Goal: Task Accomplishment & Management: Use online tool/utility

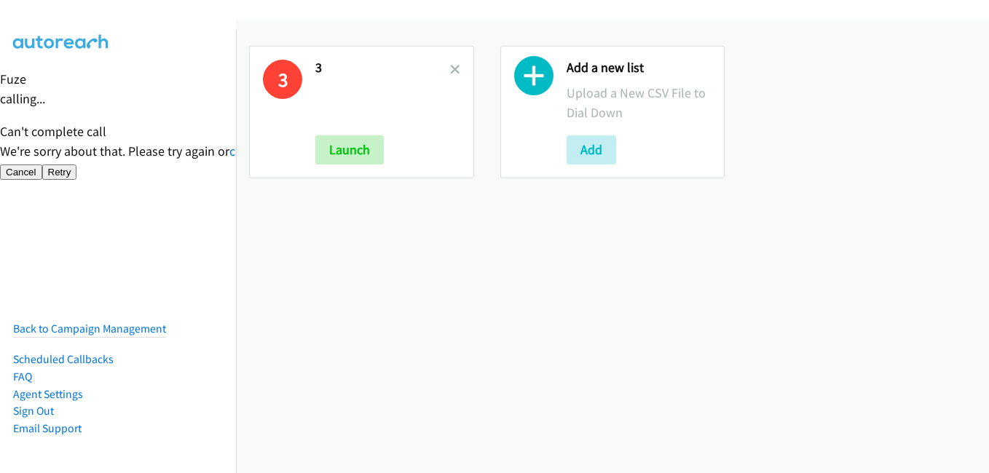
click at [445, 70] on h2 "3" at bounding box center [382, 68] width 135 height 17
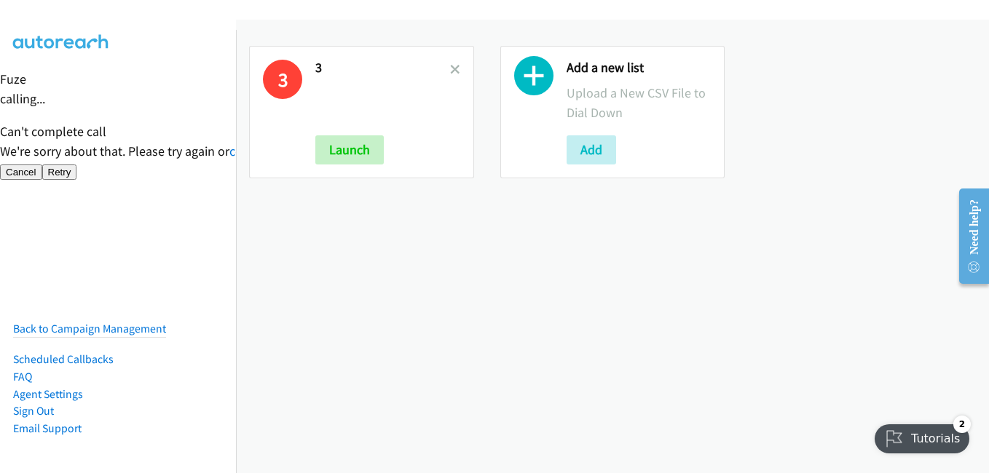
click at [170, 213] on nav "Back to Campaign Management Scheduled Callbacks FAQ Agent Settings Sign Out Com…" at bounding box center [118, 266] width 237 height 473
click at [451, 71] on icon at bounding box center [455, 71] width 10 height 10
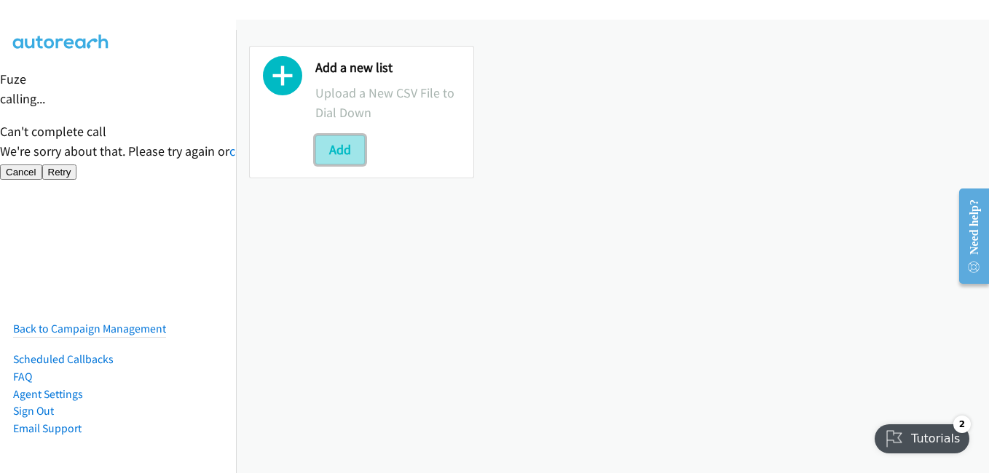
click at [337, 164] on button "Add" at bounding box center [340, 149] width 50 height 29
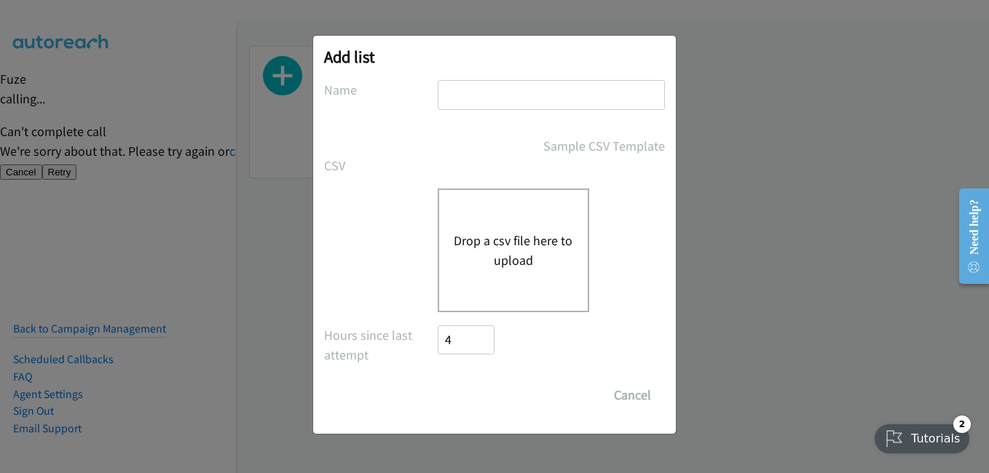
click at [548, 252] on button "Drop a csv file here to upload" at bounding box center [513, 250] width 119 height 39
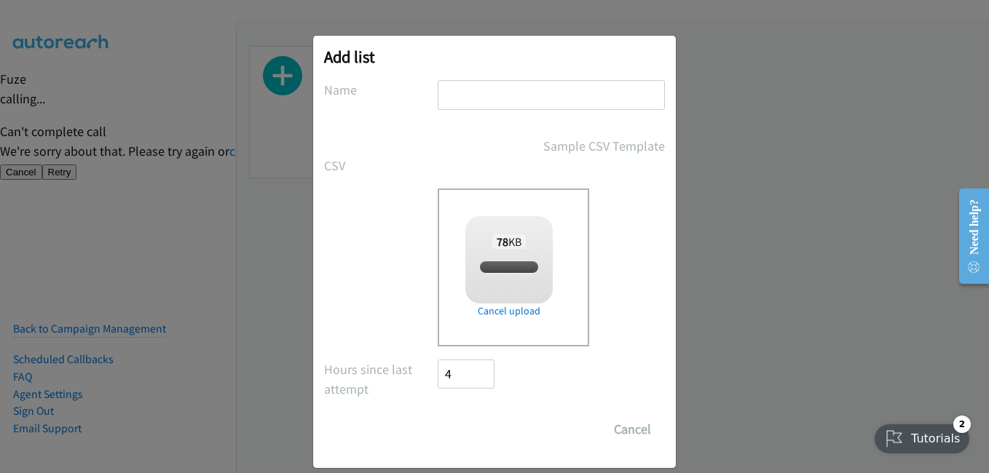
checkbox input "true"
click at [488, 106] on input "text" at bounding box center [551, 95] width 227 height 30
type input "2"
click at [482, 430] on input "Save List" at bounding box center [476, 429] width 76 height 29
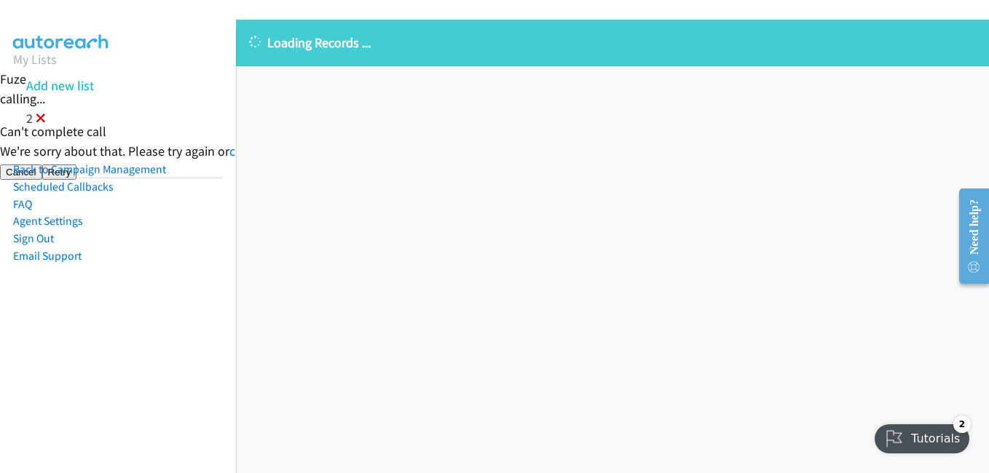
click at [44, 117] on icon at bounding box center [41, 119] width 10 height 10
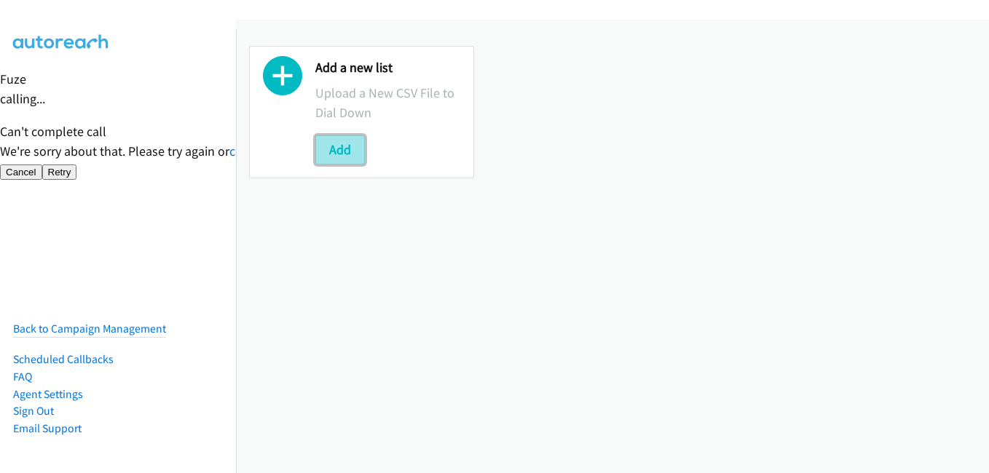
click at [349, 150] on button "Add" at bounding box center [340, 149] width 50 height 29
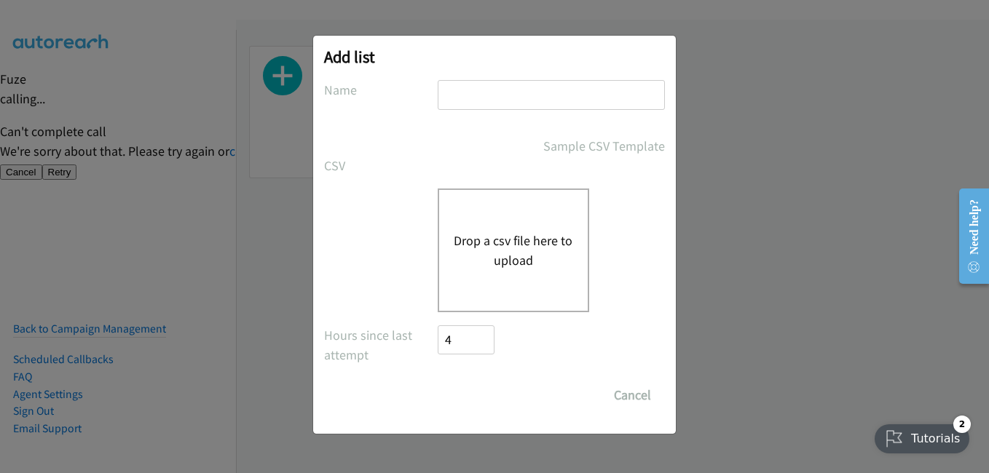
click at [506, 256] on button "Drop a csv file here to upload" at bounding box center [513, 250] width 119 height 39
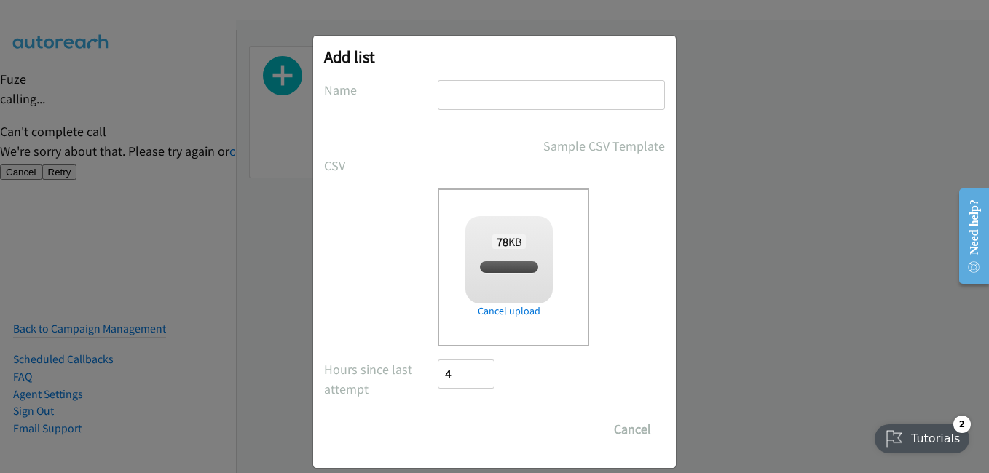
checkbox input "true"
click at [492, 93] on input "text" at bounding box center [551, 95] width 227 height 30
type input "2"
click at [487, 428] on input "Save List" at bounding box center [476, 429] width 76 height 29
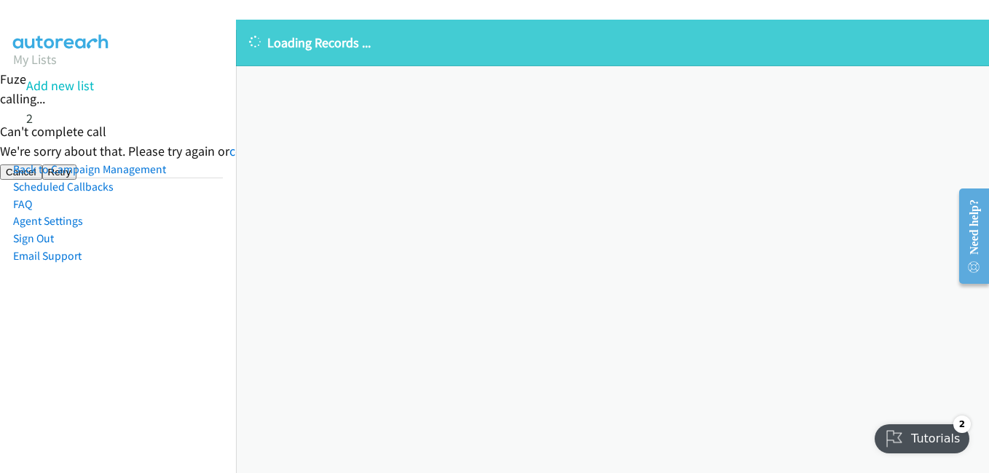
click at [116, 377] on nav "My Lists Add new list 2 Back to Campaign Management Scheduled Callbacks FAQ Age…" at bounding box center [118, 266] width 237 height 473
click at [95, 347] on nav "My Lists Add new list 2 Back to Campaign Management Scheduled Callbacks FAQ Age…" at bounding box center [118, 266] width 237 height 473
click at [37, 116] on icon at bounding box center [41, 119] width 10 height 10
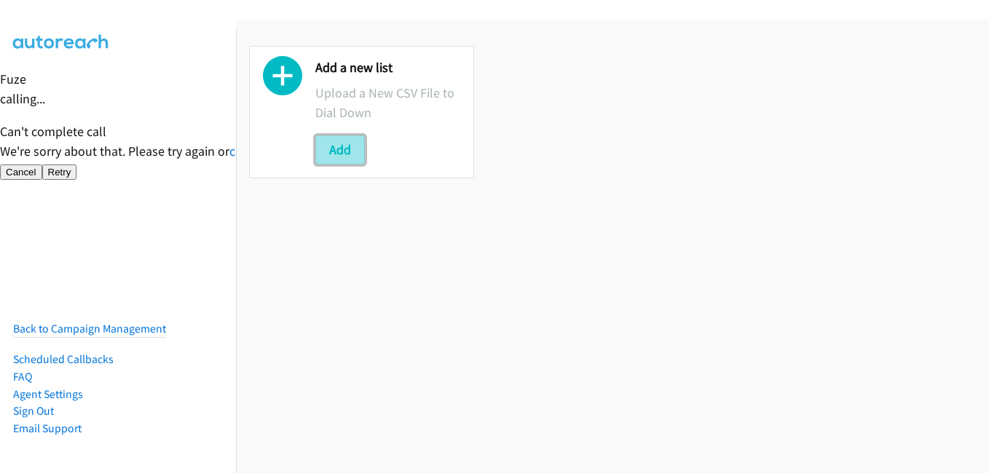
click at [337, 145] on button "Add" at bounding box center [340, 149] width 50 height 29
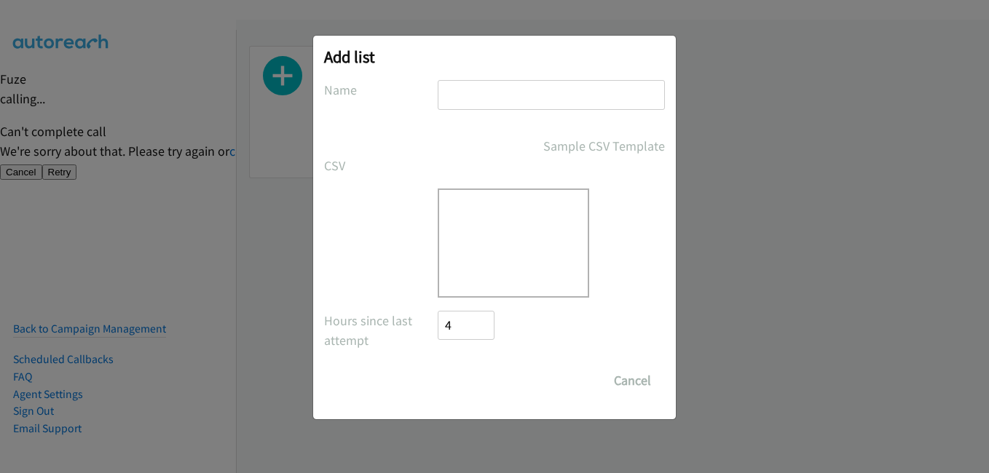
click at [531, 241] on div at bounding box center [514, 243] width 152 height 109
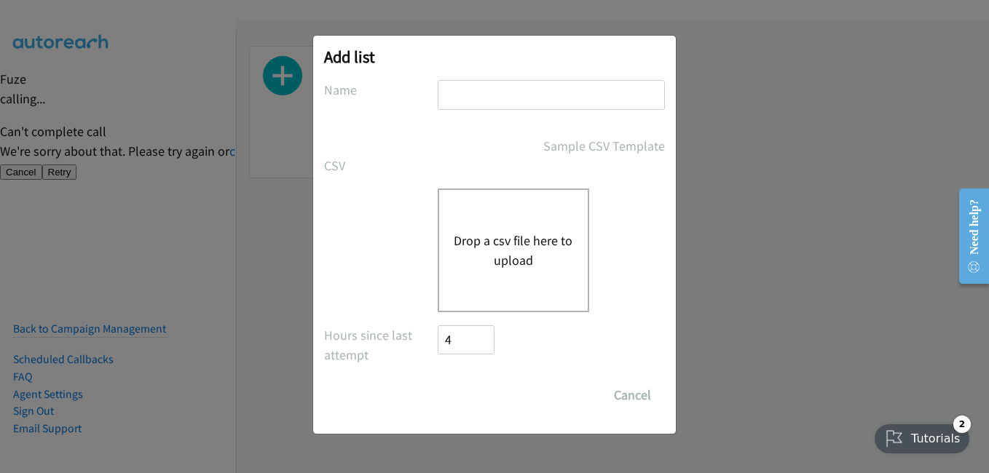
click at [519, 250] on button "Drop a csv file here to upload" at bounding box center [513, 250] width 119 height 39
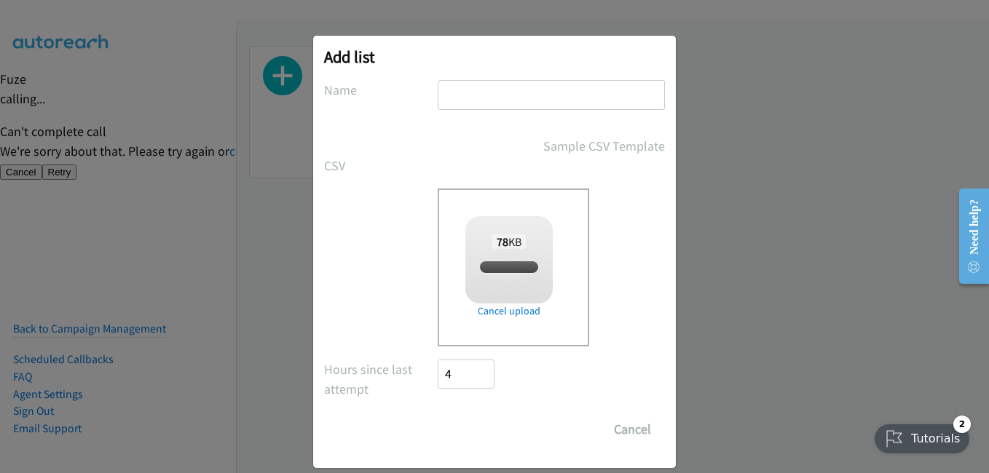
click at [484, 93] on input "text" at bounding box center [551, 95] width 227 height 30
type input "2"
checkbox input "true"
type input "2"
click at [475, 420] on input "Save List" at bounding box center [476, 429] width 76 height 29
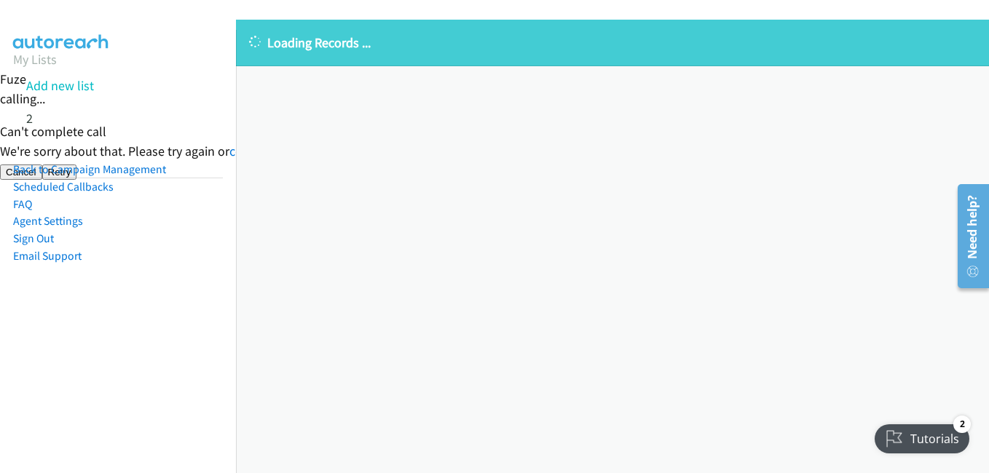
click at [195, 224] on li "Agent Settings" at bounding box center [118, 221] width 210 height 17
click at [41, 118] on icon at bounding box center [41, 119] width 10 height 10
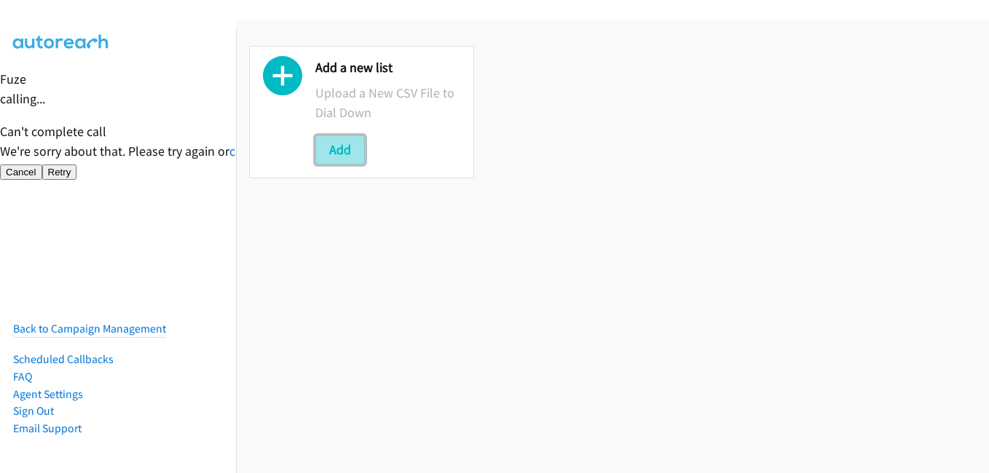
click at [355, 142] on button "Add" at bounding box center [340, 149] width 50 height 29
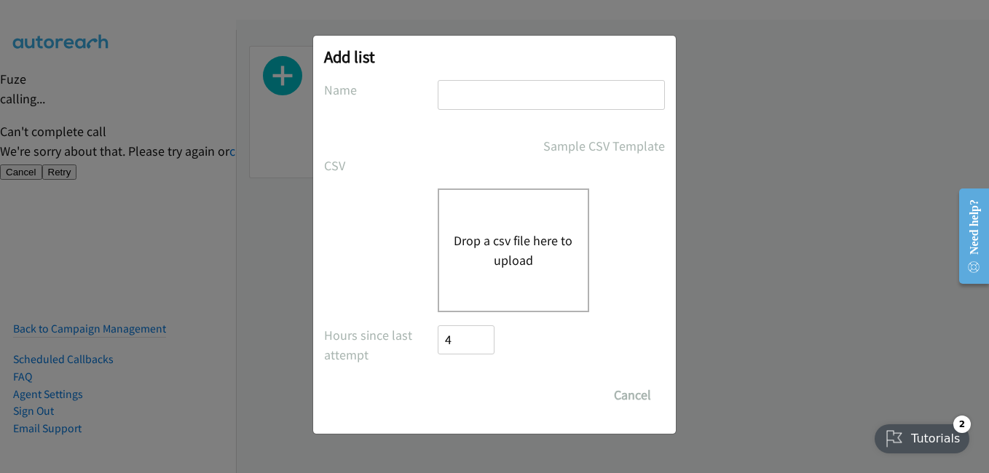
click at [541, 250] on button "Drop a csv file here to upload" at bounding box center [513, 250] width 119 height 39
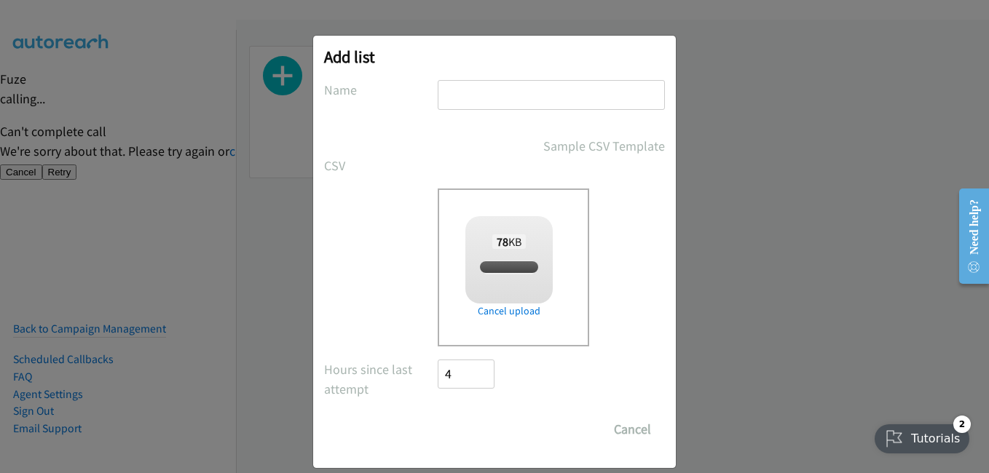
click at [510, 93] on input "text" at bounding box center [551, 95] width 227 height 30
type input "2"
checkbox input "true"
type input "2"
click at [463, 437] on input "Save List" at bounding box center [476, 429] width 76 height 29
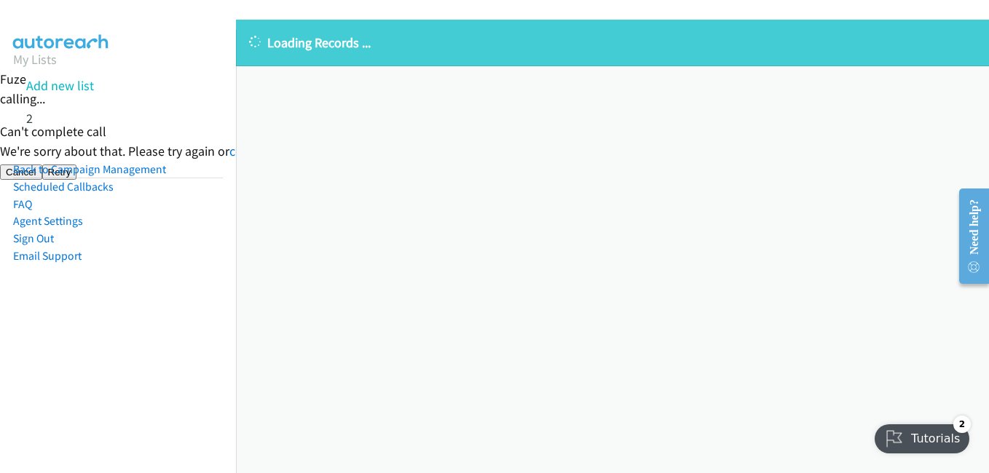
drag, startPoint x: 170, startPoint y: 281, endPoint x: 209, endPoint y: 215, distance: 77.1
click at [170, 281] on aside "My Lists Add new list 2 Back to Campaign Management Scheduled Callbacks FAQ Age…" at bounding box center [118, 180] width 236 height 301
drag, startPoint x: 39, startPoint y: 117, endPoint x: 417, endPoint y: 1, distance: 395.4
click at [39, 117] on icon at bounding box center [41, 119] width 10 height 10
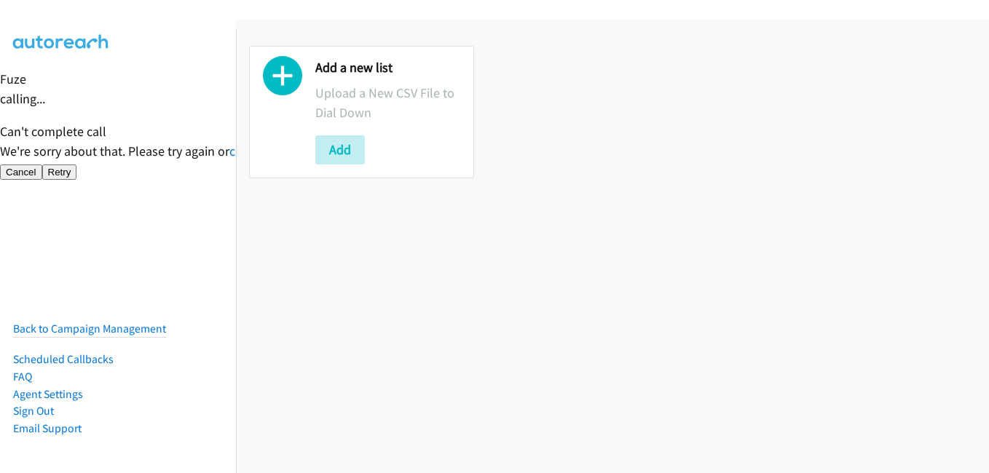
click at [347, 133] on div "Add a new list Upload a New CSV File to Dial Down Add" at bounding box center [387, 112] width 145 height 105
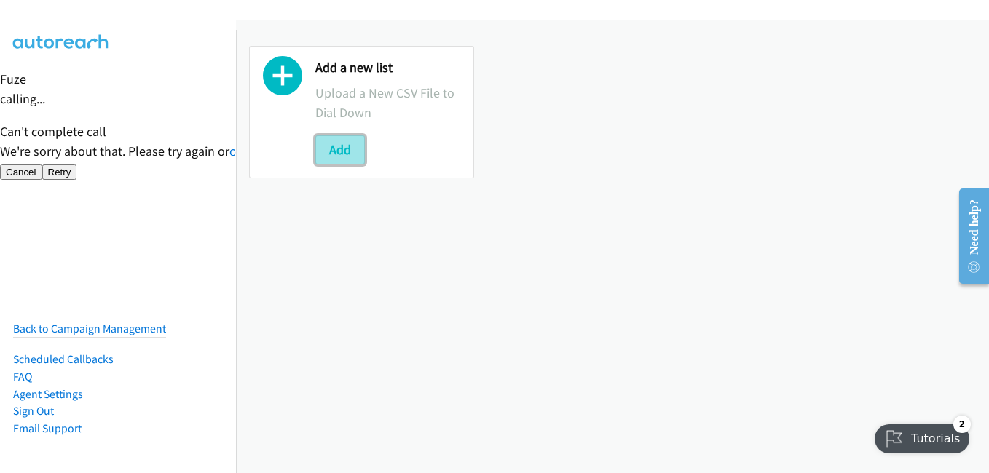
click at [345, 146] on button "Add" at bounding box center [340, 149] width 50 height 29
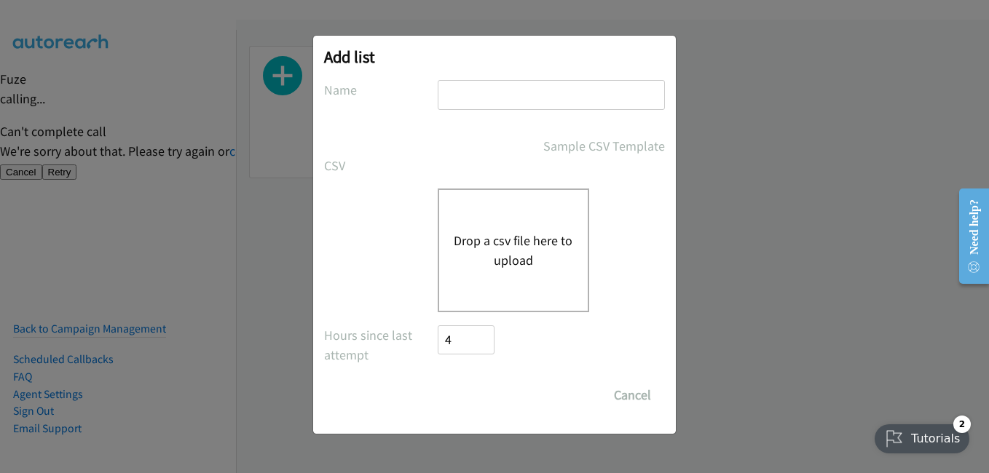
click at [535, 245] on button "Drop a csv file here to upload" at bounding box center [513, 250] width 119 height 39
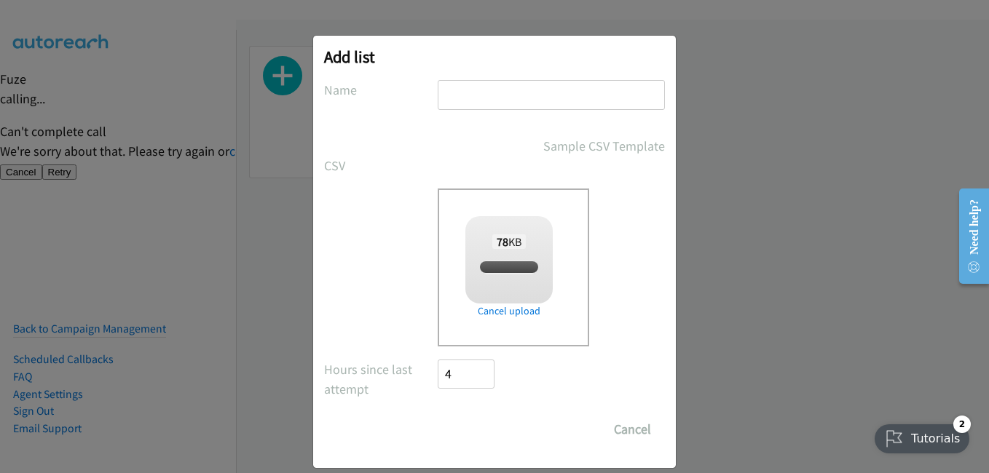
click at [481, 96] on input "text" at bounding box center [551, 95] width 227 height 30
checkbox input "true"
type input "2"
click at [473, 430] on input "Save List" at bounding box center [476, 429] width 76 height 29
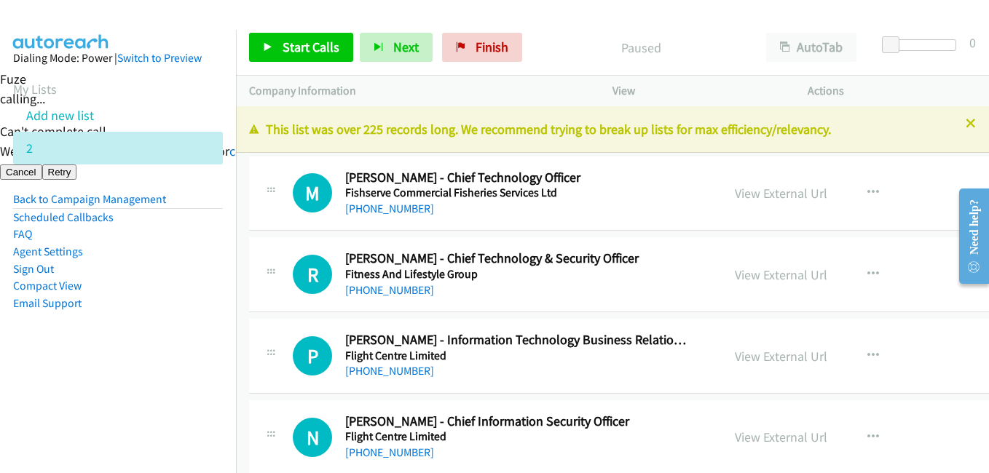
click at [204, 384] on nav "Dialing Mode: Power | Switch to Preview My Lists Add new list 2 Back to Campaig…" at bounding box center [118, 266] width 237 height 473
click at [329, 52] on span "Start Calls" at bounding box center [311, 47] width 57 height 17
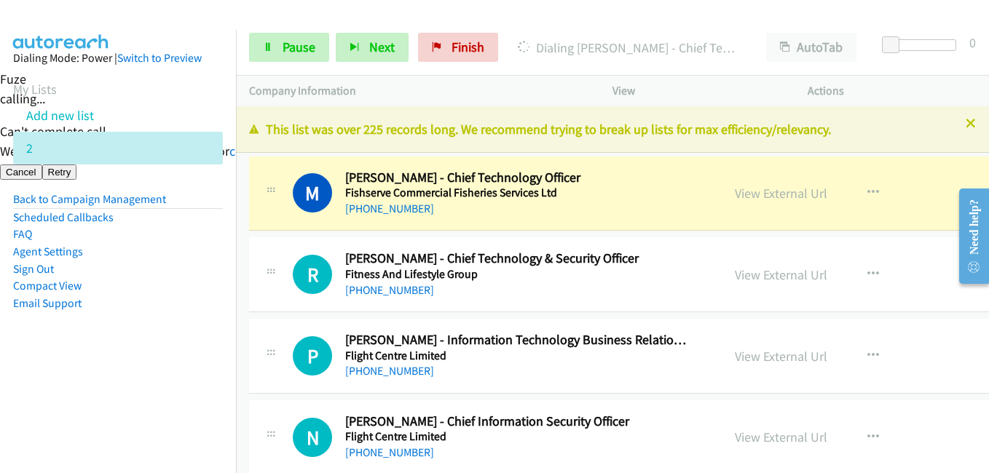
drag, startPoint x: 142, startPoint y: 264, endPoint x: 335, endPoint y: 214, distance: 199.3
click at [143, 262] on li "Sign Out" at bounding box center [118, 269] width 210 height 17
click at [206, 351] on aside "Dialing Mode: Power | Switch to Preview My Lists Add new list 2 Back to Campaig…" at bounding box center [118, 204] width 236 height 348
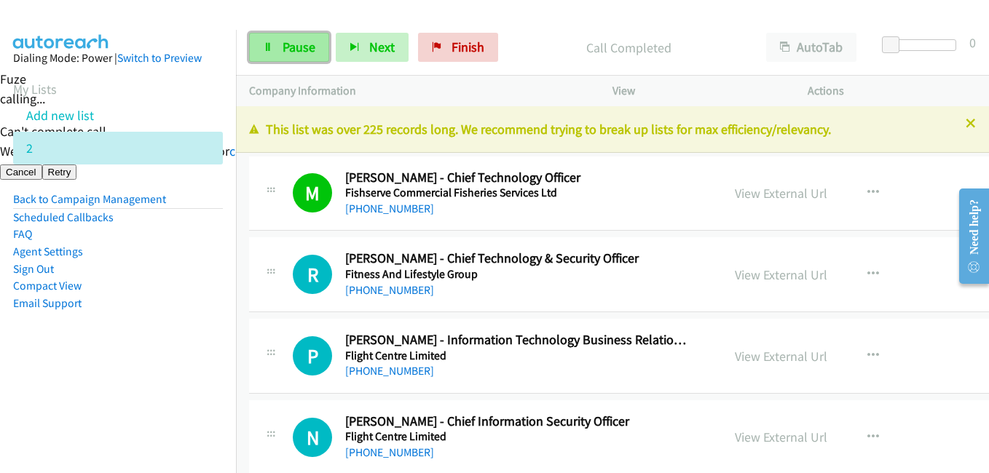
click at [313, 44] on span "Pause" at bounding box center [299, 47] width 33 height 17
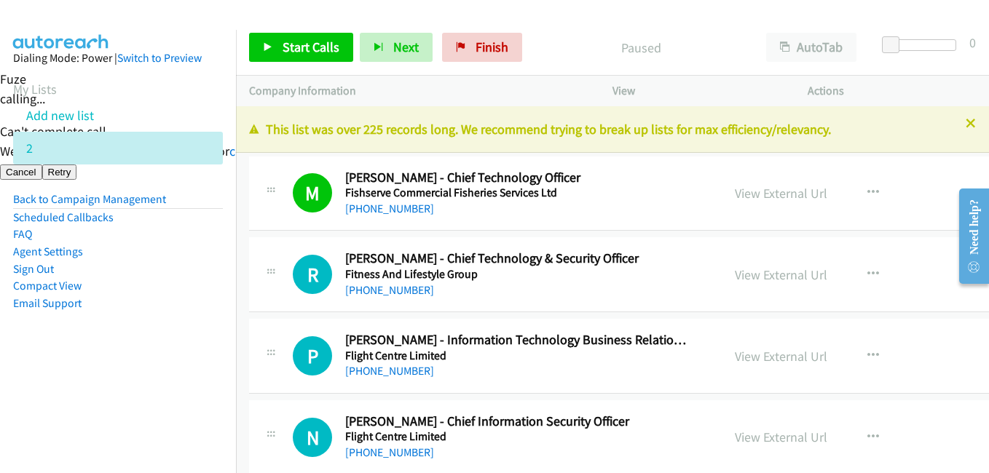
click at [131, 412] on nav "Dialing Mode: Power | Switch to Preview My Lists Add new list 2 Back to Campaig…" at bounding box center [118, 266] width 237 height 473
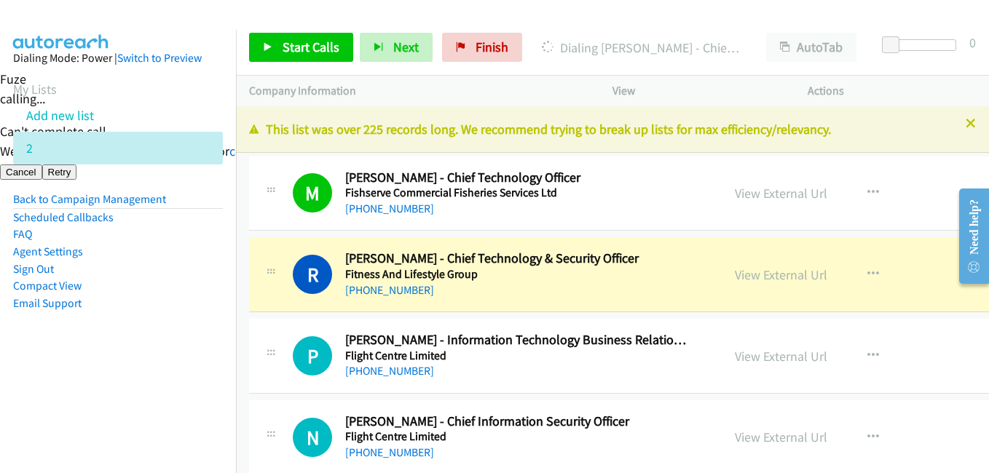
drag, startPoint x: 162, startPoint y: 339, endPoint x: 189, endPoint y: 314, distance: 37.6
click at [162, 339] on aside "Dialing Mode: Power | Switch to Preview My Lists Add new list 2 Back to Campaig…" at bounding box center [118, 204] width 236 height 348
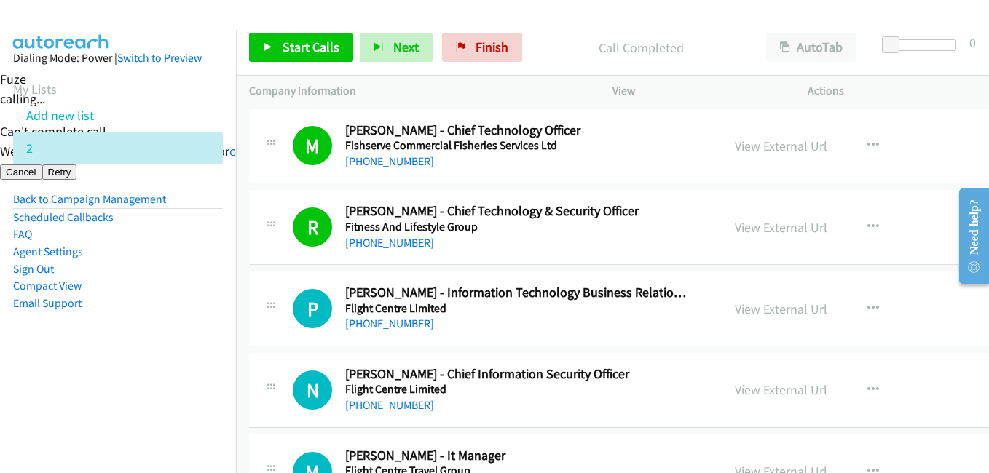
scroll to position [73, 0]
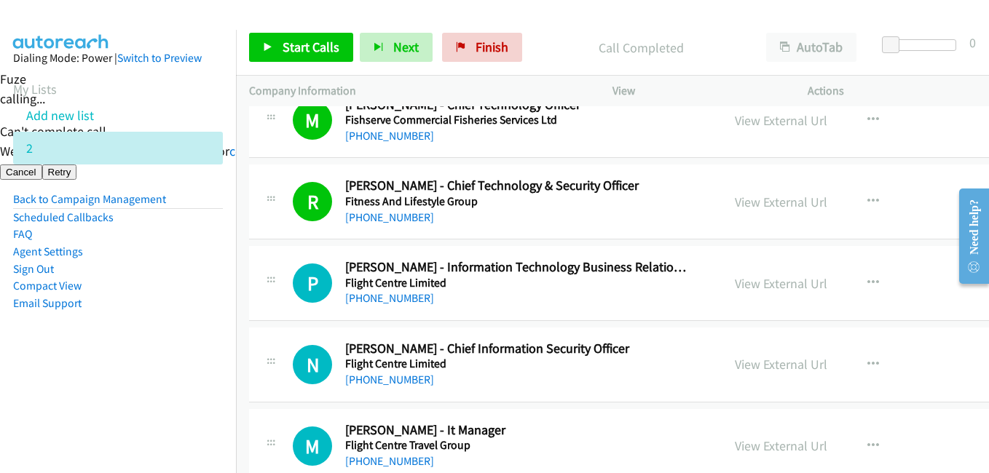
drag, startPoint x: 121, startPoint y: 363, endPoint x: 389, endPoint y: 277, distance: 281.7
click at [122, 363] on aside "Dialing Mode: Power | Switch to Preview My Lists Add new list 2 Back to Campaig…" at bounding box center [118, 204] width 236 height 348
click at [331, 52] on span "Start Calls" at bounding box center [311, 47] width 57 height 17
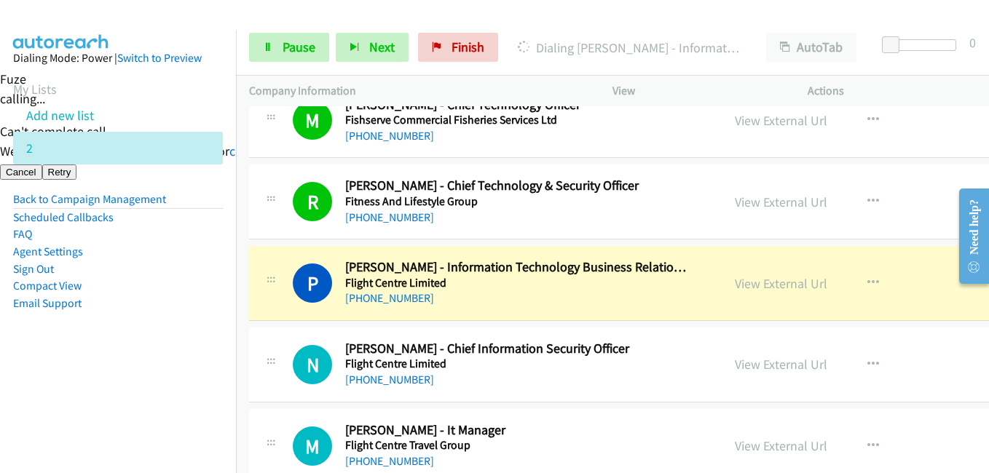
click at [138, 379] on nav "Dialing Mode: Power | Switch to Preview My Lists Add new list 2 Back to Campaig…" at bounding box center [118, 266] width 237 height 473
click at [773, 283] on link "View External Url" at bounding box center [781, 283] width 93 height 17
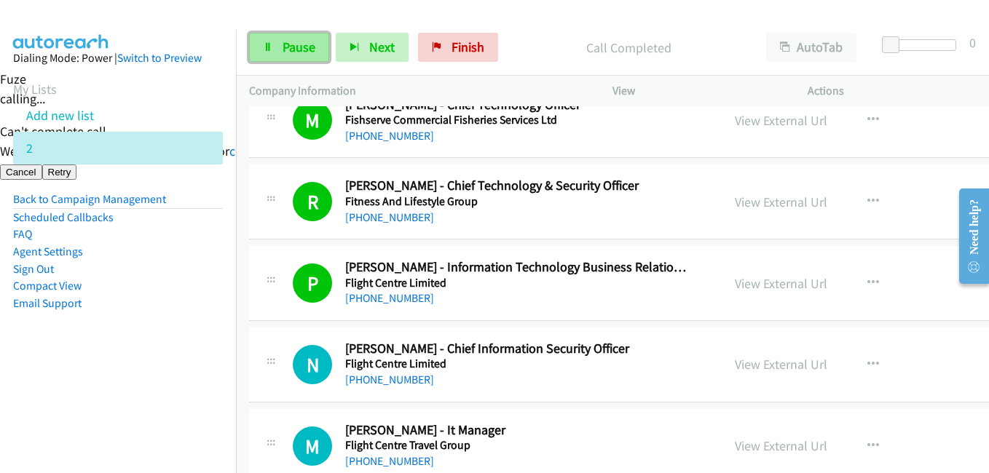
click at [279, 41] on link "Pause" at bounding box center [289, 47] width 80 height 29
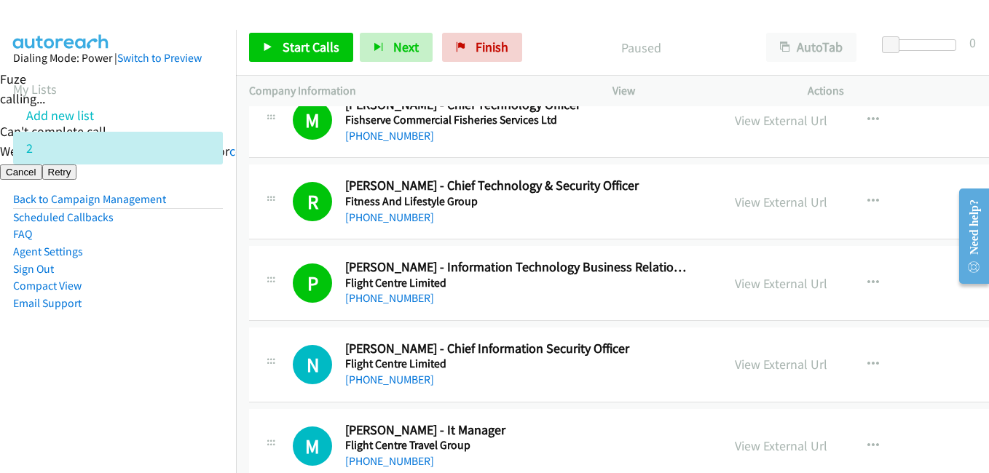
click at [160, 401] on nav "Dialing Mode: Power | Switch to Preview My Lists Add new list 2 Back to Campaig…" at bounding box center [118, 266] width 237 height 473
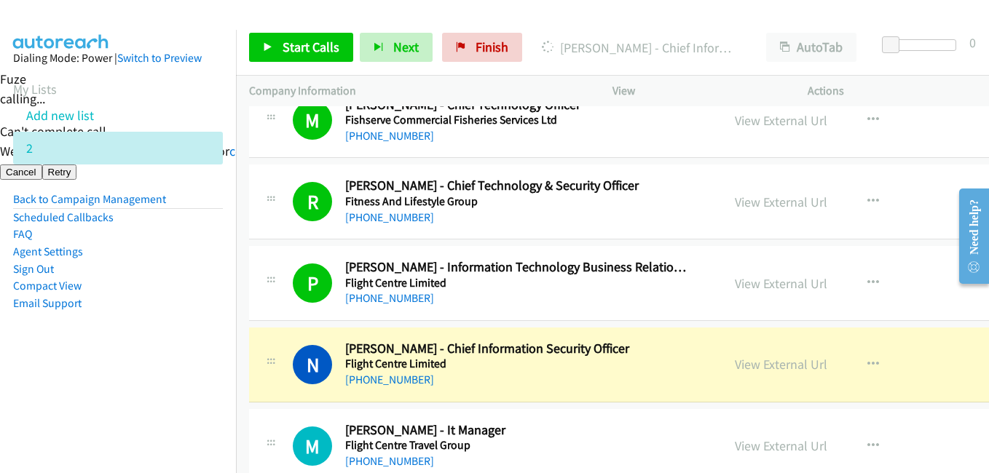
drag, startPoint x: 200, startPoint y: 369, endPoint x: 272, endPoint y: 358, distance: 72.9
click at [200, 369] on aside "Dialing Mode: Power | Switch to Preview My Lists Add new list 2 Back to Campaig…" at bounding box center [118, 204] width 236 height 348
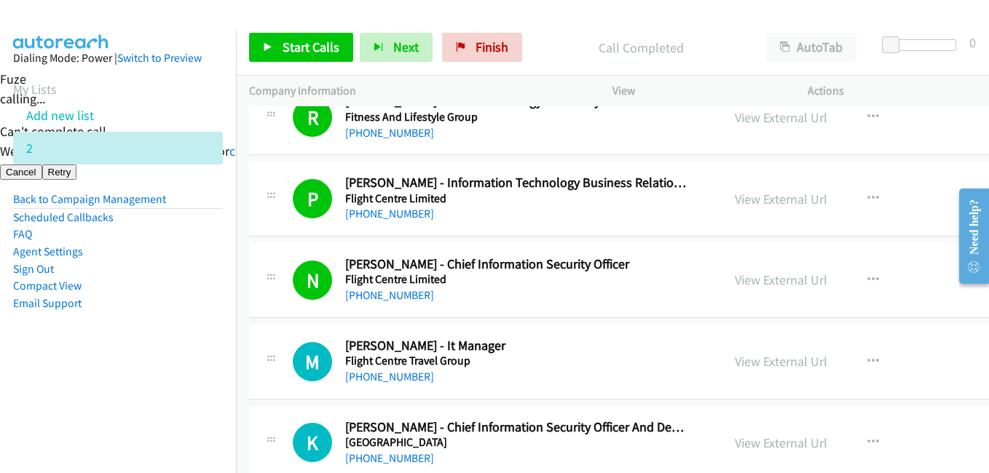
scroll to position [219, 0]
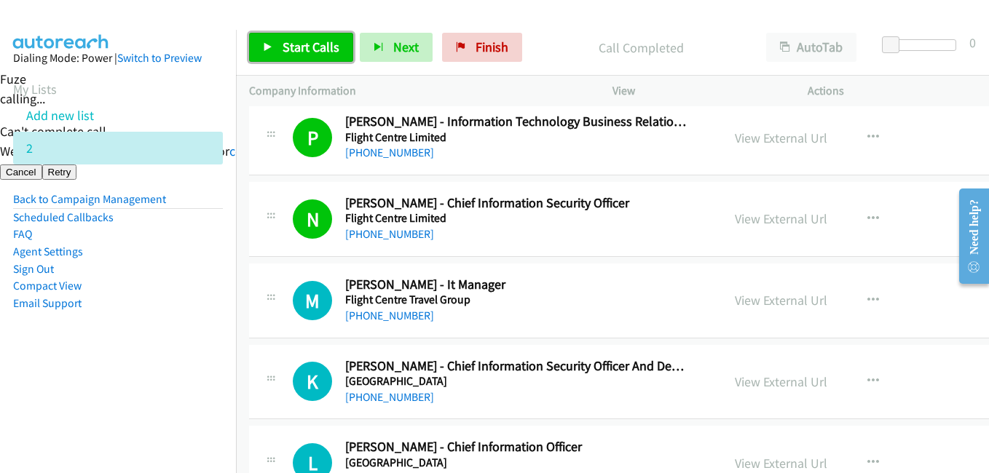
click at [305, 43] on span "Start Calls" at bounding box center [311, 47] width 57 height 17
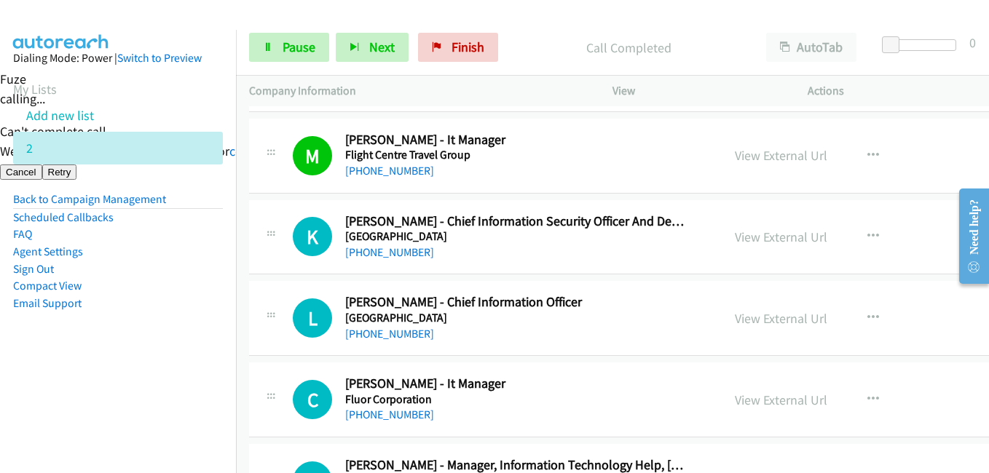
scroll to position [364, 0]
drag, startPoint x: 198, startPoint y: 359, endPoint x: 236, endPoint y: 314, distance: 58.9
click at [198, 359] on aside "Dialing Mode: Power | Switch to Preview My Lists Add new list 2 Back to Campaig…" at bounding box center [118, 204] width 236 height 348
click at [178, 367] on aside "Dialing Mode: Power | Switch to Preview My Lists Add new list 2 Back to Campaig…" at bounding box center [118, 204] width 236 height 348
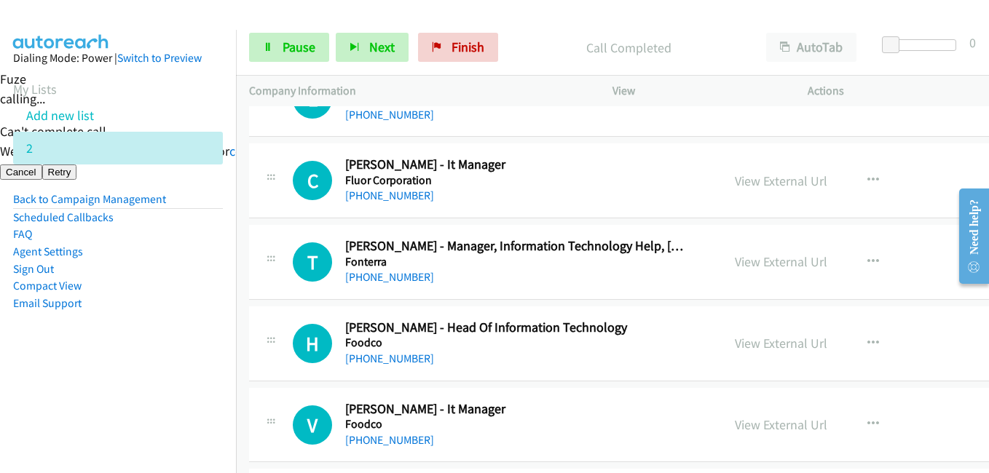
scroll to position [437, 0]
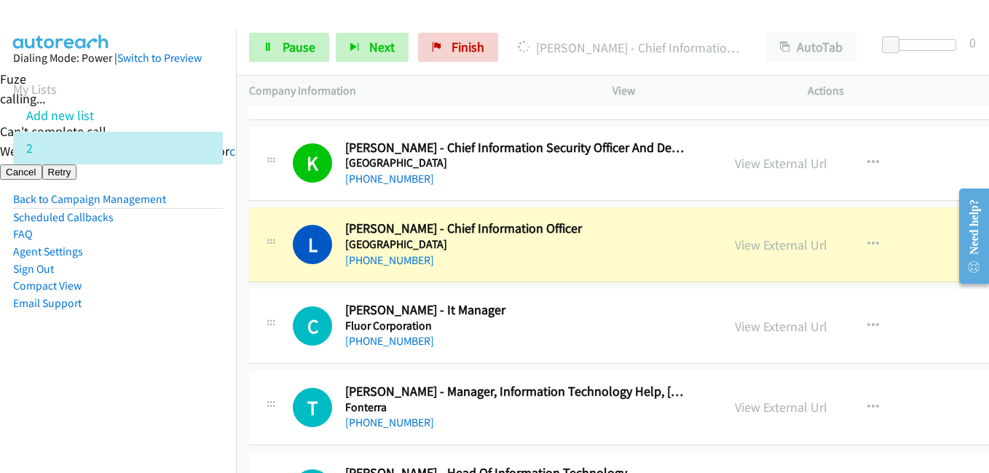
drag, startPoint x: 165, startPoint y: 388, endPoint x: 200, endPoint y: 377, distance: 37.1
click at [165, 388] on nav "Dialing Mode: Power | Switch to Preview My Lists Add new list 2 Back to Campaig…" at bounding box center [118, 266] width 237 height 473
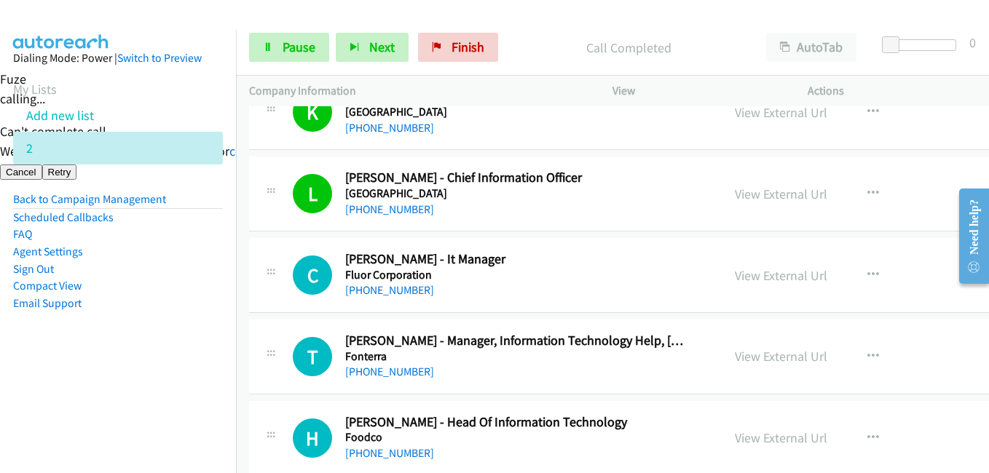
scroll to position [510, 0]
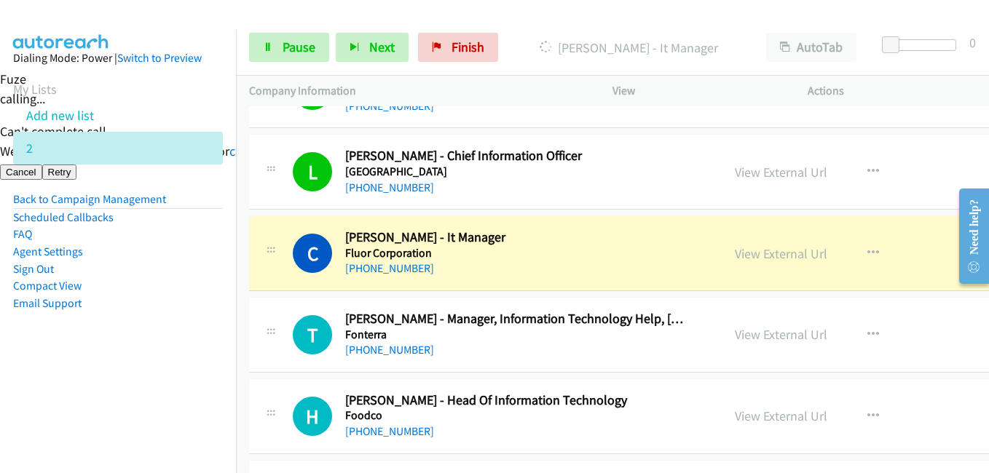
click at [180, 341] on aside "Dialing Mode: Power | Switch to Preview My Lists Add new list 2 Back to Campaig…" at bounding box center [118, 204] width 236 height 348
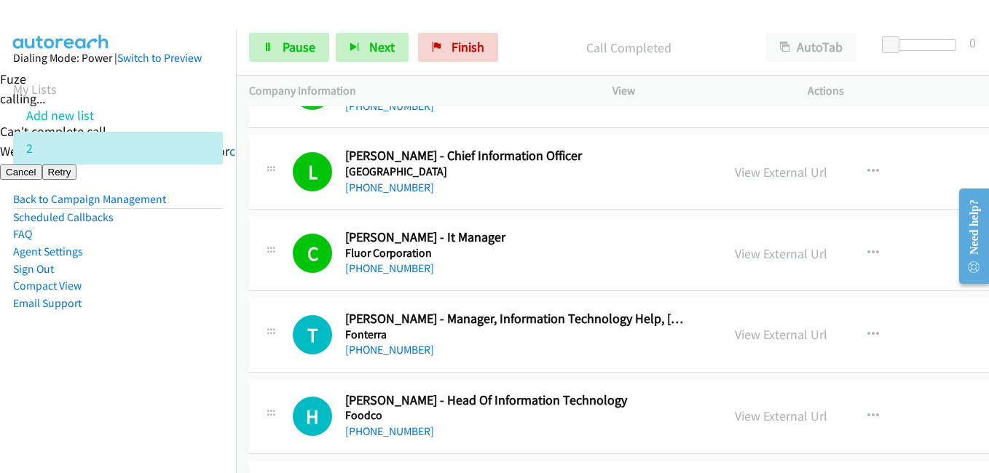
click at [218, 316] on aside "Dialing Mode: Power | Switch to Preview My Lists Add new list 2 Back to Campaig…" at bounding box center [118, 204] width 236 height 348
click at [302, 36] on link "Pause" at bounding box center [289, 47] width 80 height 29
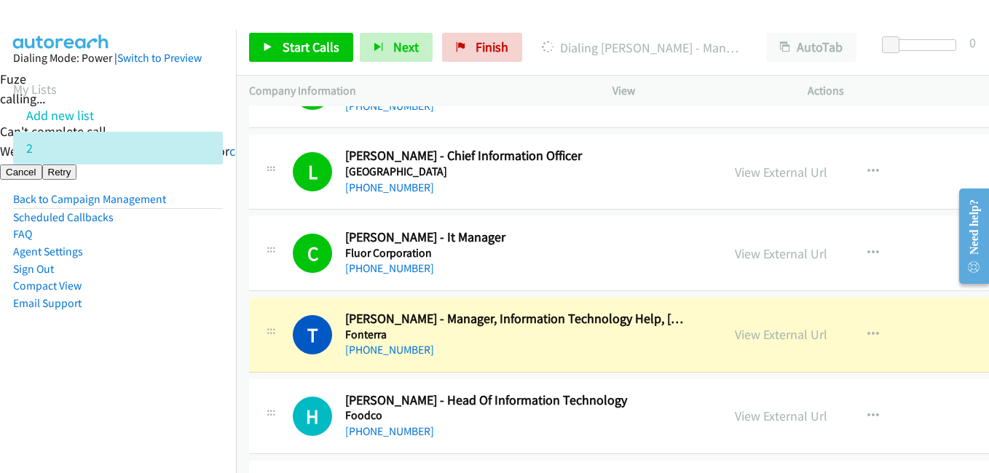
drag, startPoint x: 189, startPoint y: 329, endPoint x: 343, endPoint y: 284, distance: 160.9
click at [189, 329] on aside "Dialing Mode: Power | Switch to Preview My Lists Add new list 2 Back to Campaig…" at bounding box center [118, 204] width 236 height 348
click at [794, 334] on link "View External Url" at bounding box center [781, 334] width 93 height 17
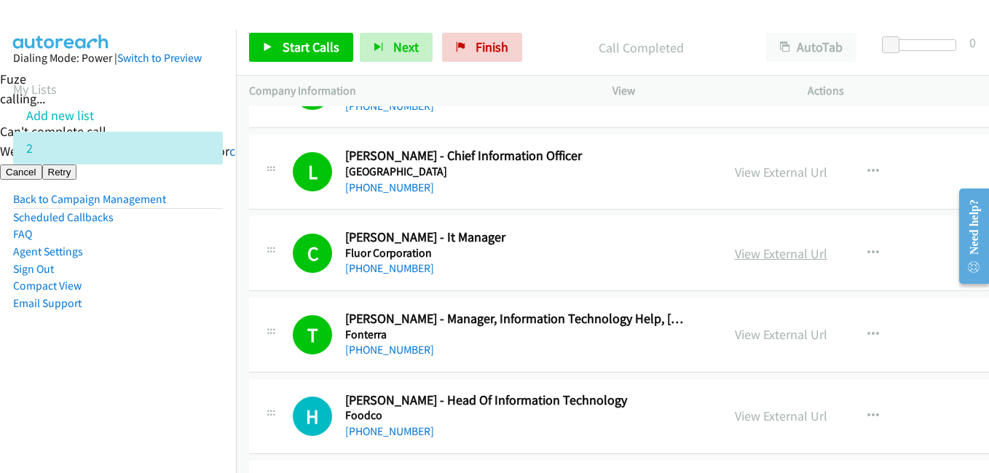
click at [779, 253] on link "View External Url" at bounding box center [781, 253] width 93 height 17
click at [207, 321] on aside "Dialing Mode: Power | Switch to Preview My Lists Add new list 2 Back to Campaig…" at bounding box center [118, 204] width 236 height 348
click at [771, 252] on link "View External Url" at bounding box center [781, 253] width 93 height 17
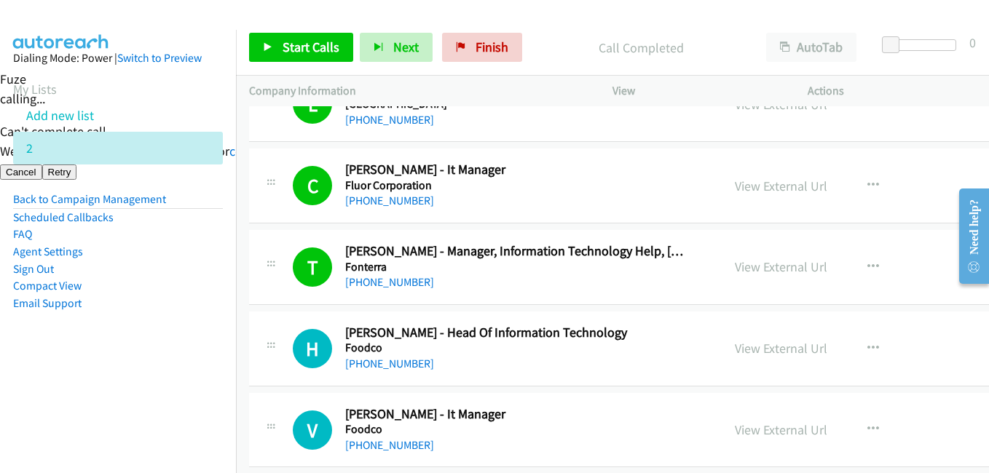
scroll to position [656, 0]
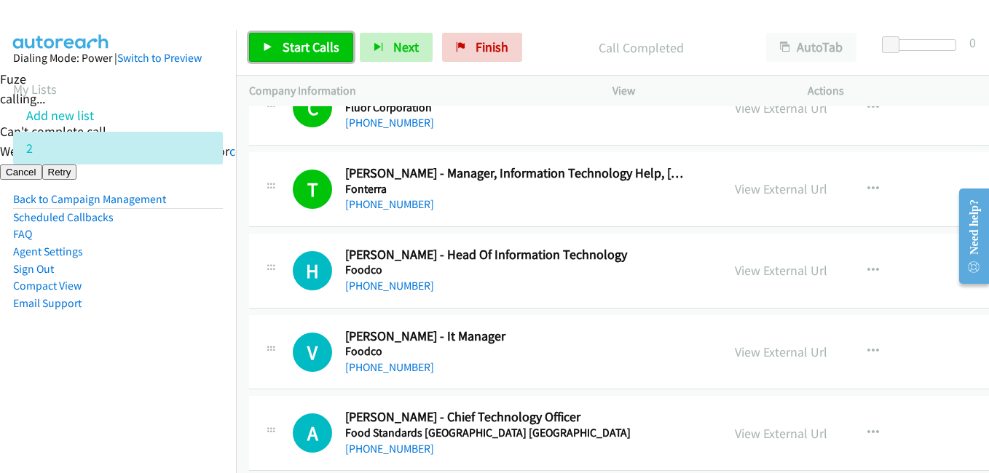
click at [317, 38] on link "Start Calls" at bounding box center [301, 47] width 104 height 29
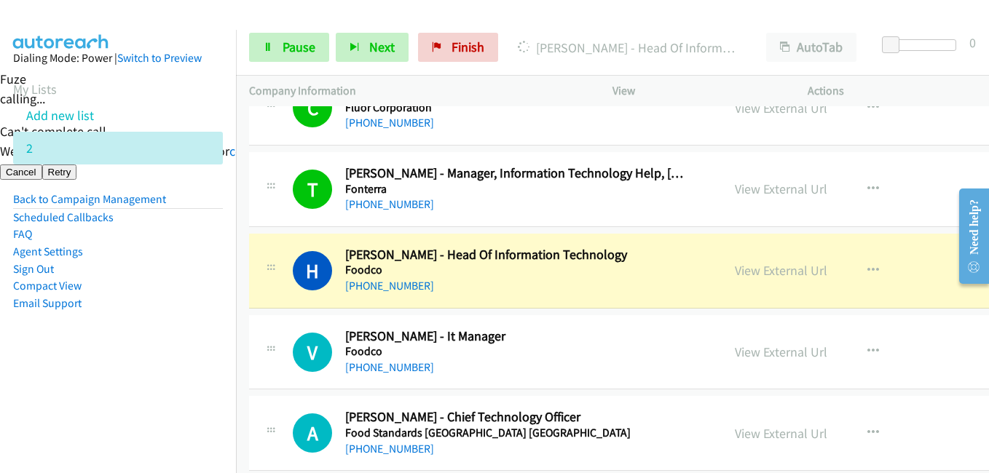
click at [194, 321] on aside "Dialing Mode: Power | Switch to Preview My Lists Add new list 2 Back to Campaig…" at bounding box center [118, 204] width 236 height 348
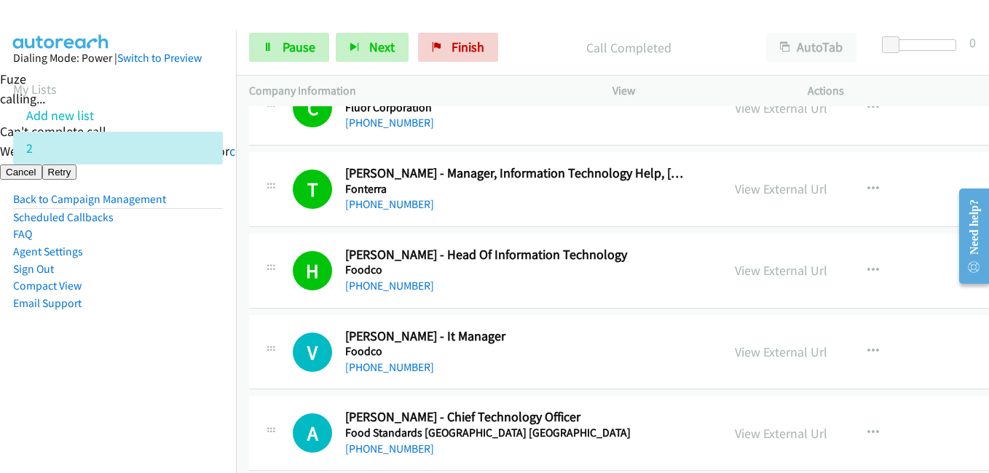
click at [169, 305] on li "Email Support" at bounding box center [118, 303] width 210 height 17
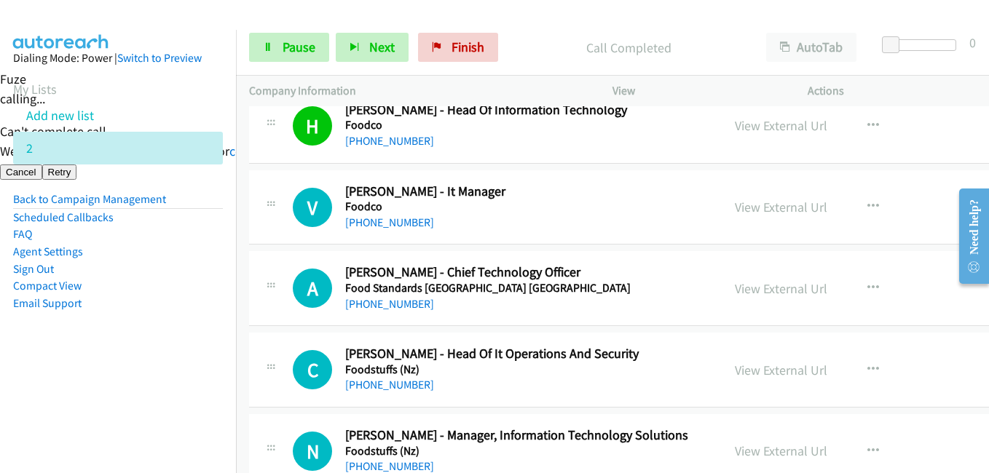
scroll to position [801, 0]
click at [179, 330] on aside "Dialing Mode: Power | Switch to Preview My Lists Add new list 2 Back to Campaig…" at bounding box center [118, 204] width 236 height 348
drag, startPoint x: 158, startPoint y: 353, endPoint x: 567, endPoint y: 344, distance: 408.8
click at [160, 353] on aside "Dialing Mode: Power | Switch to Preview My Lists Add new list 2 Back to Campaig…" at bounding box center [118, 204] width 236 height 348
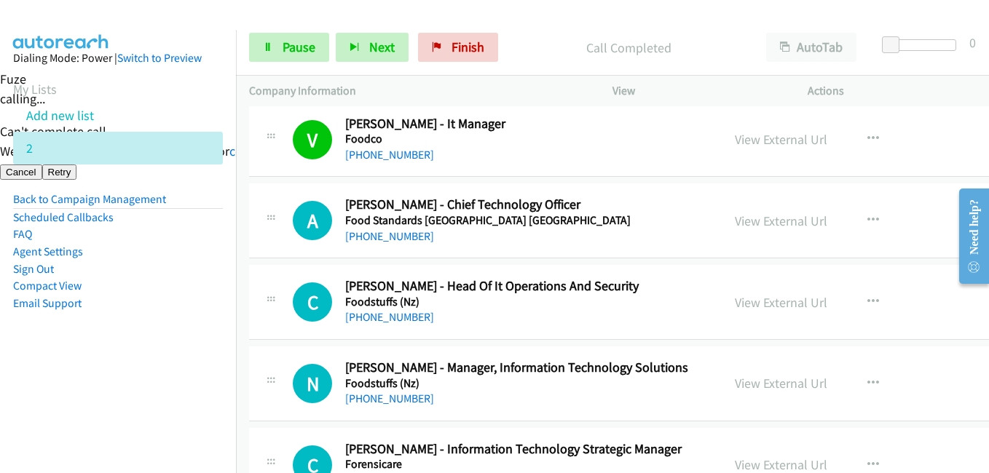
scroll to position [947, 0]
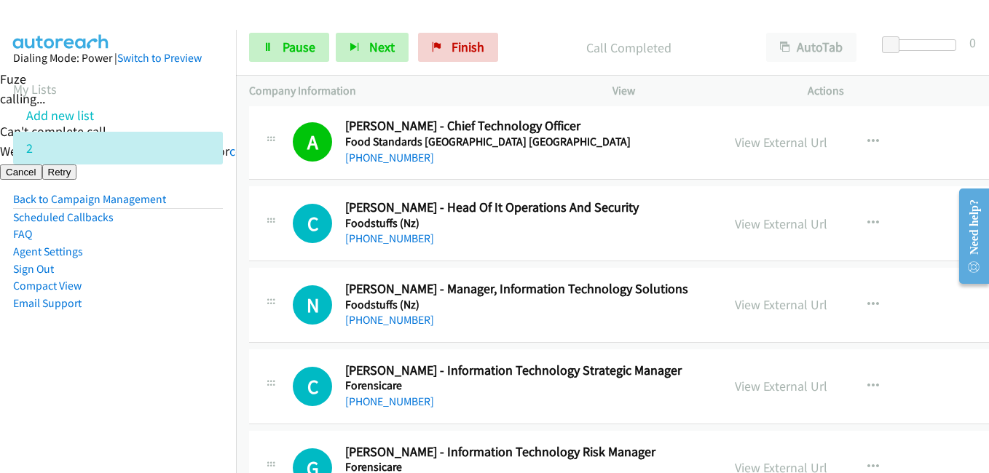
drag, startPoint x: 161, startPoint y: 339, endPoint x: 482, endPoint y: 333, distance: 321.3
click at [170, 336] on aside "Dialing Mode: Power | Switch to Preview My Lists Add new list 2 Back to Campaig…" at bounding box center [118, 204] width 236 height 348
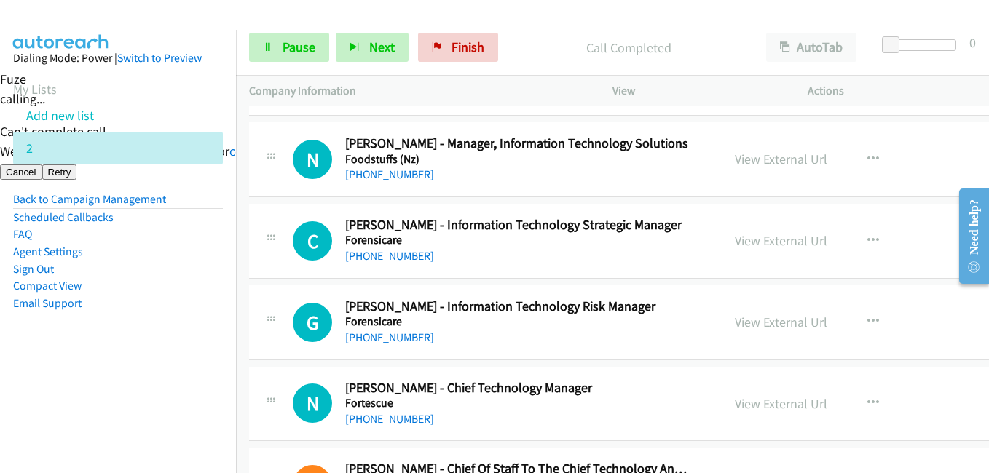
drag, startPoint x: 139, startPoint y: 373, endPoint x: 449, endPoint y: 347, distance: 310.6
click at [139, 373] on aside "Dialing Mode: Power | Switch to Preview My Lists Add new list 2 Back to Campaig…" at bounding box center [118, 204] width 236 height 348
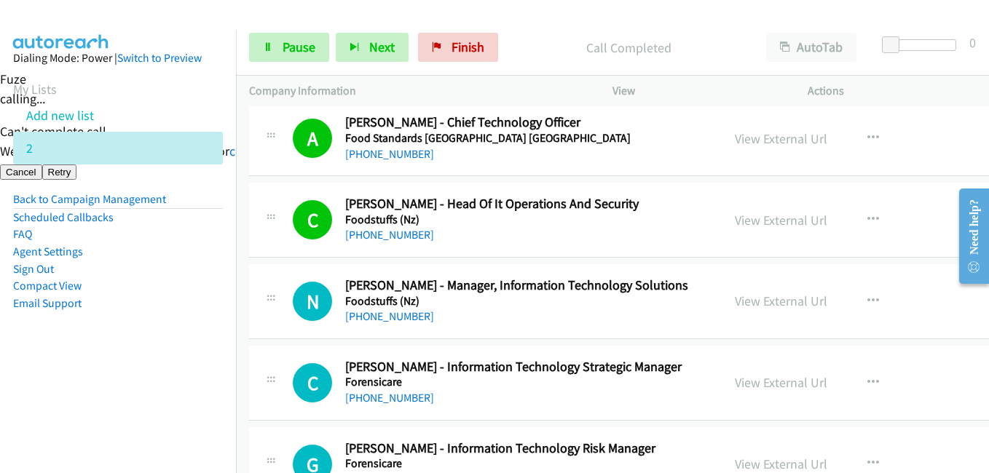
scroll to position [1020, 0]
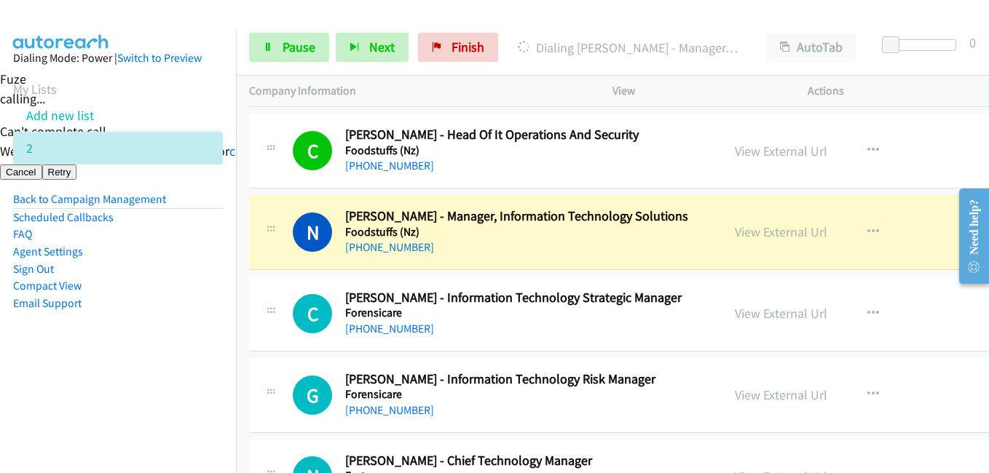
drag, startPoint x: 130, startPoint y: 339, endPoint x: 141, endPoint y: 338, distance: 11.0
click at [130, 341] on aside "Dialing Mode: Power | Switch to Preview My Lists Add new list 2 Back to Campaig…" at bounding box center [118, 204] width 236 height 348
drag, startPoint x: 202, startPoint y: 363, endPoint x: 262, endPoint y: 361, distance: 59.8
click at [202, 363] on aside "Dialing Mode: Power | Switch to Preview My Lists Add new list 2 Back to Campaig…" at bounding box center [118, 204] width 236 height 348
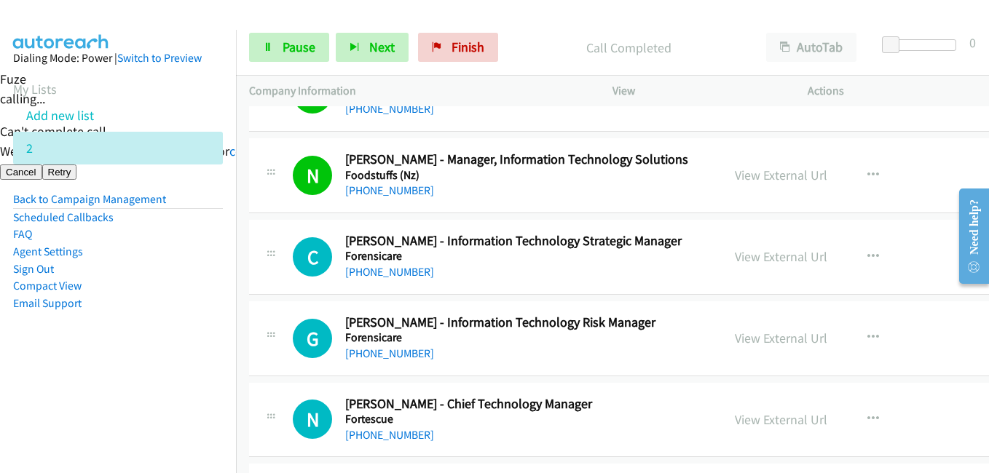
scroll to position [1093, 0]
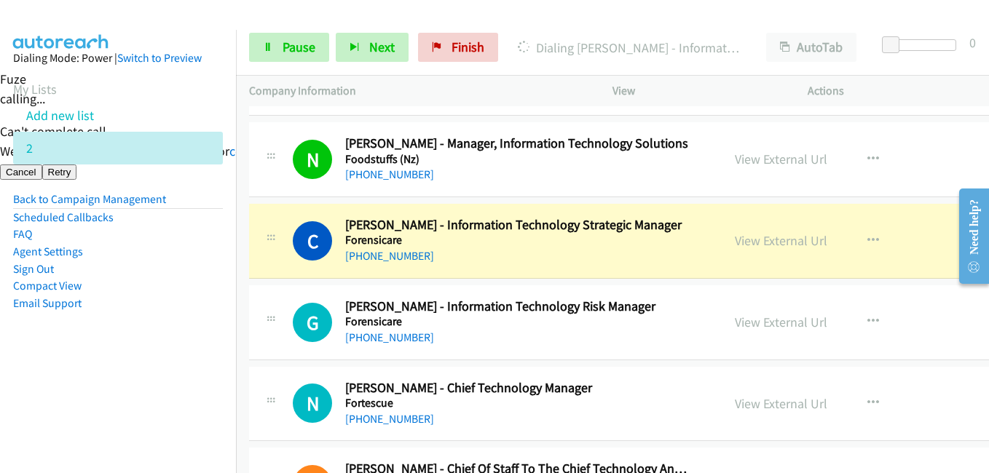
click at [172, 366] on aside "Dialing Mode: Power | Switch to Preview My Lists Add new list 2 Back to Campaig…" at bounding box center [118, 204] width 236 height 348
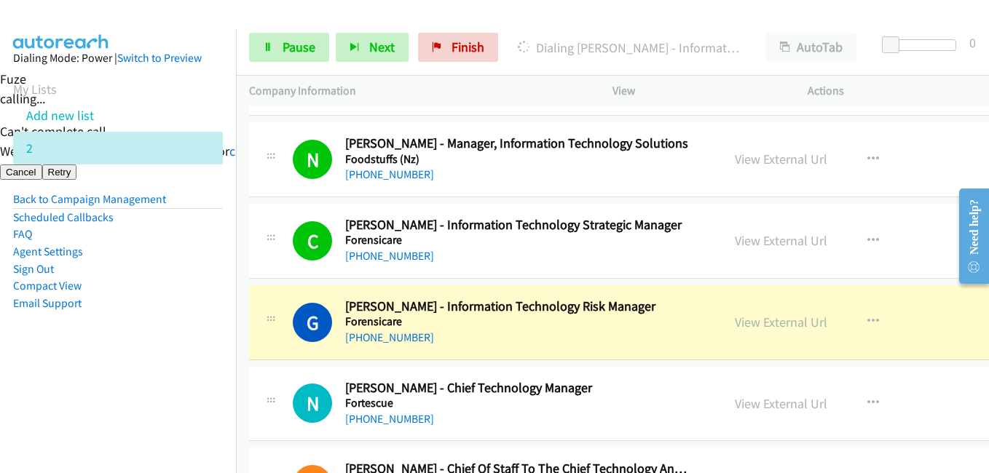
drag, startPoint x: 168, startPoint y: 353, endPoint x: 173, endPoint y: 345, distance: 9.3
click at [168, 353] on aside "Dialing Mode: Power | Switch to Preview My Lists Add new list 2 Back to Campaig…" at bounding box center [118, 204] width 236 height 348
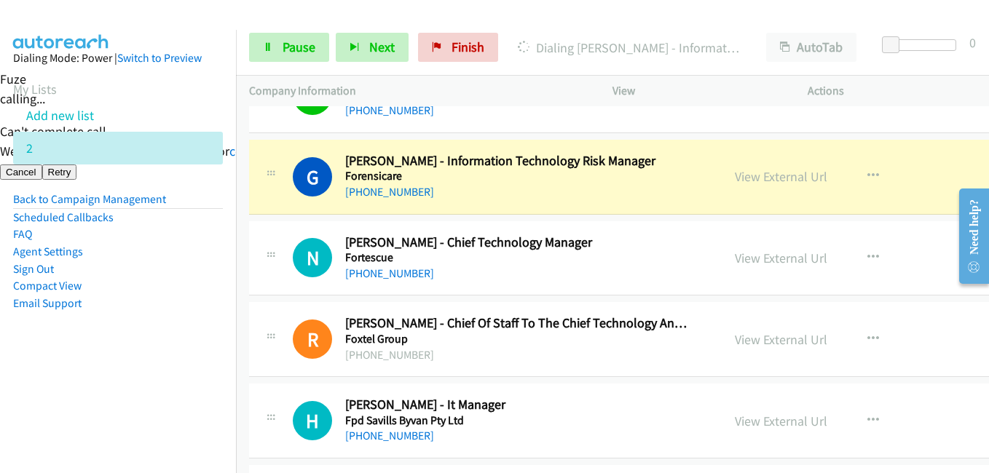
drag, startPoint x: 165, startPoint y: 326, endPoint x: 195, endPoint y: 315, distance: 31.8
click at [168, 326] on aside "Dialing Mode: Power | Switch to Preview My Lists Add new list 2 Back to Campaig…" at bounding box center [118, 204] width 236 height 348
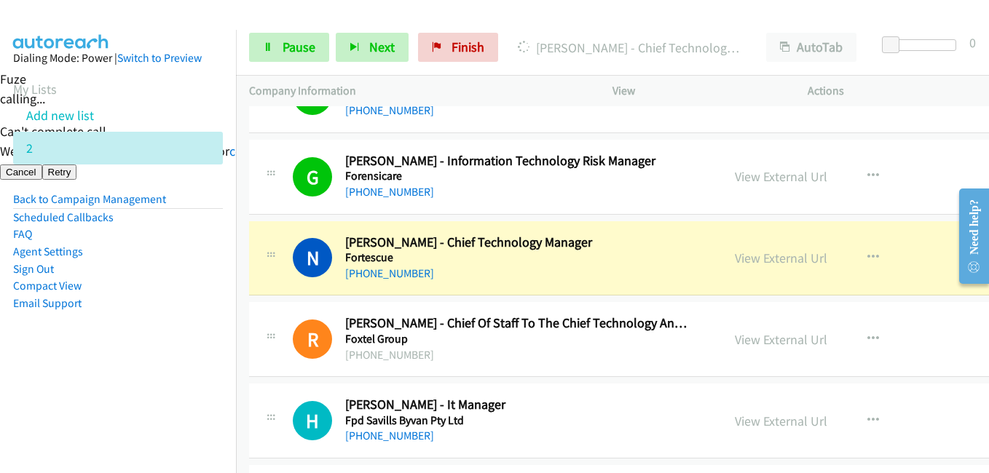
drag, startPoint x: 111, startPoint y: 335, endPoint x: 127, endPoint y: 328, distance: 16.9
click at [115, 334] on aside "Dialing Mode: Power | Switch to Preview My Lists Add new list 2 Back to Campaig…" at bounding box center [118, 204] width 236 height 348
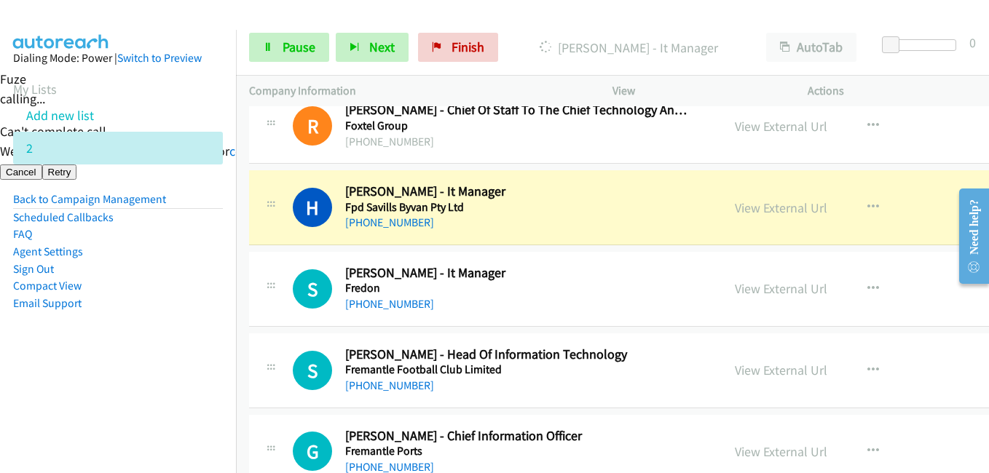
scroll to position [1457, 0]
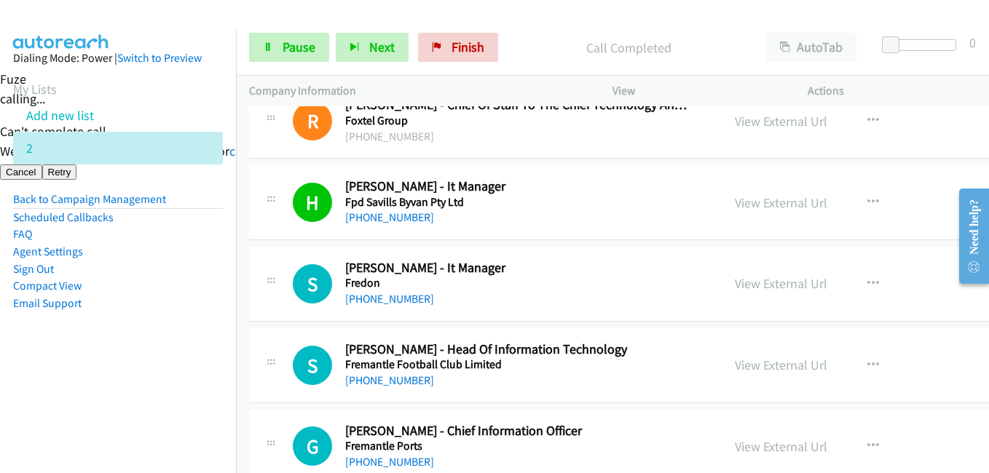
click at [191, 357] on aside "Dialing Mode: Power | Switch to Preview My Lists Add new list 2 Back to Campaig…" at bounding box center [118, 204] width 236 height 348
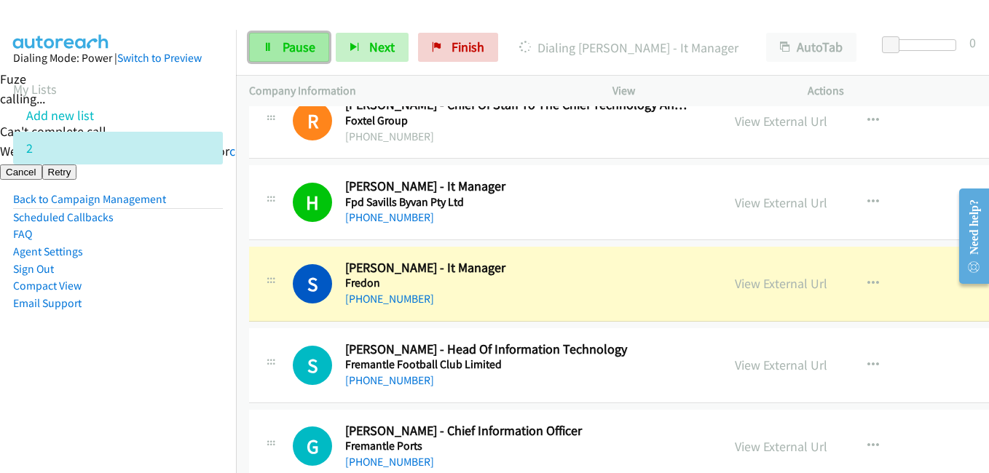
click at [296, 52] on span "Pause" at bounding box center [299, 47] width 33 height 17
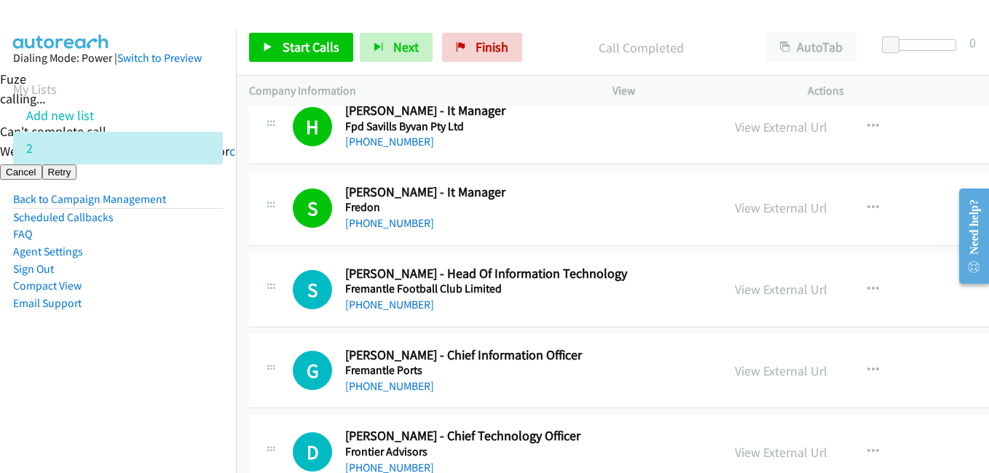
scroll to position [1603, 0]
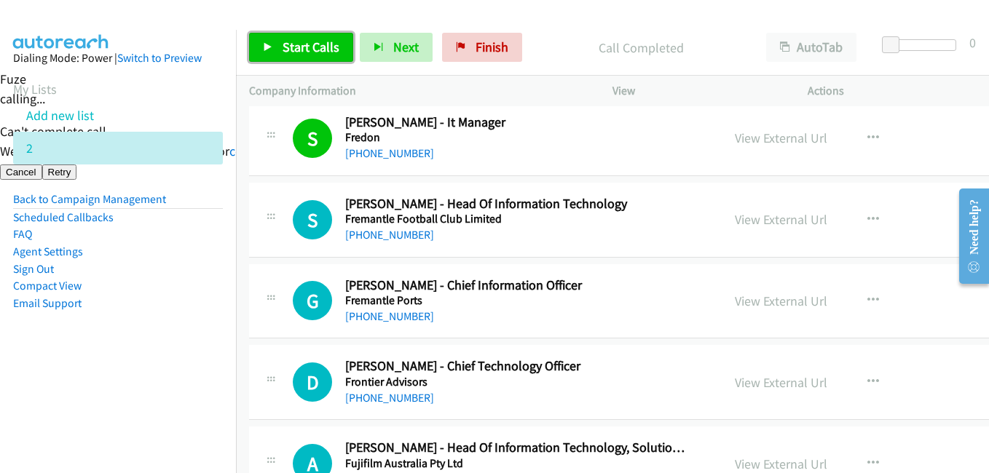
click at [317, 38] on link "Start Calls" at bounding box center [301, 47] width 104 height 29
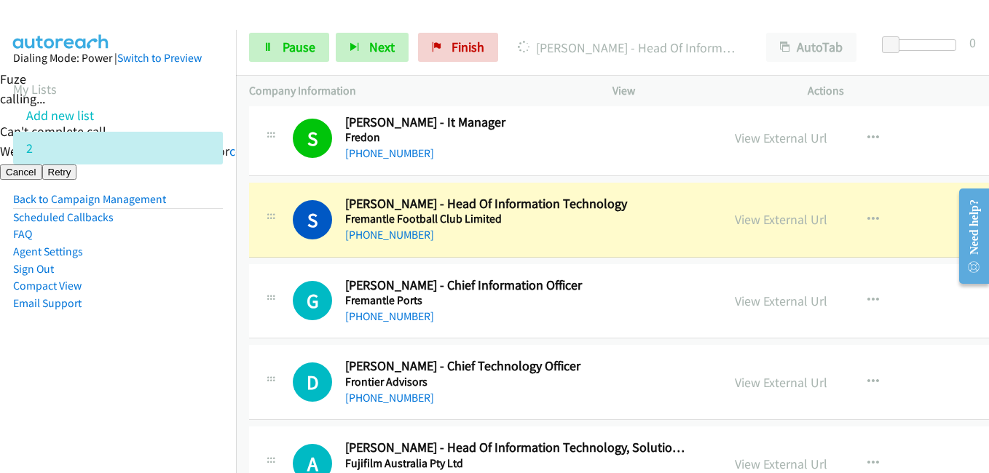
click at [183, 233] on li "FAQ" at bounding box center [118, 234] width 210 height 17
click at [776, 223] on link "View External Url" at bounding box center [781, 219] width 93 height 17
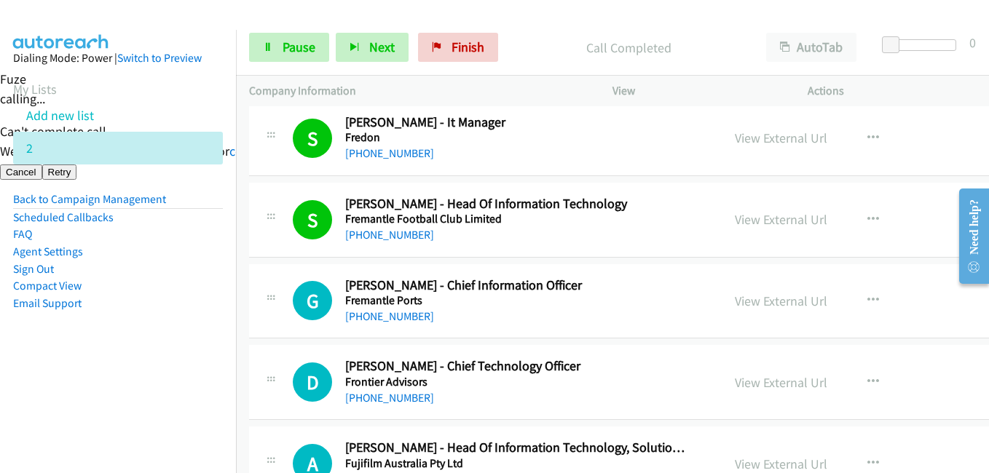
drag, startPoint x: 189, startPoint y: 371, endPoint x: 278, endPoint y: 329, distance: 98.7
click at [189, 371] on aside "Dialing Mode: Power | Switch to Preview My Lists Add new list 2 Back to Campaig…" at bounding box center [118, 204] width 236 height 348
click at [775, 214] on link "View External Url" at bounding box center [781, 219] width 93 height 17
click at [284, 46] on span "Pause" at bounding box center [299, 47] width 33 height 17
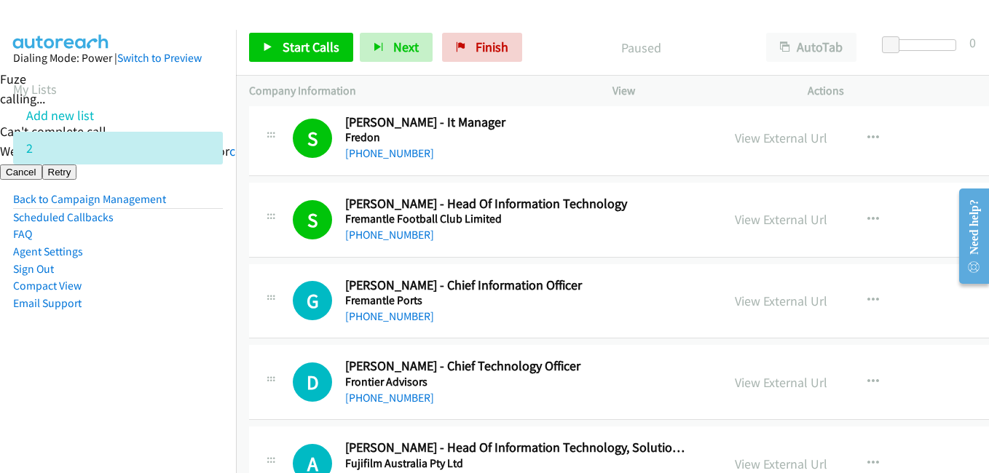
click at [162, 448] on nav "Dialing Mode: Power | Switch to Preview My Lists Add new list 2 Back to Campaig…" at bounding box center [118, 266] width 237 height 473
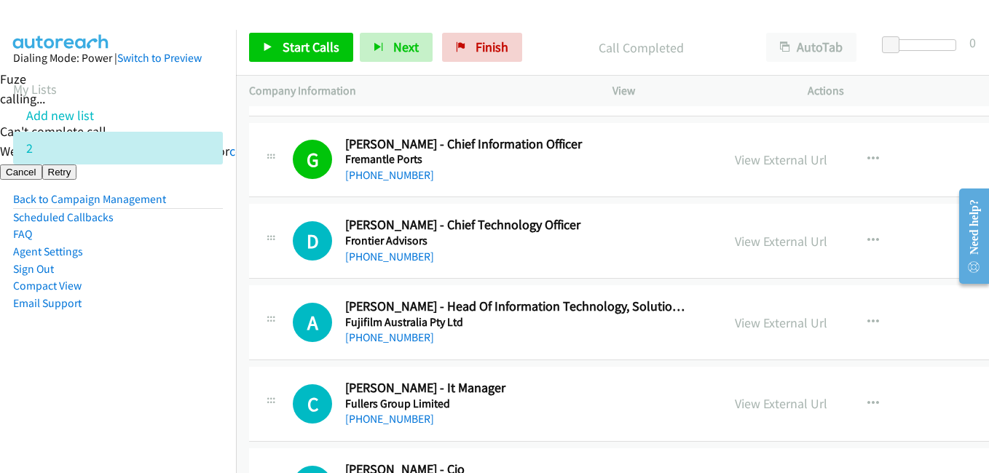
scroll to position [1748, 0]
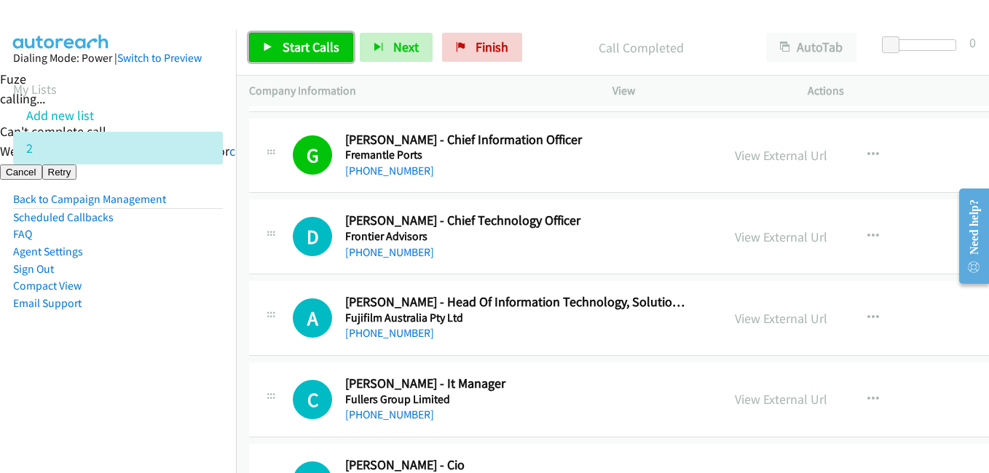
click at [325, 44] on span "Start Calls" at bounding box center [311, 47] width 57 height 17
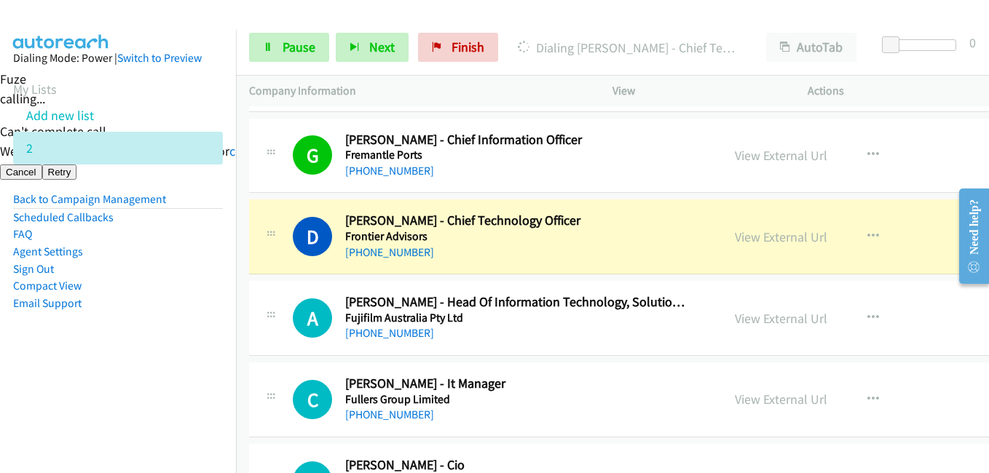
drag, startPoint x: 157, startPoint y: 333, endPoint x: 181, endPoint y: 325, distance: 24.6
click at [157, 333] on aside "Dialing Mode: Power | Switch to Preview My Lists Add new list 2 Back to Campaig…" at bounding box center [118, 204] width 236 height 348
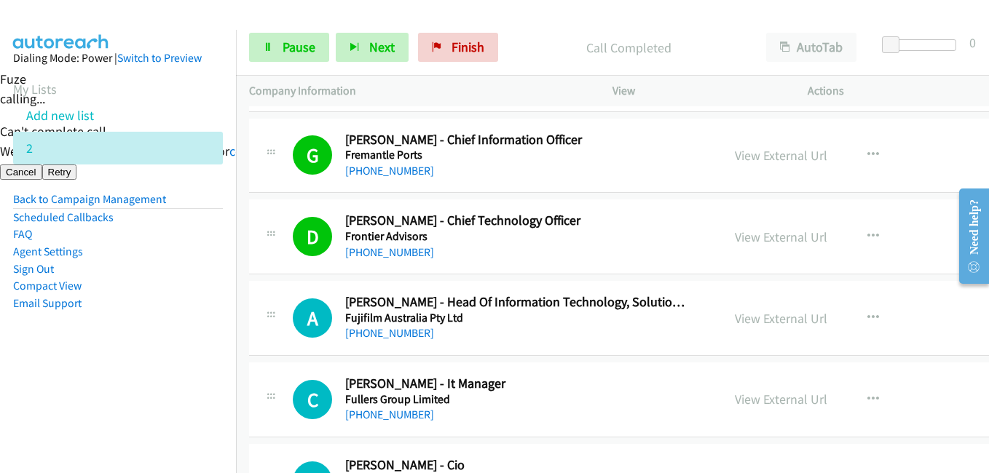
scroll to position [1821, 0]
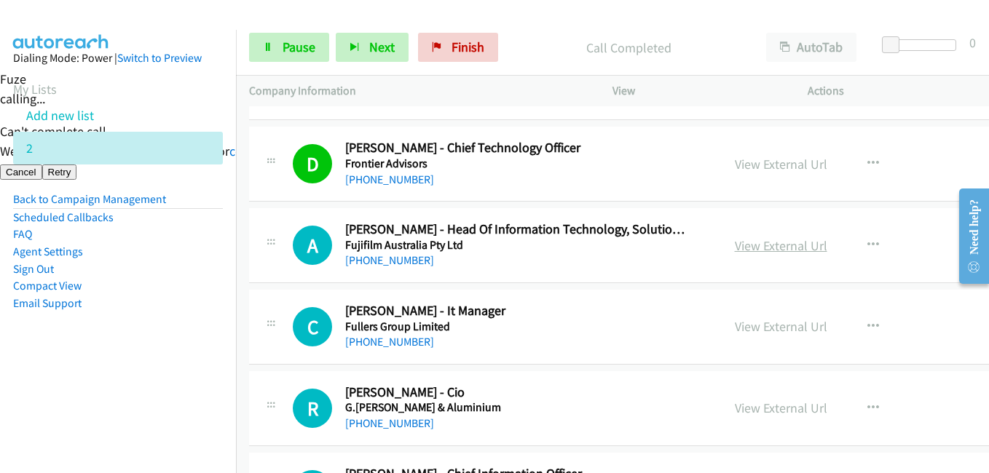
click at [805, 245] on link "View External Url" at bounding box center [781, 245] width 93 height 17
click at [163, 390] on nav "Dialing Mode: Power | Switch to Preview My Lists Add new list 2 Back to Campaig…" at bounding box center [118, 266] width 237 height 473
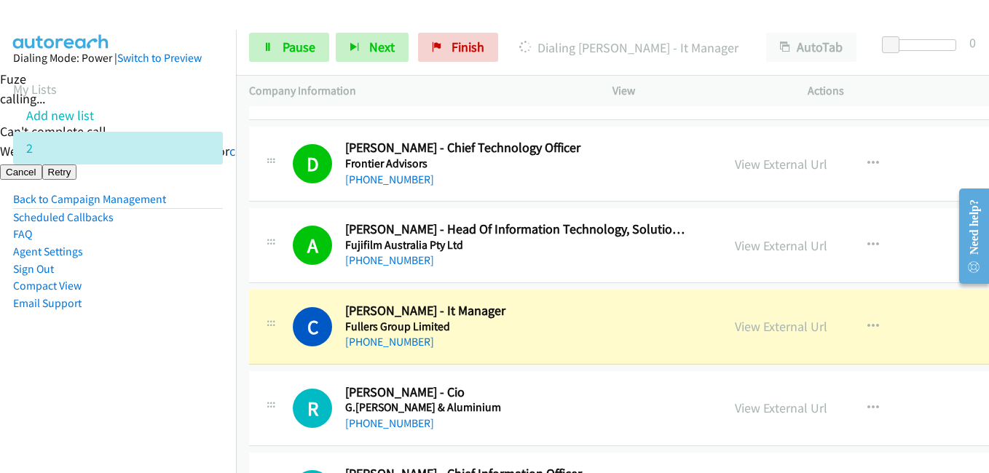
click at [216, 363] on aside "Dialing Mode: Power | Switch to Preview My Lists Add new list 2 Back to Campaig…" at bounding box center [118, 204] width 236 height 348
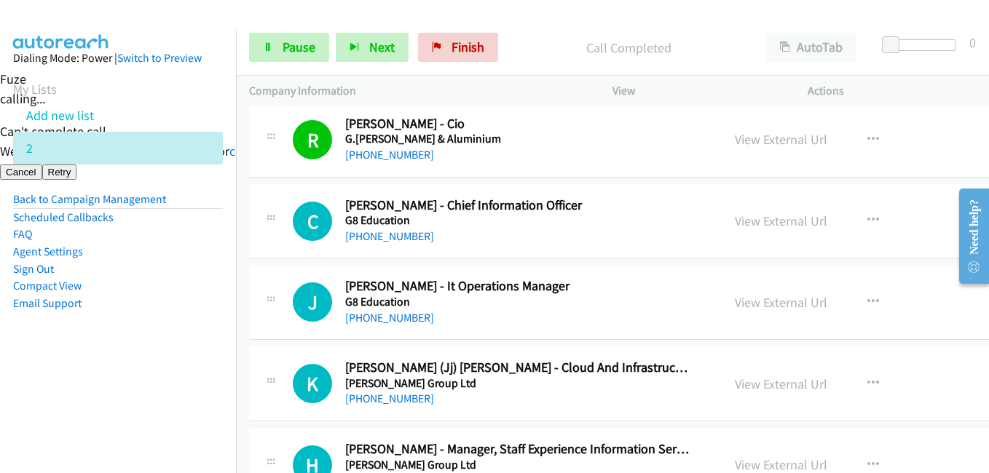
scroll to position [2112, 0]
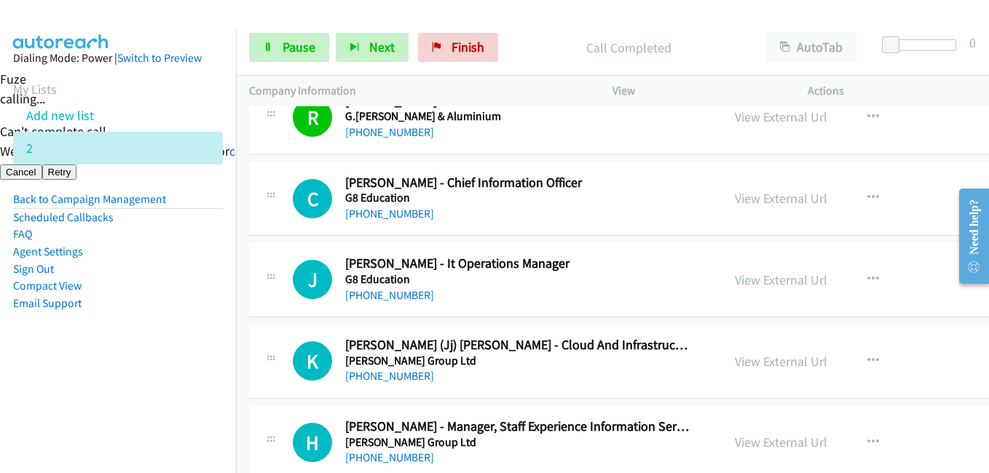
click at [184, 364] on aside "Dialing Mode: Power | Switch to Preview My Lists Add new list 2 Back to Campaig…" at bounding box center [118, 204] width 236 height 348
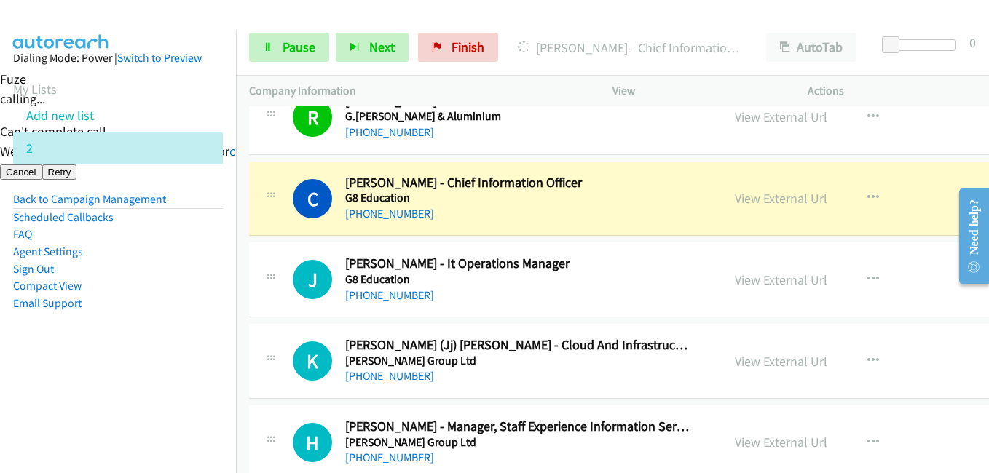
drag, startPoint x: 164, startPoint y: 378, endPoint x: 178, endPoint y: 372, distance: 15.7
click at [164, 378] on nav "Dialing Mode: Power | Switch to Preview My Lists Add new list 2 Back to Campaig…" at bounding box center [118, 266] width 237 height 473
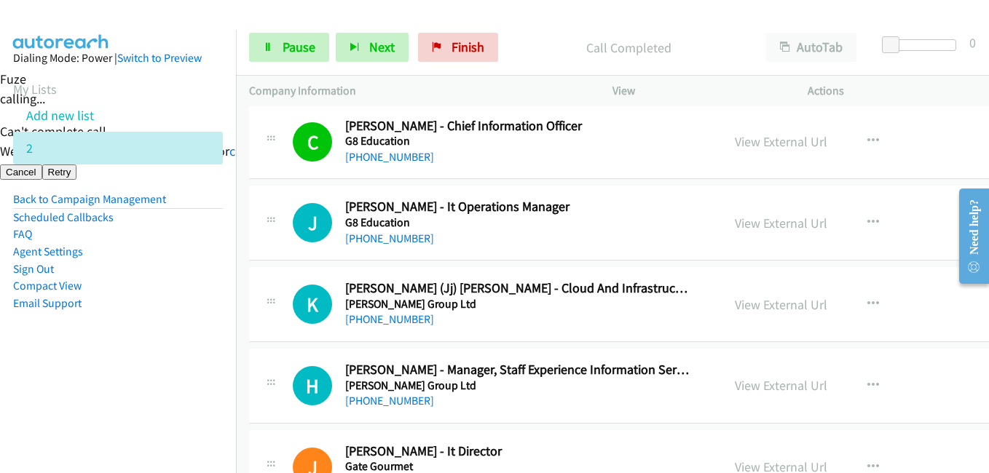
scroll to position [2258, 0]
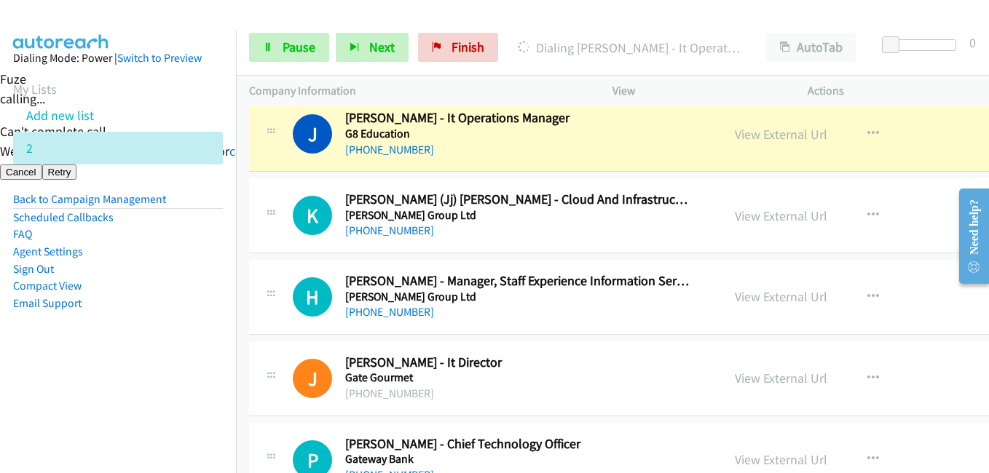
drag, startPoint x: 130, startPoint y: 377, endPoint x: 233, endPoint y: 374, distance: 102.7
click at [130, 377] on aside "Dialing Mode: Power | Switch to Preview My Lists Add new list 2 Back to Campaig…" at bounding box center [118, 204] width 236 height 348
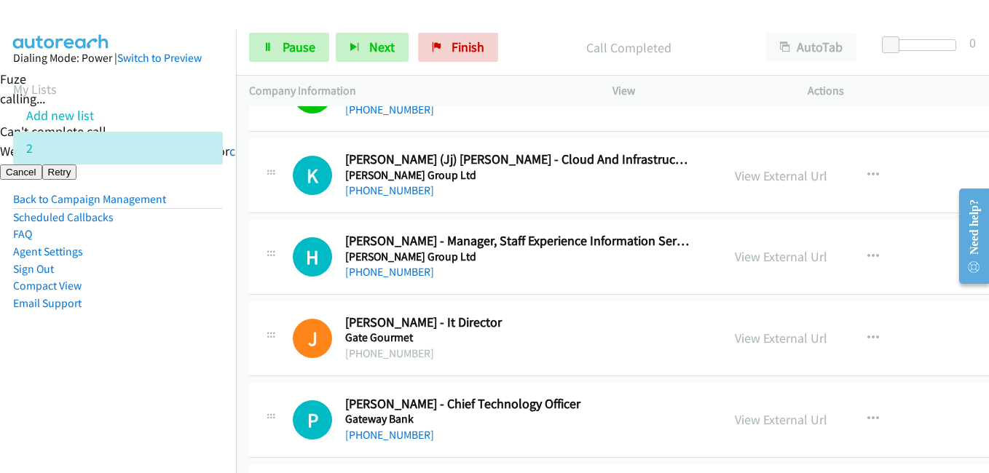
scroll to position [2331, 0]
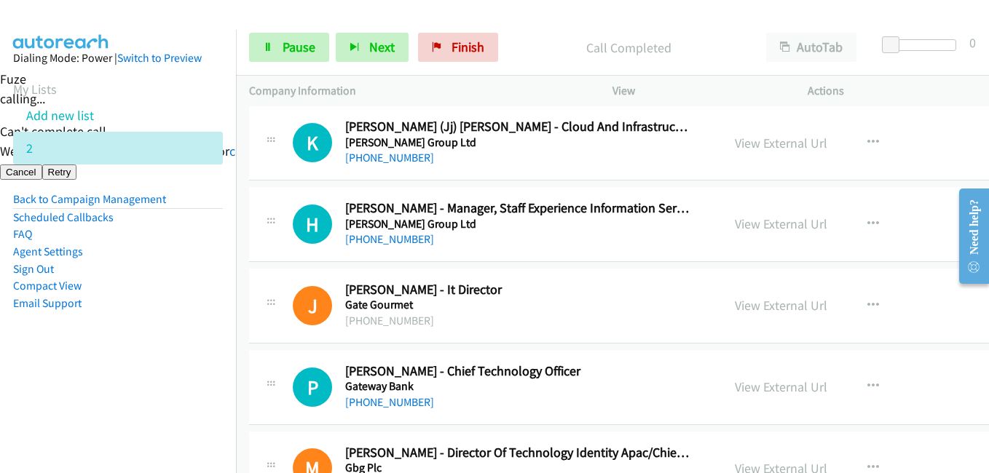
click at [193, 325] on aside "Dialing Mode: Power | Switch to Preview My Lists Add new list 2 Back to Campaig…" at bounding box center [118, 204] width 236 height 348
drag, startPoint x: 126, startPoint y: 360, endPoint x: 152, endPoint y: 356, distance: 25.8
click at [126, 360] on aside "Dialing Mode: Power | Switch to Preview My Lists Add new list 2 Back to Campaig…" at bounding box center [118, 204] width 236 height 348
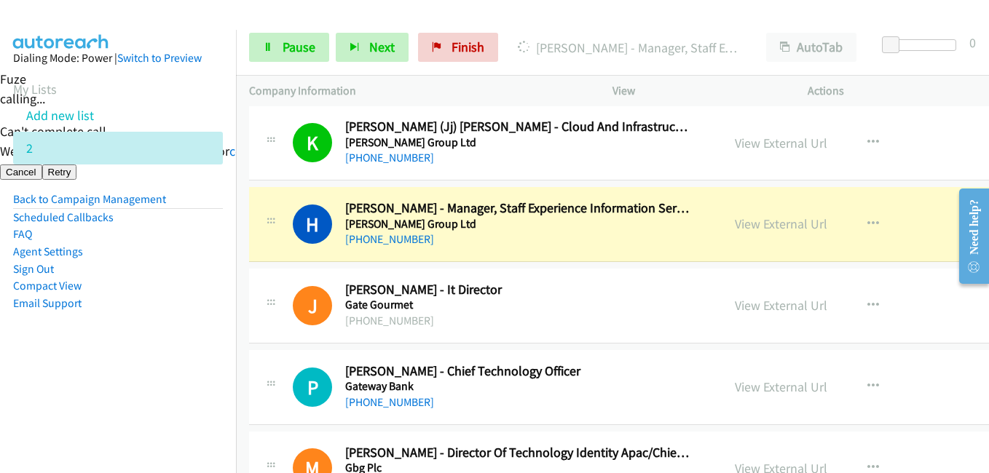
drag, startPoint x: 189, startPoint y: 349, endPoint x: 515, endPoint y: 318, distance: 327.0
click at [194, 349] on aside "Dialing Mode: Power | Switch to Preview My Lists Add new list 2 Back to Campaig…" at bounding box center [118, 204] width 236 height 348
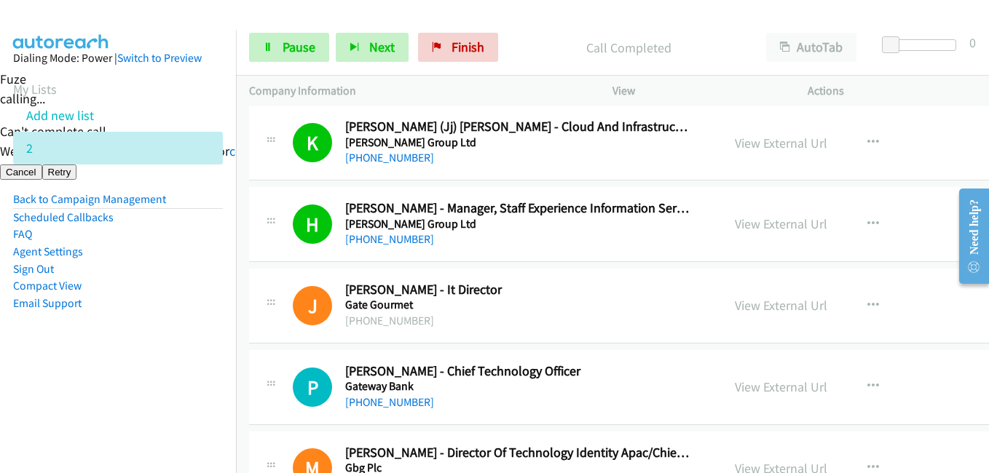
scroll to position [2477, 0]
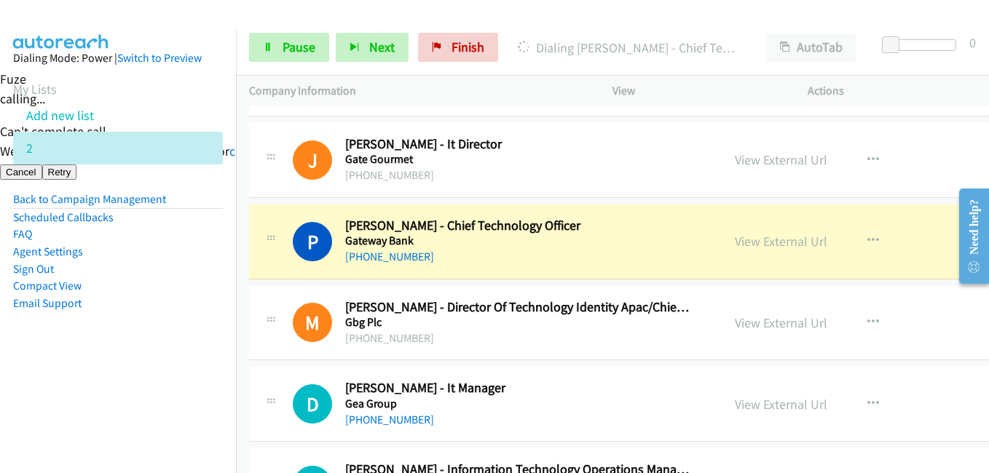
drag, startPoint x: 154, startPoint y: 340, endPoint x: 246, endPoint y: 228, distance: 145.4
click at [155, 339] on aside "Dialing Mode: Power | Switch to Preview My Lists Add new list 2 Back to Campaig…" at bounding box center [118, 204] width 236 height 348
click at [291, 41] on span "Pause" at bounding box center [299, 47] width 33 height 17
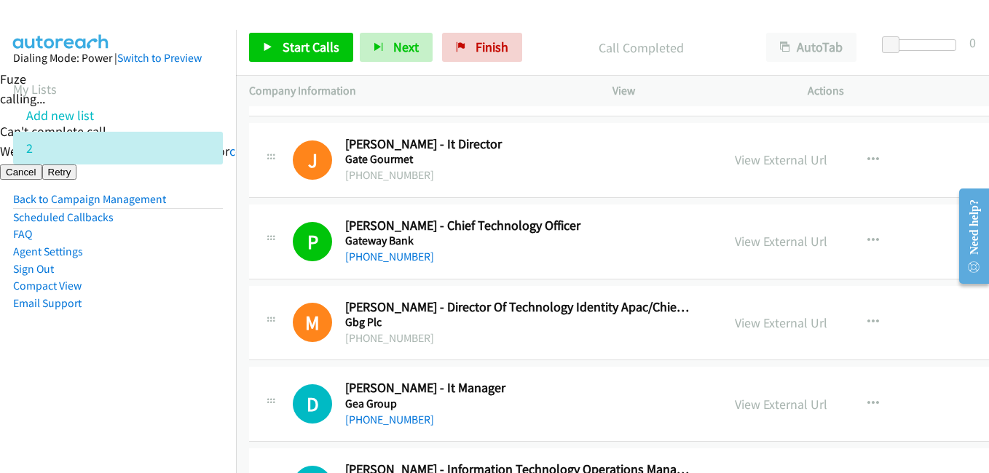
click at [170, 380] on nav "Dialing Mode: Power | Switch to Preview My Lists Add new list 2 Back to Campaig…" at bounding box center [118, 266] width 237 height 473
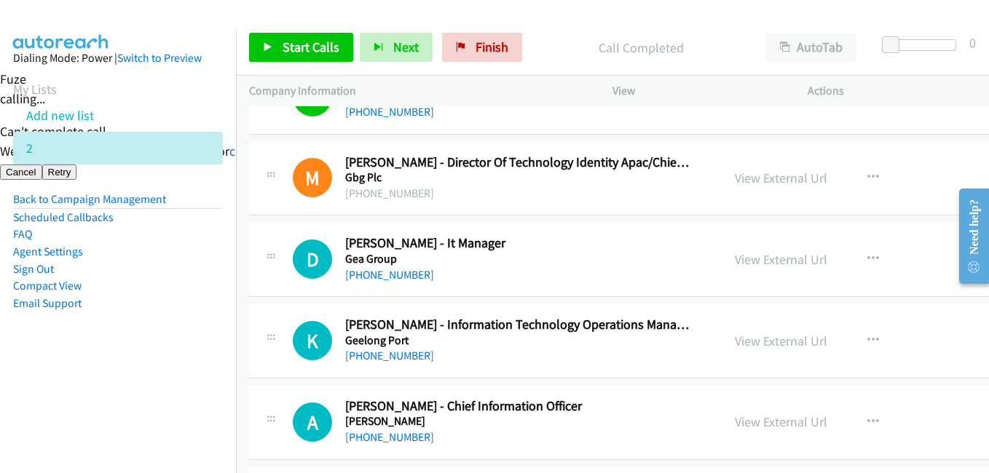
scroll to position [2622, 0]
click at [274, 42] on link "Start Calls" at bounding box center [301, 47] width 104 height 29
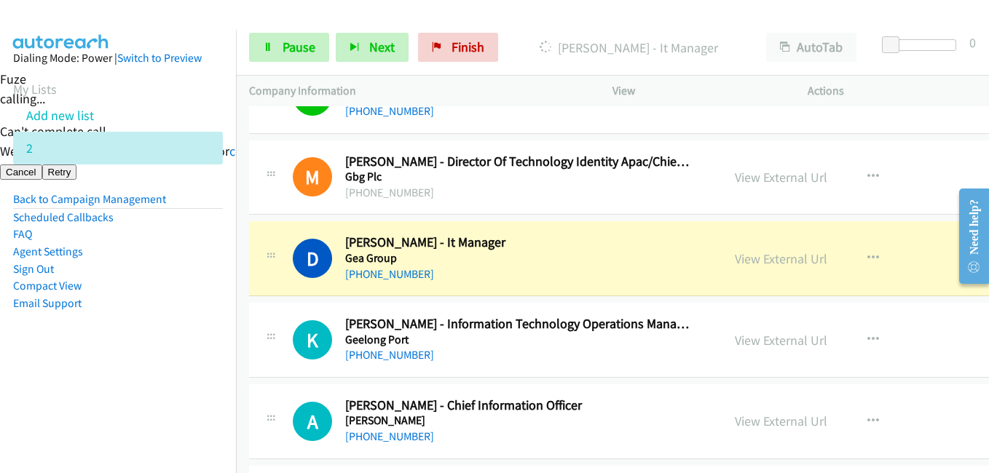
drag, startPoint x: 139, startPoint y: 405, endPoint x: 227, endPoint y: 393, distance: 88.2
click at [139, 405] on nav "Dialing Mode: Power | Switch to Preview My Lists Add new list 2 Back to Campaig…" at bounding box center [118, 266] width 237 height 473
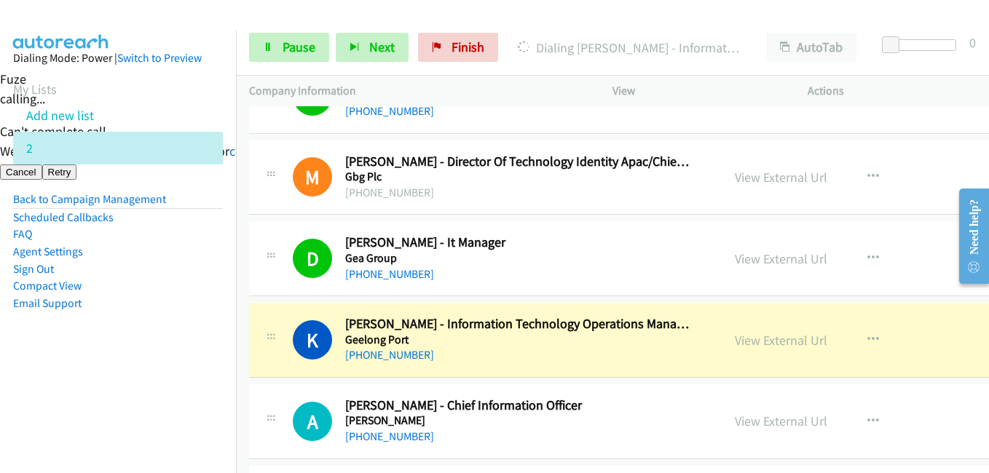
click at [160, 375] on aside "Dialing Mode: Power | Switch to Preview My Lists Add new list 2 Back to Campaig…" at bounding box center [118, 204] width 236 height 348
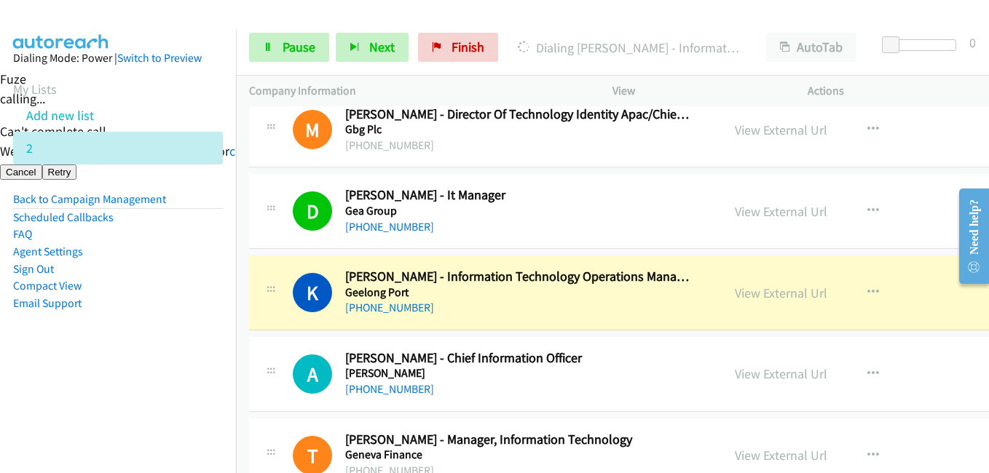
scroll to position [2695, 0]
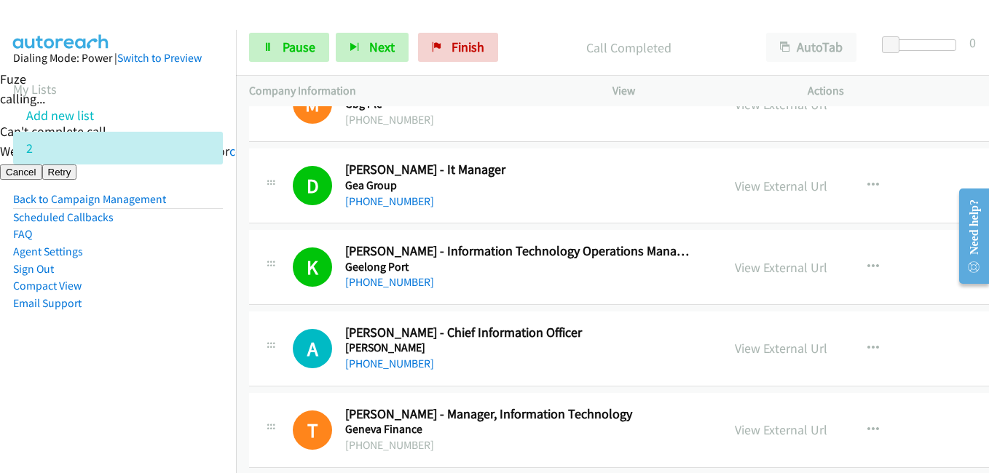
drag, startPoint x: 186, startPoint y: 338, endPoint x: 439, endPoint y: 330, distance: 252.9
click at [187, 338] on aside "Dialing Mode: Power | Switch to Preview My Lists Add new list 2 Back to Campaig…" at bounding box center [118, 204] width 236 height 348
drag, startPoint x: 97, startPoint y: 321, endPoint x: 424, endPoint y: 307, distance: 327.3
click at [97, 321] on aside "Dialing Mode: Power | Switch to Preview My Lists Add new list 2 Back to Campaig…" at bounding box center [118, 204] width 236 height 348
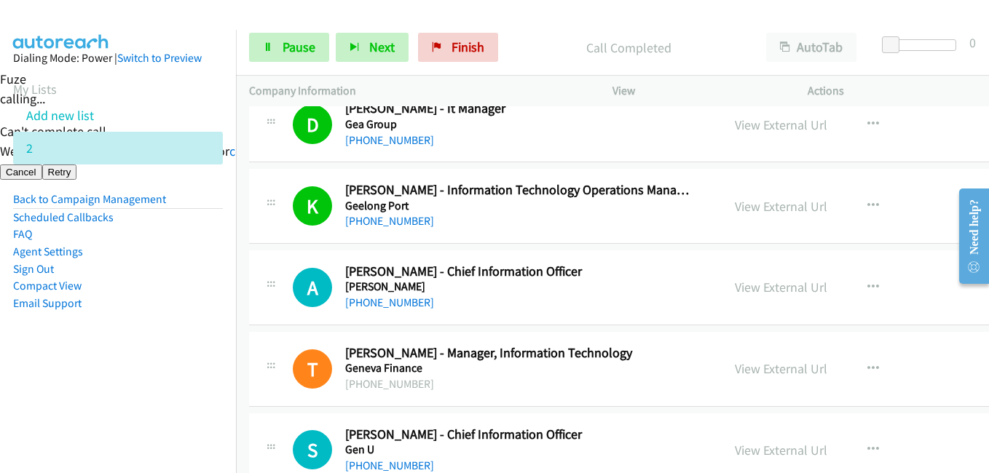
scroll to position [2841, 0]
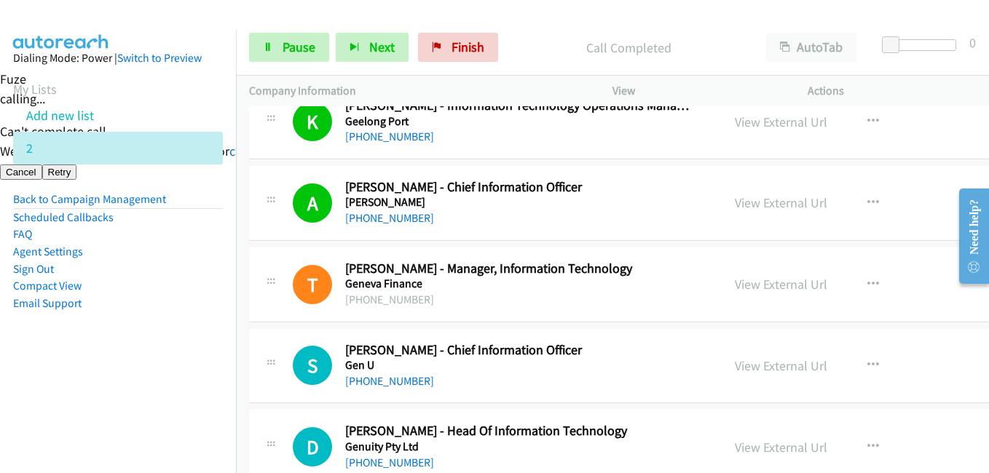
drag, startPoint x: 146, startPoint y: 353, endPoint x: 292, endPoint y: 325, distance: 149.0
click at [146, 353] on aside "Dialing Mode: Power | Switch to Preview My Lists Add new list 2 Back to Campaig…" at bounding box center [118, 204] width 236 height 348
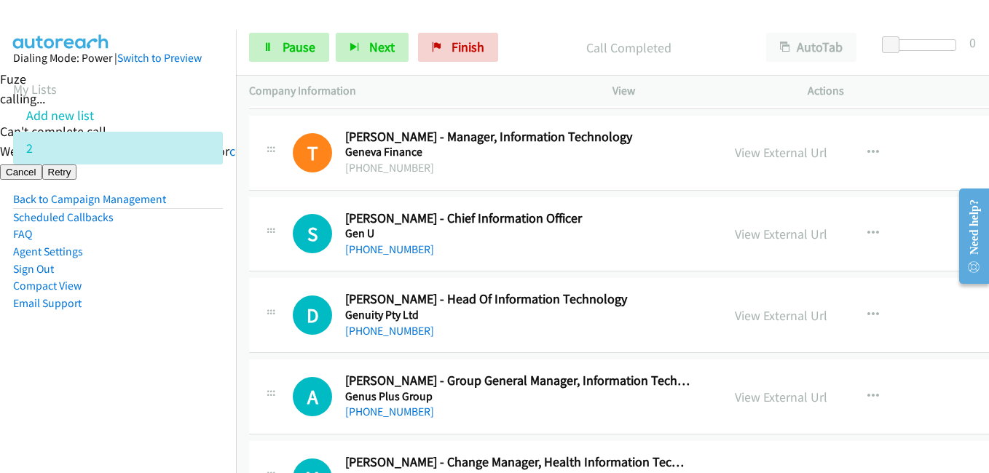
scroll to position [2987, 0]
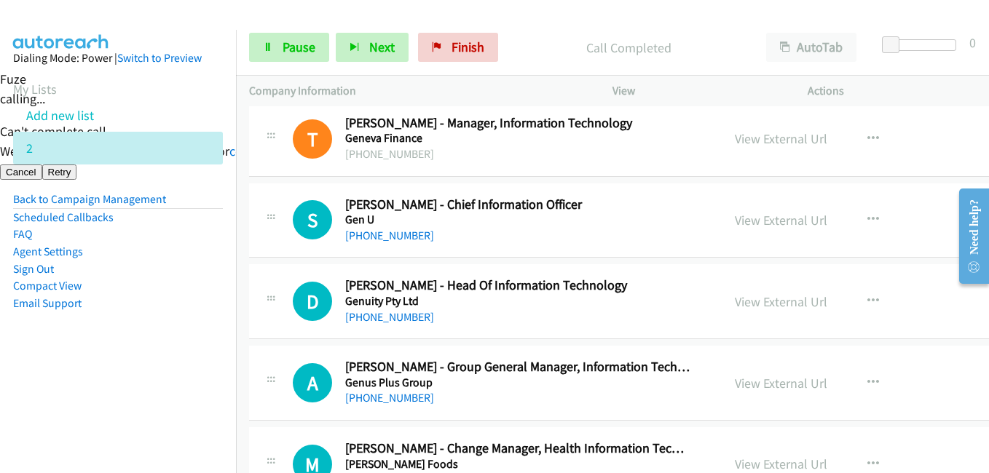
click at [215, 351] on aside "Dialing Mode: Power | Switch to Preview My Lists Add new list 2 Back to Campaig…" at bounding box center [118, 204] width 236 height 348
click at [146, 334] on aside "Dialing Mode: Power | Switch to Preview My Lists Add new list 2 Back to Campaig…" at bounding box center [118, 204] width 236 height 348
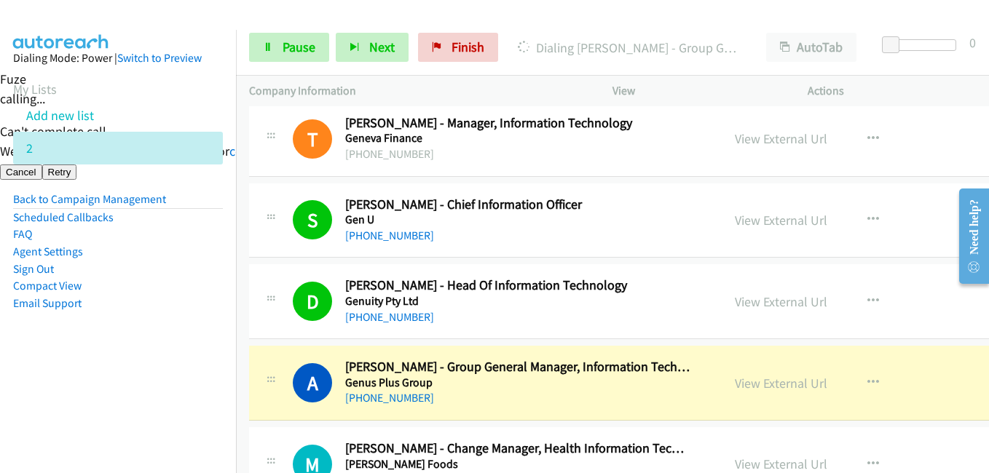
click at [193, 350] on aside "Dialing Mode: Power | Switch to Preview My Lists Add new list 2 Back to Campaig…" at bounding box center [118, 204] width 236 height 348
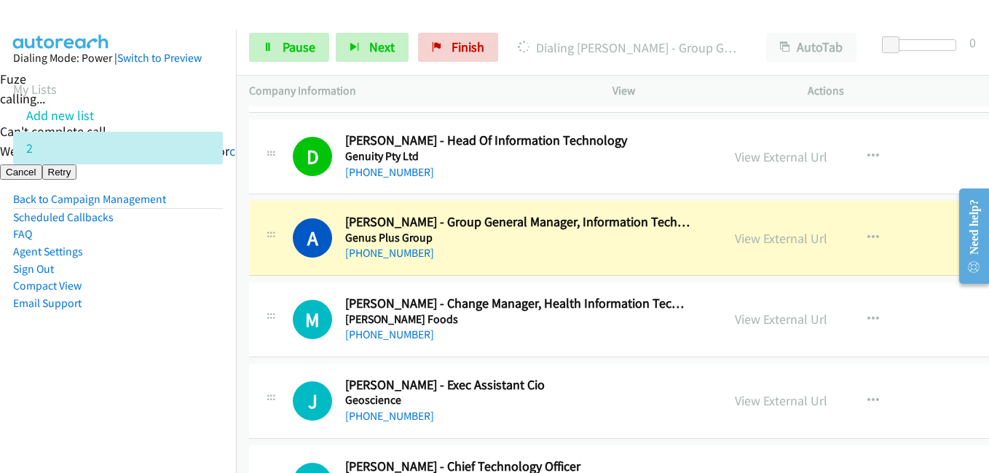
scroll to position [3132, 0]
click at [201, 390] on nav "Dialing Mode: Power | Switch to Preview My Lists Add new list 2 Back to Campaig…" at bounding box center [118, 266] width 237 height 473
drag, startPoint x: 166, startPoint y: 363, endPoint x: 209, endPoint y: 356, distance: 43.6
click at [166, 363] on aside "Dialing Mode: Power | Switch to Preview My Lists Add new list 2 Back to Campaig…" at bounding box center [118, 204] width 236 height 348
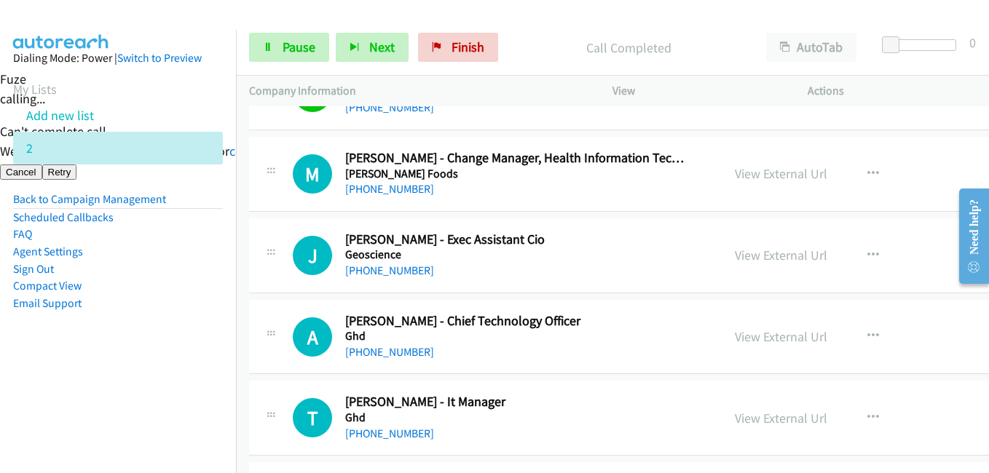
scroll to position [3278, 0]
click at [190, 366] on aside "Dialing Mode: Power | Switch to Preview My Lists Add new list 2 Back to Campaig…" at bounding box center [118, 204] width 236 height 348
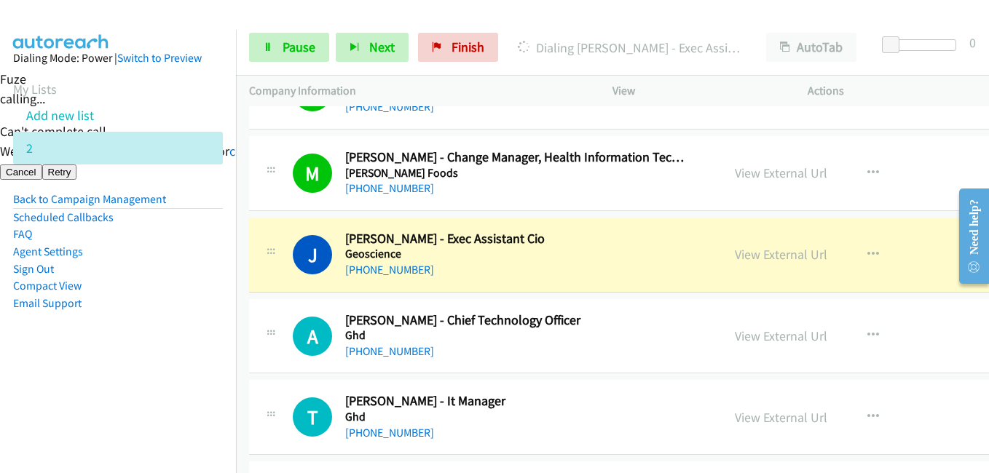
drag, startPoint x: 158, startPoint y: 380, endPoint x: 232, endPoint y: 367, distance: 74.7
click at [158, 380] on nav "Dialing Mode: Power | Switch to Preview My Lists Add new list 2 Back to Campaig…" at bounding box center [118, 266] width 237 height 473
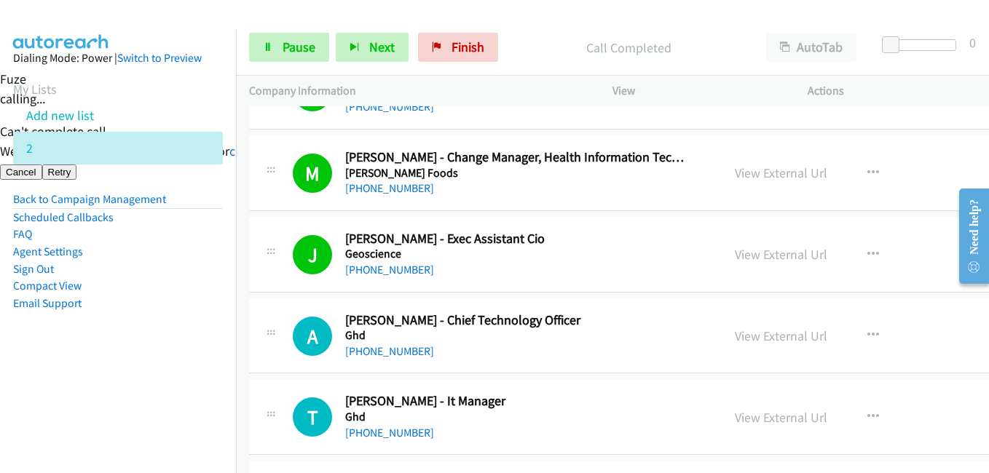
click at [167, 254] on li "Agent Settings" at bounding box center [118, 251] width 210 height 17
click at [326, 49] on link "Pause" at bounding box center [289, 47] width 80 height 29
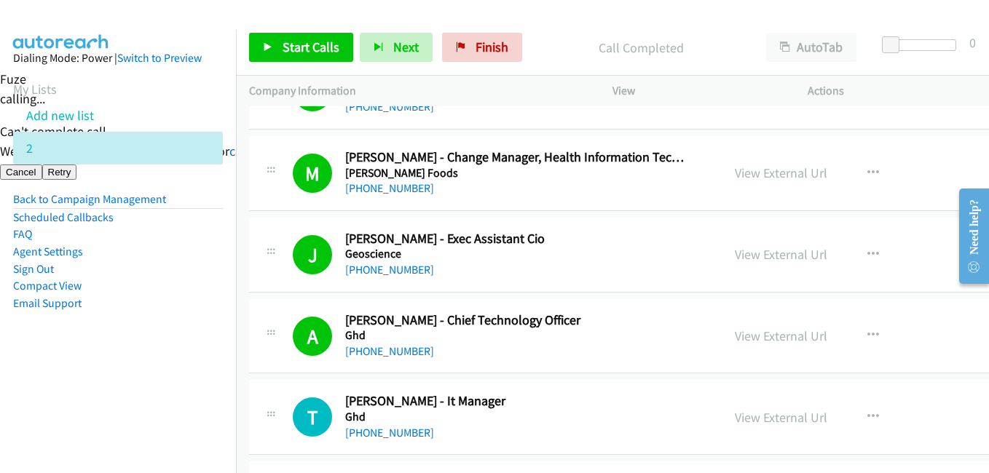
drag, startPoint x: 7, startPoint y: 342, endPoint x: 395, endPoint y: 315, distance: 389.2
click at [9, 341] on aside "Dialing Mode: Power | Switch to Preview My Lists Add new list 2 Back to Campaig…" at bounding box center [118, 204] width 236 height 348
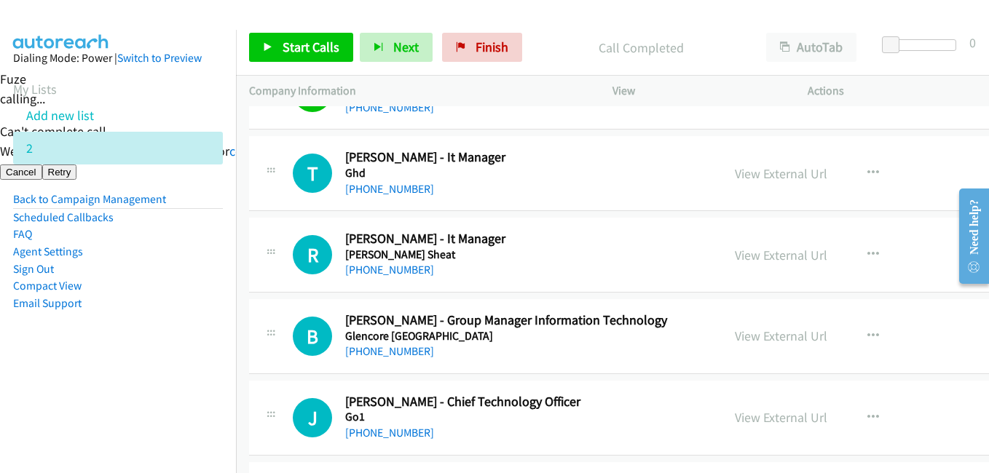
scroll to position [3496, 0]
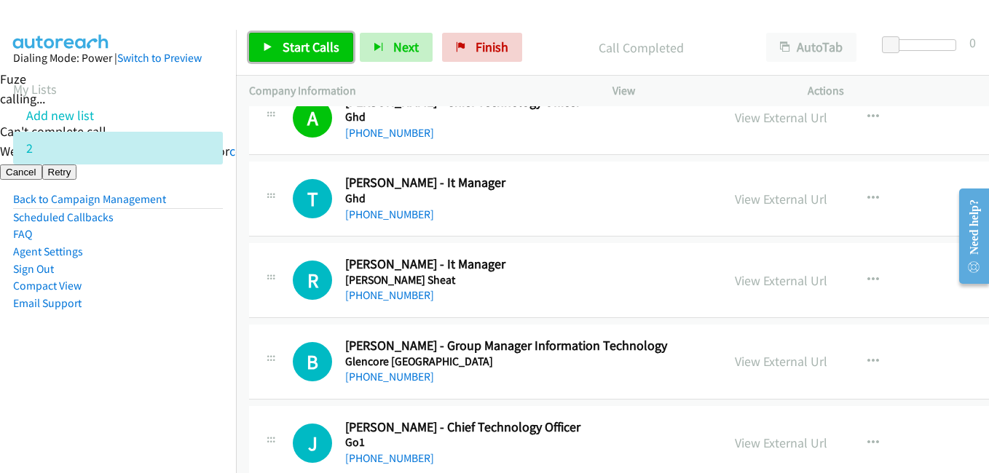
click at [334, 47] on span "Start Calls" at bounding box center [311, 47] width 57 height 17
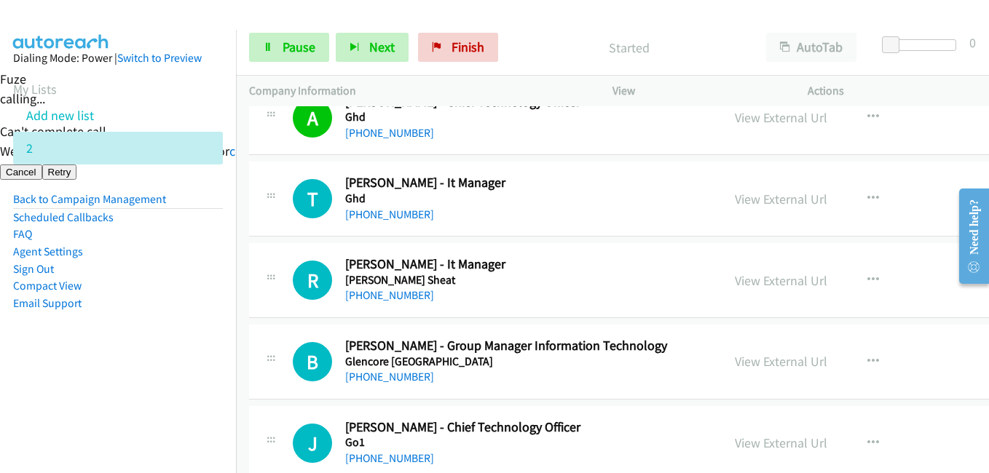
click at [109, 393] on nav "Dialing Mode: Power | Switch to Preview My Lists Add new list 2 Back to Campaig…" at bounding box center [118, 266] width 237 height 473
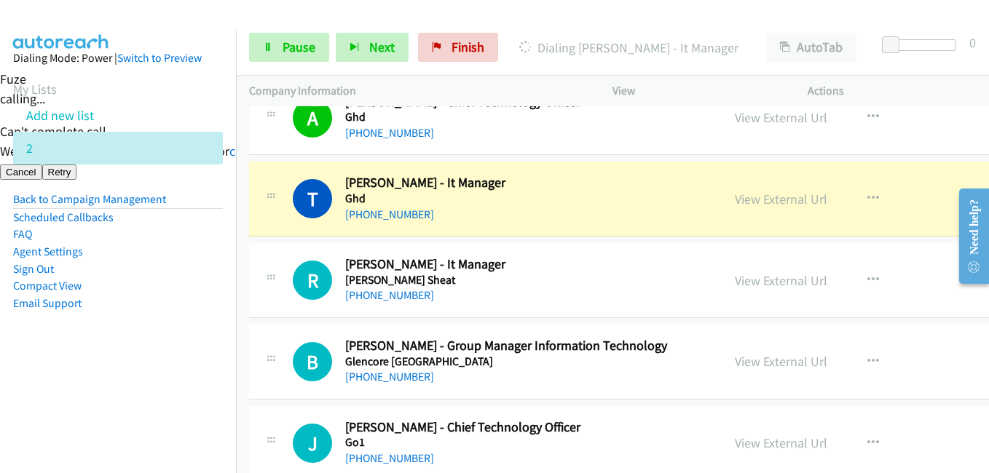
click at [245, 385] on td "B Callback Scheduled [PERSON_NAME] - Group Manager Information Technology [GEOG…" at bounding box center [695, 363] width 919 height 82
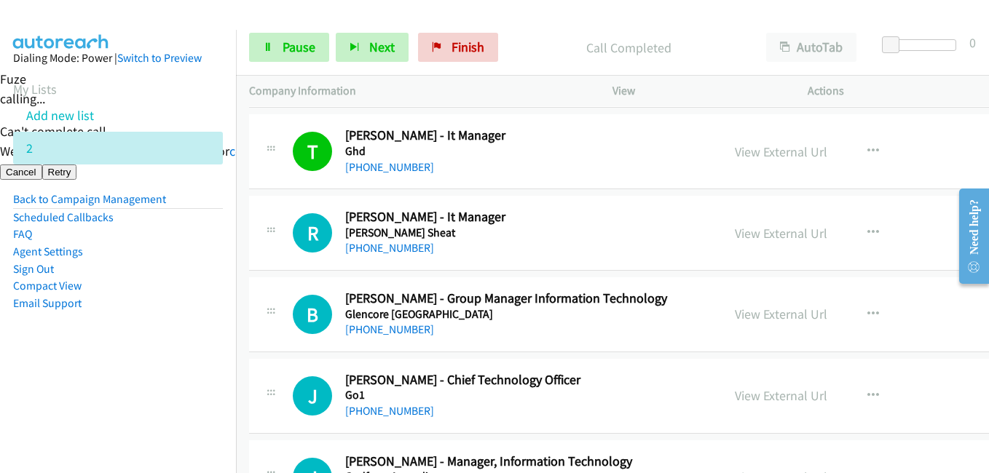
scroll to position [3569, 0]
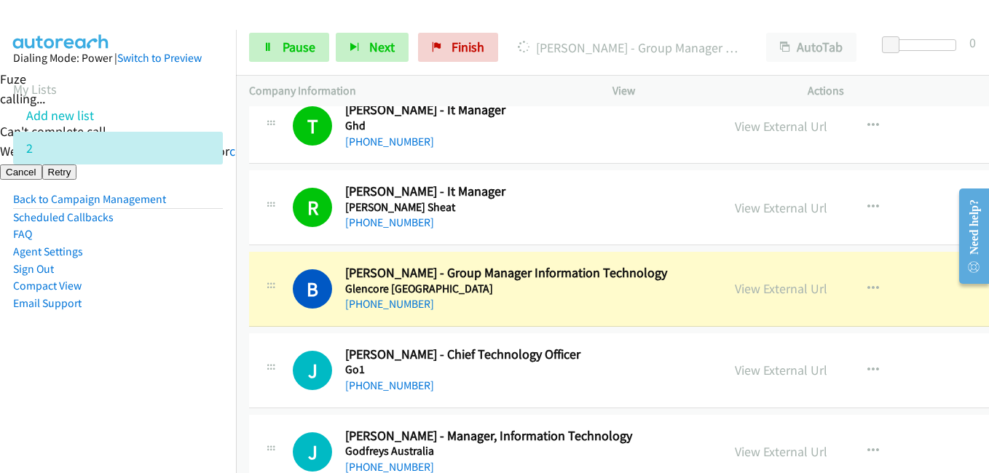
drag, startPoint x: 127, startPoint y: 337, endPoint x: 183, endPoint y: 328, distance: 56.9
click at [127, 336] on aside "Dialing Mode: Power | Switch to Preview My Lists Add new list 2 Back to Campaig…" at bounding box center [118, 204] width 236 height 348
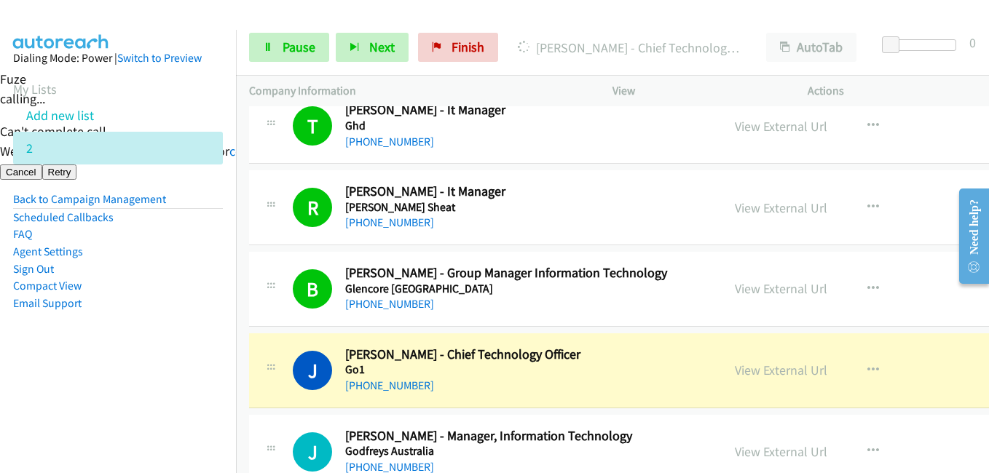
click at [201, 334] on aside "Dialing Mode: Power | Switch to Preview My Lists Add new list 2 Back to Campaig…" at bounding box center [118, 204] width 236 height 348
click at [317, 42] on link "Pause" at bounding box center [289, 47] width 80 height 29
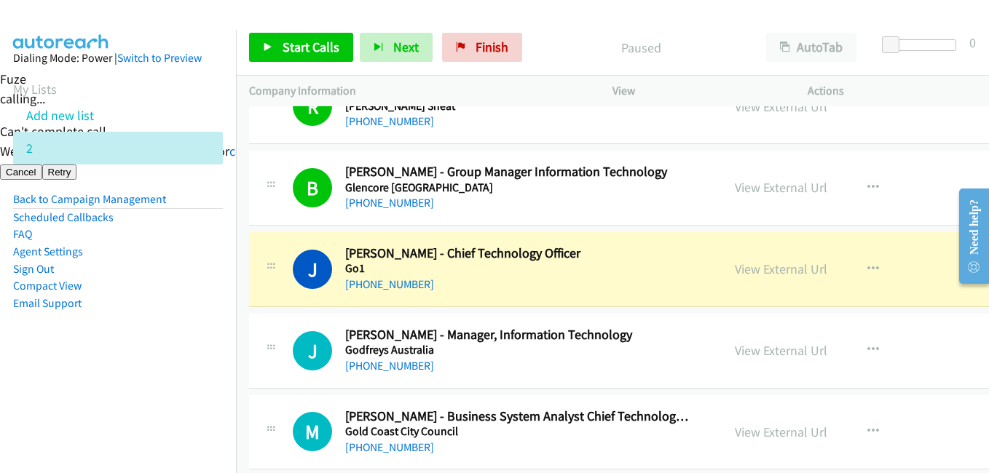
scroll to position [3788, 0]
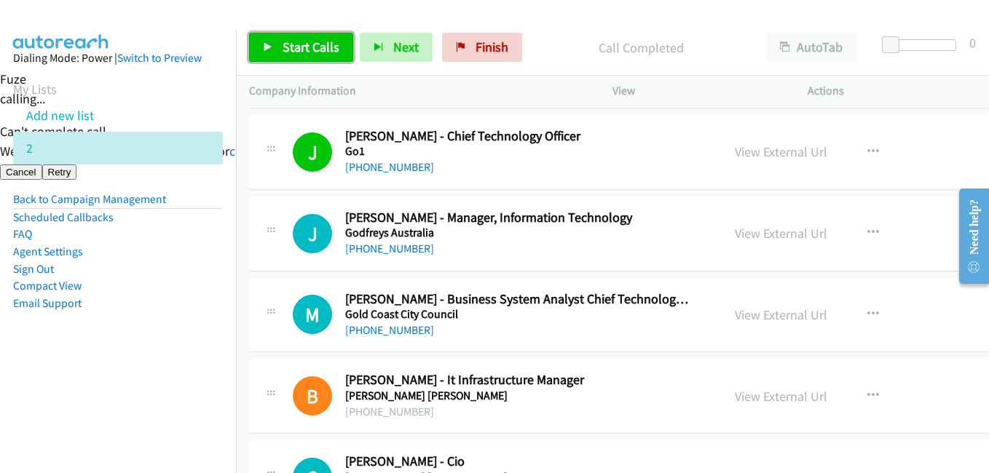
click at [334, 44] on span "Start Calls" at bounding box center [311, 47] width 57 height 17
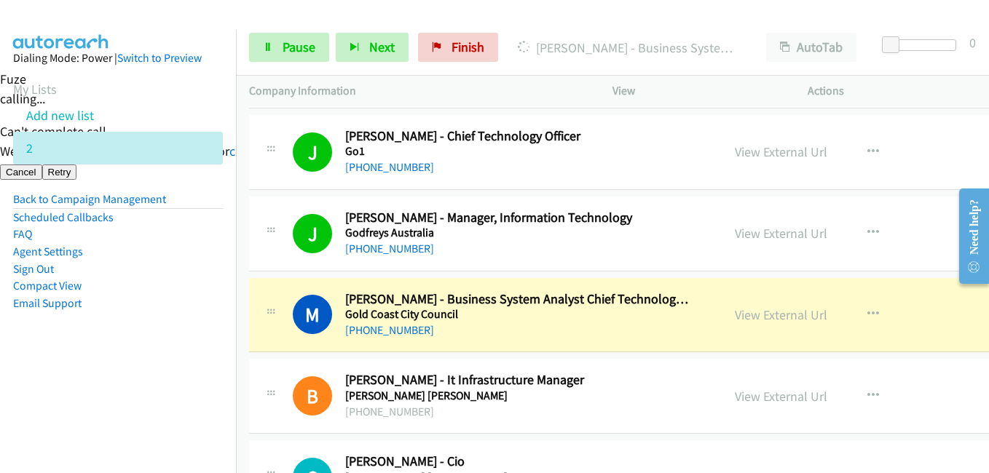
drag, startPoint x: 174, startPoint y: 356, endPoint x: 518, endPoint y: 315, distance: 346.2
click at [176, 356] on aside "Dialing Mode: Power | Switch to Preview My Lists Add new list 2 Back to Campaig…" at bounding box center [118, 204] width 236 height 348
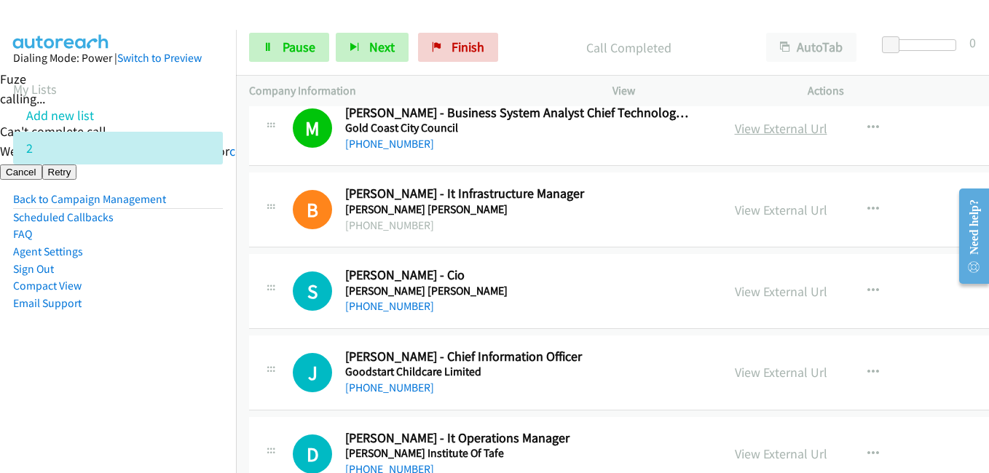
scroll to position [4006, 0]
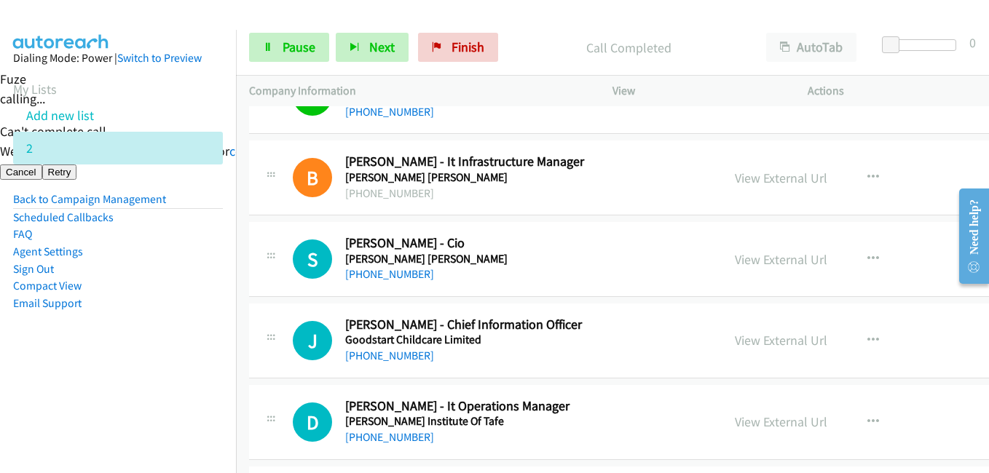
drag, startPoint x: 121, startPoint y: 339, endPoint x: 150, endPoint y: 338, distance: 29.1
click at [121, 339] on aside "Dialing Mode: Power | Switch to Preview My Lists Add new list 2 Back to Campaig…" at bounding box center [118, 204] width 236 height 348
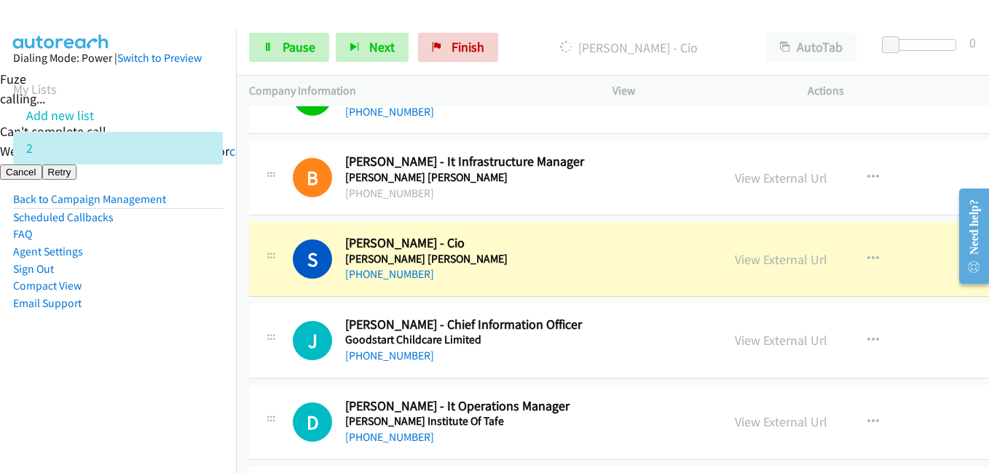
click at [135, 385] on nav "Dialing Mode: Power | Switch to Preview My Lists Add new list 2 Back to Campaig…" at bounding box center [118, 266] width 237 height 473
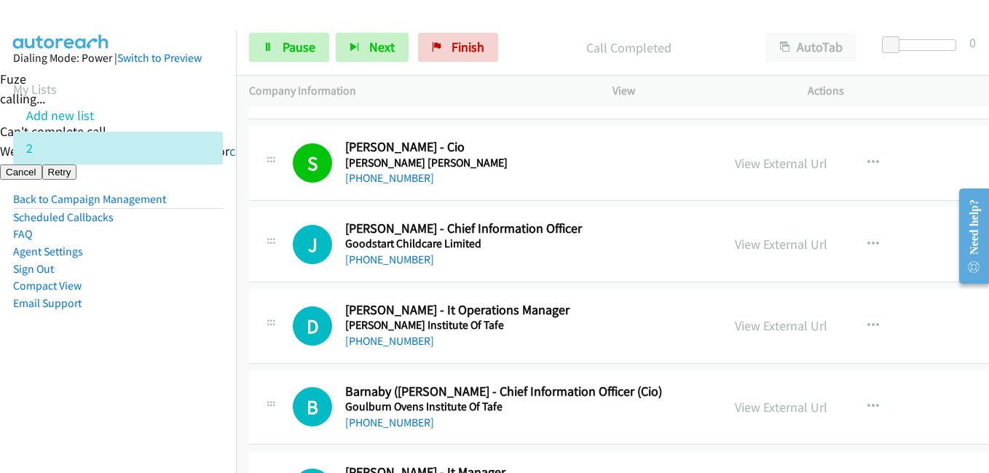
scroll to position [4152, 0]
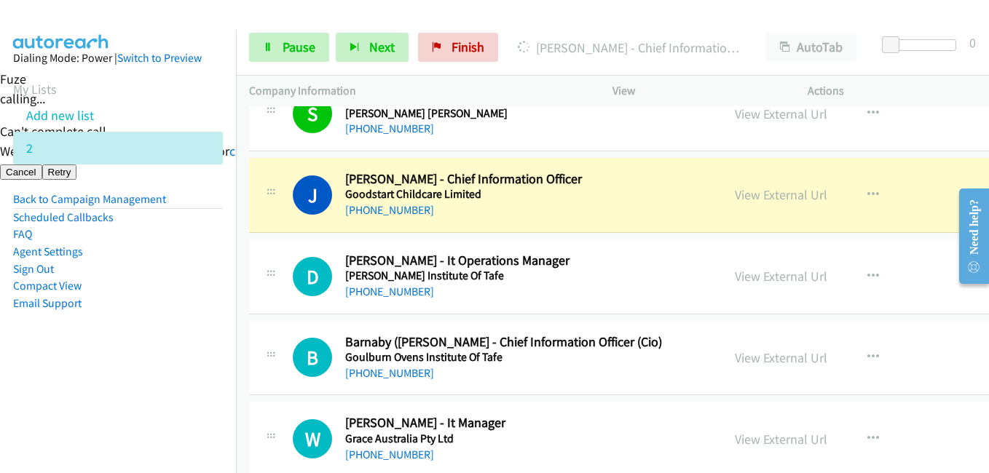
drag, startPoint x: 214, startPoint y: 331, endPoint x: 278, endPoint y: 329, distance: 64.1
click at [214, 331] on aside "Dialing Mode: Power | Switch to Preview My Lists Add new list 2 Back to Campaig…" at bounding box center [118, 204] width 236 height 348
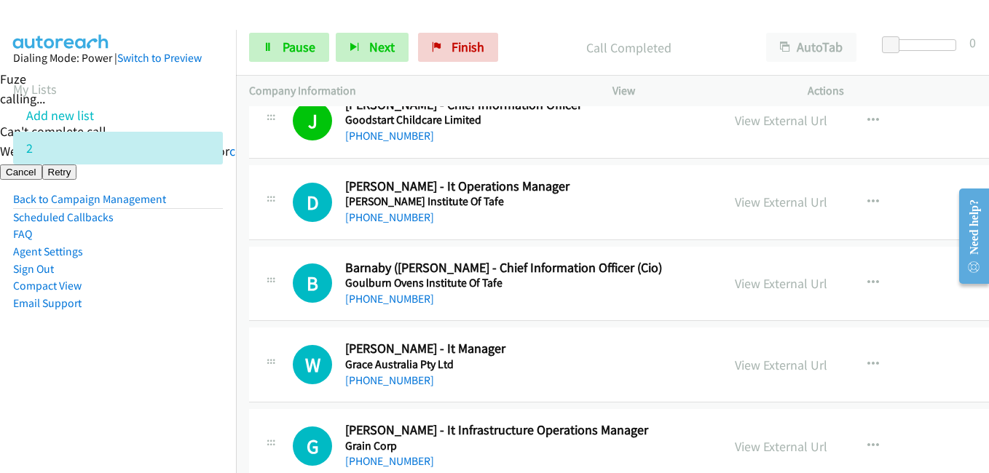
scroll to position [4298, 0]
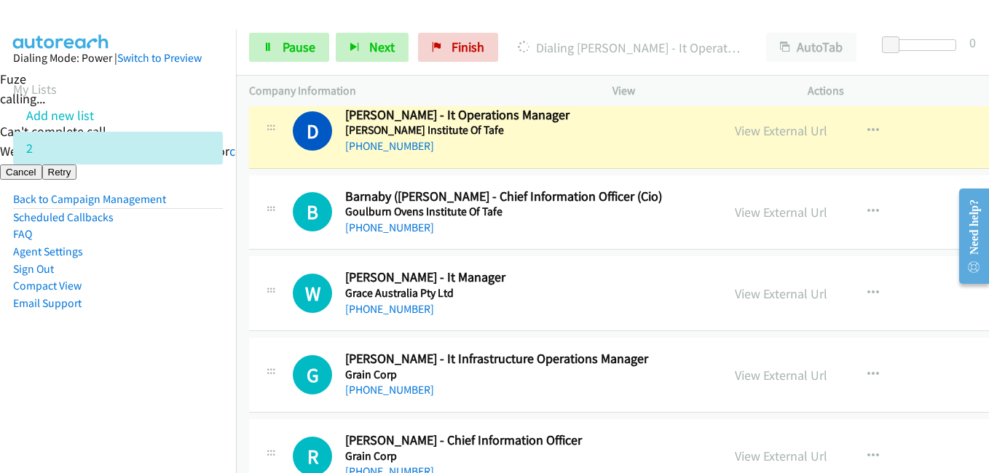
drag, startPoint x: 180, startPoint y: 363, endPoint x: 251, endPoint y: 363, distance: 70.7
click at [181, 363] on aside "Dialing Mode: Power | Switch to Preview My Lists Add new list 2 Back to Campaig…" at bounding box center [118, 204] width 236 height 348
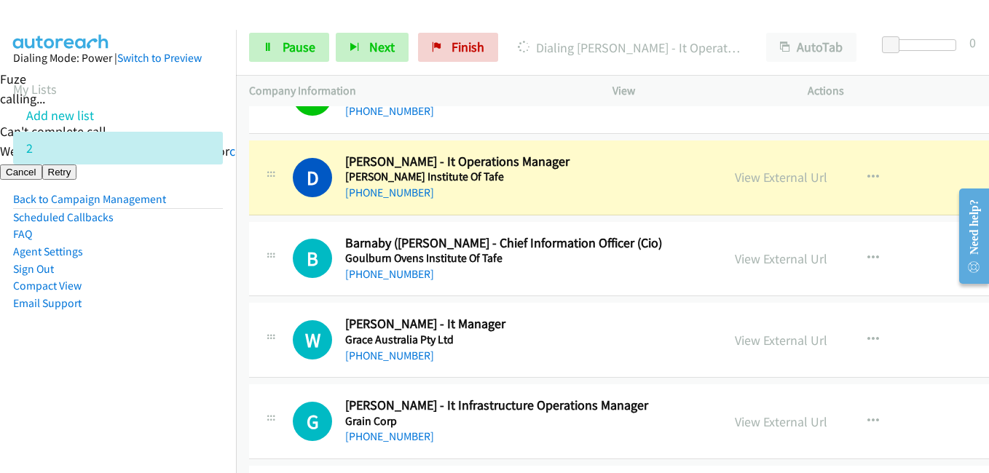
scroll to position [4225, 0]
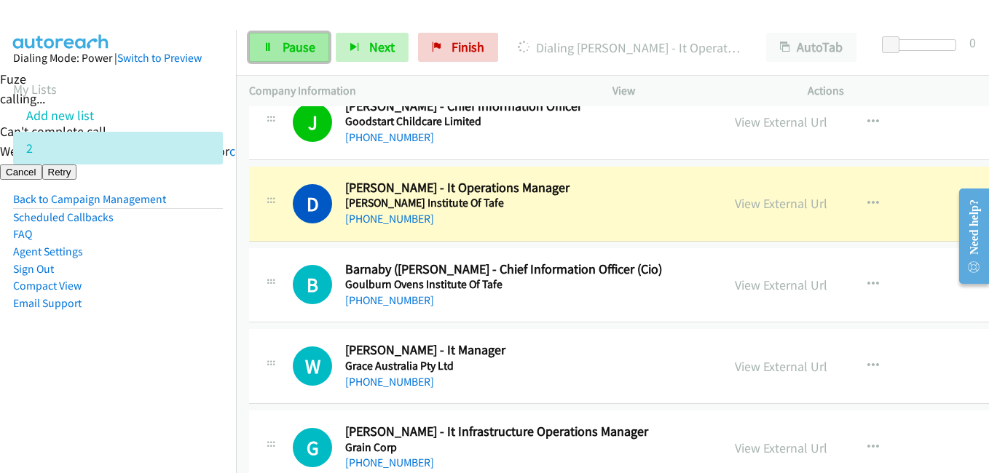
click at [286, 49] on span "Pause" at bounding box center [299, 47] width 33 height 17
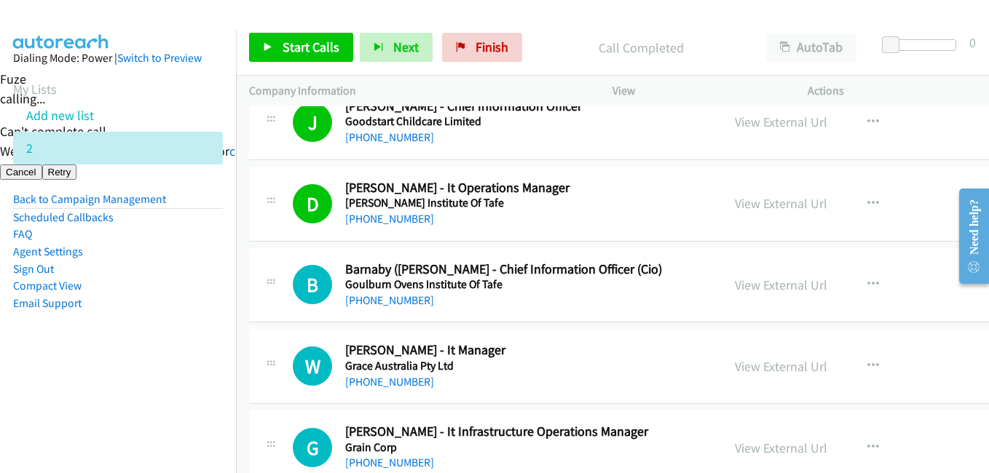
click at [212, 352] on aside "Dialing Mode: Power | Switch to Preview My Lists Add new list 2 Back to Campaig…" at bounding box center [118, 204] width 236 height 348
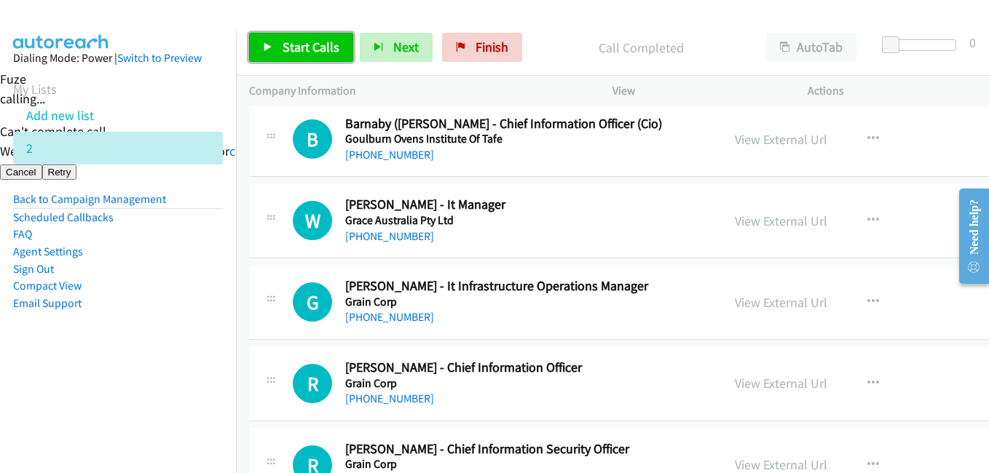
click at [326, 42] on span "Start Calls" at bounding box center [311, 47] width 57 height 17
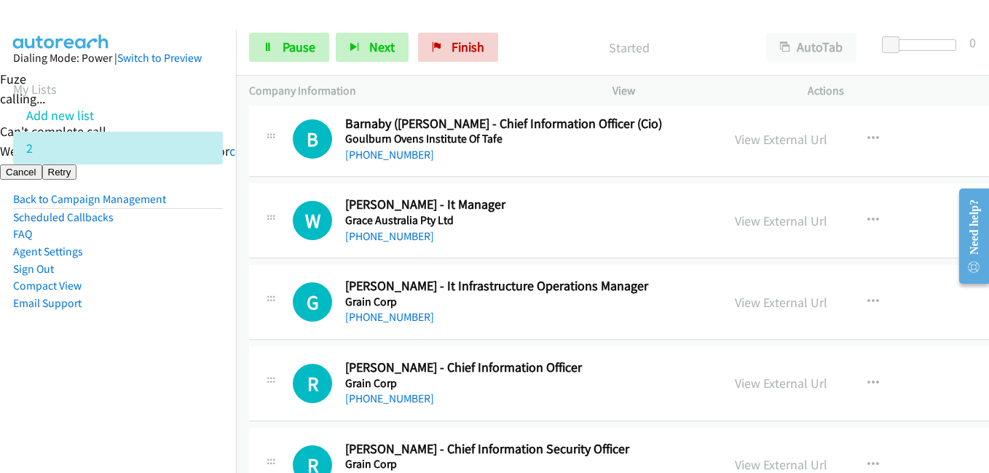
click at [172, 370] on aside "Dialing Mode: Power | Switch to Preview My Lists Add new list 2 Back to Campaig…" at bounding box center [118, 204] width 236 height 348
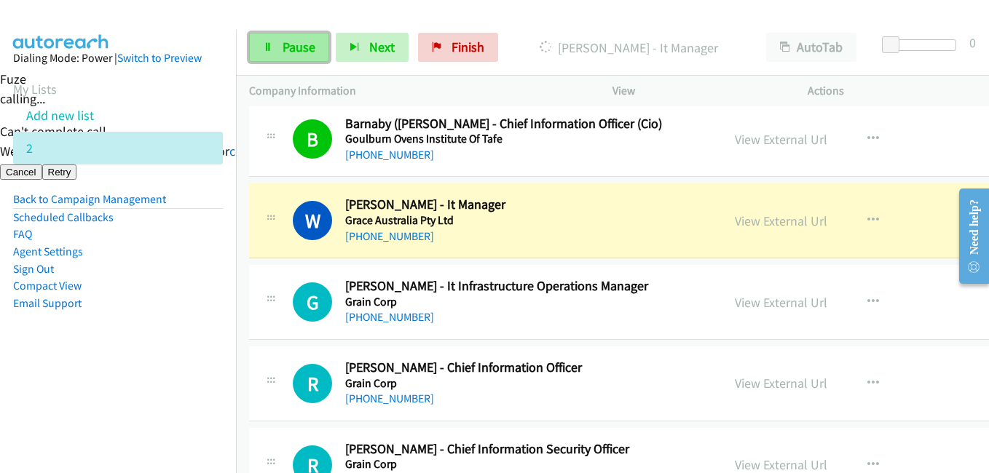
click at [306, 45] on span "Pause" at bounding box center [299, 47] width 33 height 17
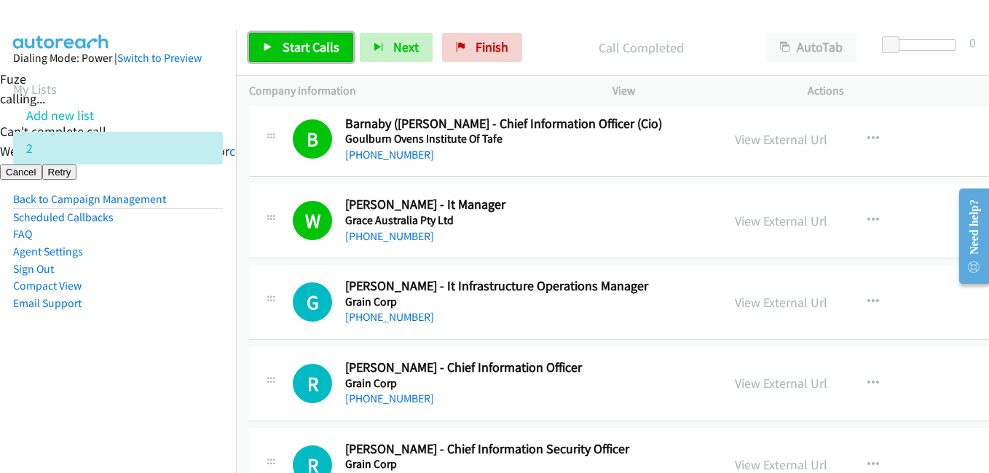
click at [294, 42] on span "Start Calls" at bounding box center [311, 47] width 57 height 17
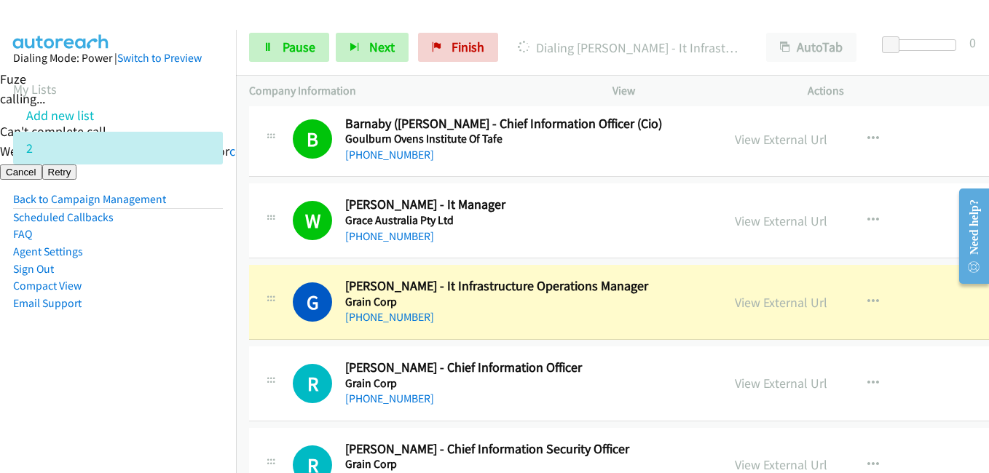
drag, startPoint x: 96, startPoint y: 353, endPoint x: 246, endPoint y: 351, distance: 150.1
click at [96, 353] on aside "Dialing Mode: Power | Switch to Preview My Lists Add new list 2 Back to Campaig…" at bounding box center [118, 204] width 236 height 348
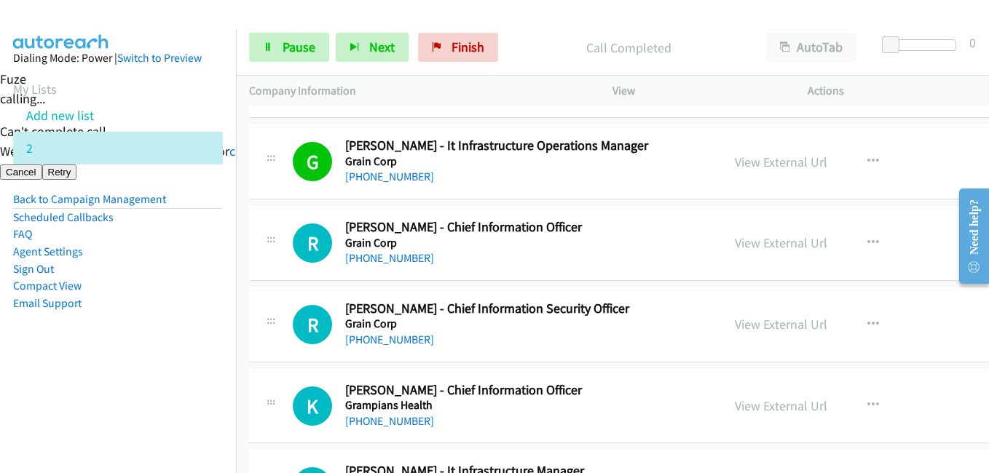
scroll to position [4516, 0]
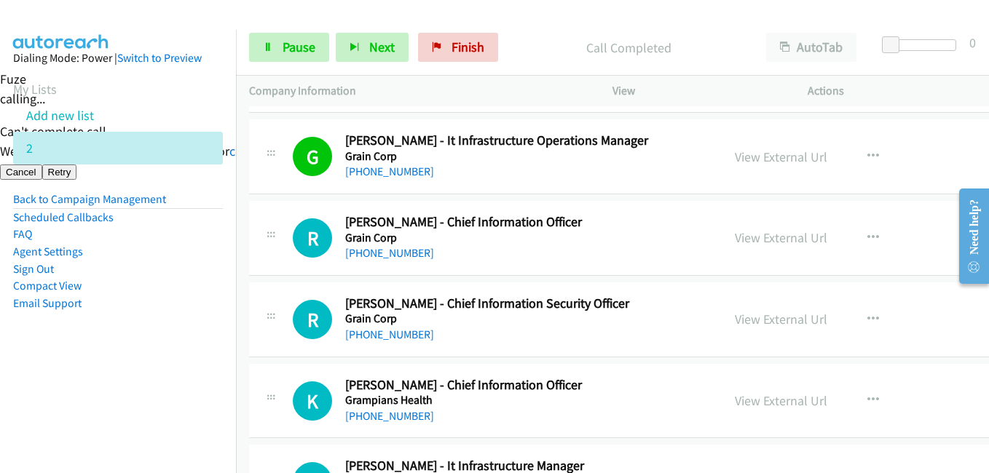
drag, startPoint x: 158, startPoint y: 354, endPoint x: 484, endPoint y: 360, distance: 325.7
click at [160, 354] on aside "Dialing Mode: Power | Switch to Preview My Lists Add new list 2 Back to Campaig…" at bounding box center [118, 204] width 236 height 348
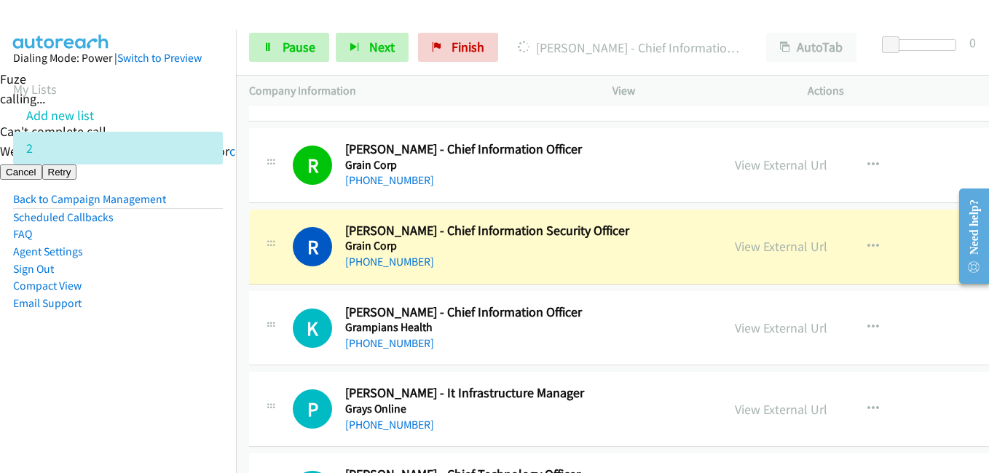
click at [222, 347] on aside "Dialing Mode: Power | Switch to Preview My Lists Add new list 2 Back to Campaig…" at bounding box center [118, 204] width 236 height 348
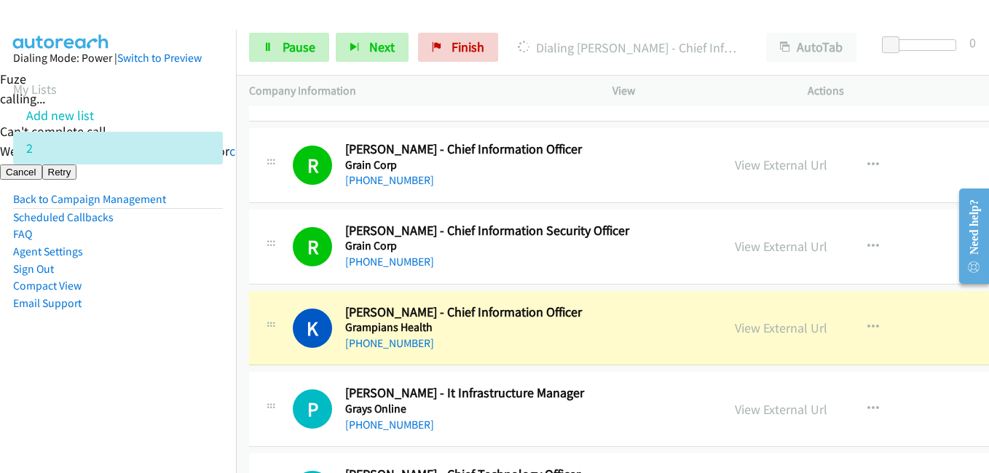
drag, startPoint x: 167, startPoint y: 363, endPoint x: 177, endPoint y: 363, distance: 10.2
click at [167, 363] on aside "Dialing Mode: Power | Switch to Preview My Lists Add new list 2 Back to Campaig…" at bounding box center [118, 204] width 236 height 348
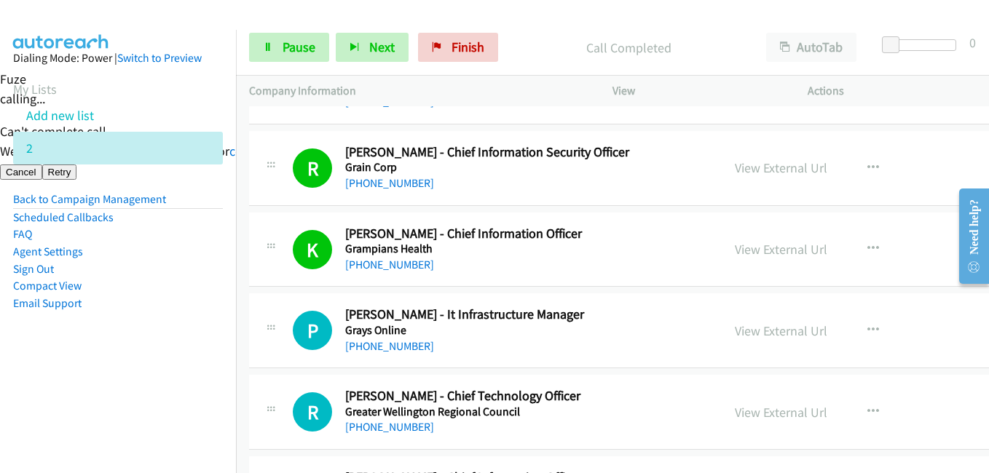
scroll to position [4735, 0]
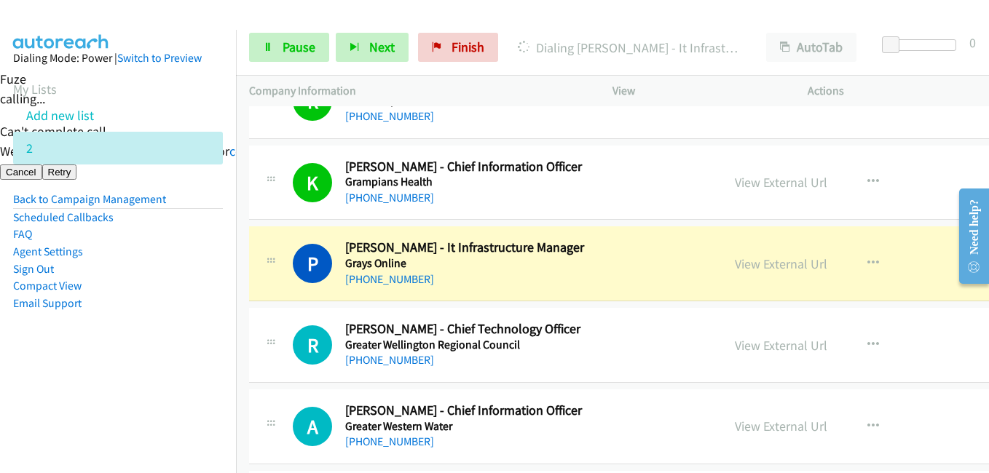
click at [117, 357] on aside "Dialing Mode: Power | Switch to Preview My Lists Add new list 2 Back to Campaig…" at bounding box center [118, 204] width 236 height 348
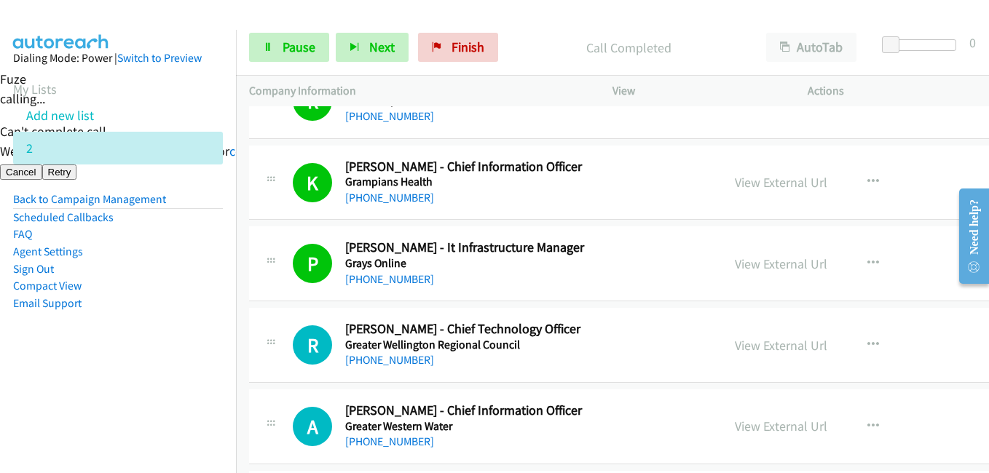
scroll to position [4953, 0]
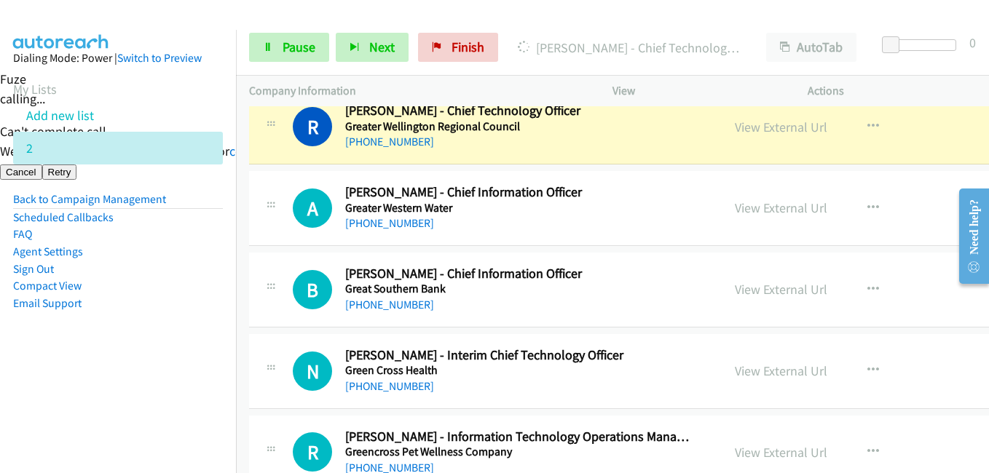
click at [186, 347] on aside "Dialing Mode: Power | Switch to Preview My Lists Add new list 2 Back to Campaig…" at bounding box center [118, 204] width 236 height 348
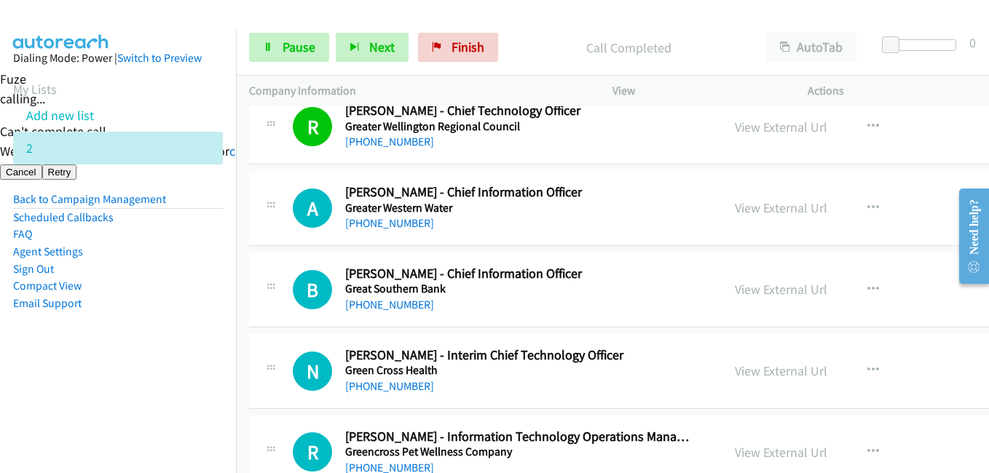
click at [149, 340] on aside "Dialing Mode: Power | Switch to Preview My Lists Add new list 2 Back to Campaig…" at bounding box center [118, 204] width 236 height 348
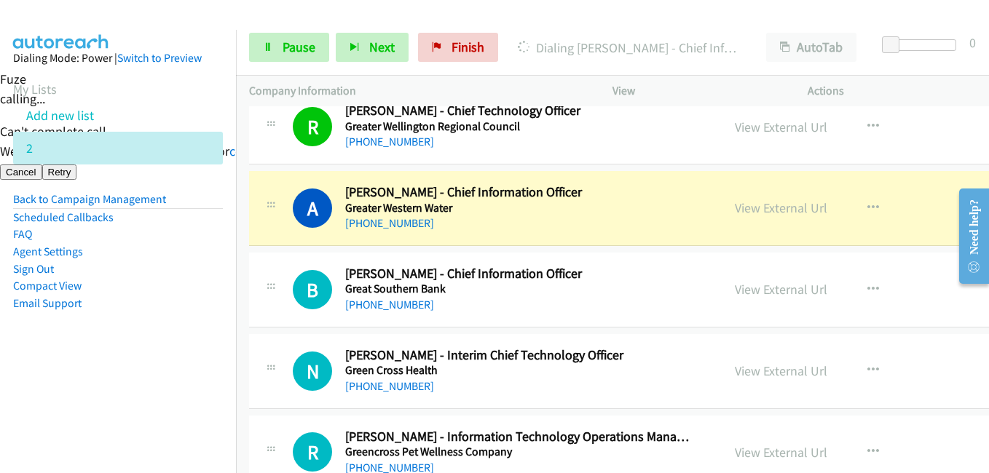
click at [197, 374] on aside "Dialing Mode: Power | Switch to Preview My Lists Add new list 2 Back to Campaig…" at bounding box center [118, 204] width 236 height 348
drag, startPoint x: 213, startPoint y: 336, endPoint x: 420, endPoint y: 335, distance: 206.9
click at [213, 336] on aside "Dialing Mode: Power | Switch to Preview My Lists Add new list 2 Back to Campaig…" at bounding box center [118, 204] width 236 height 348
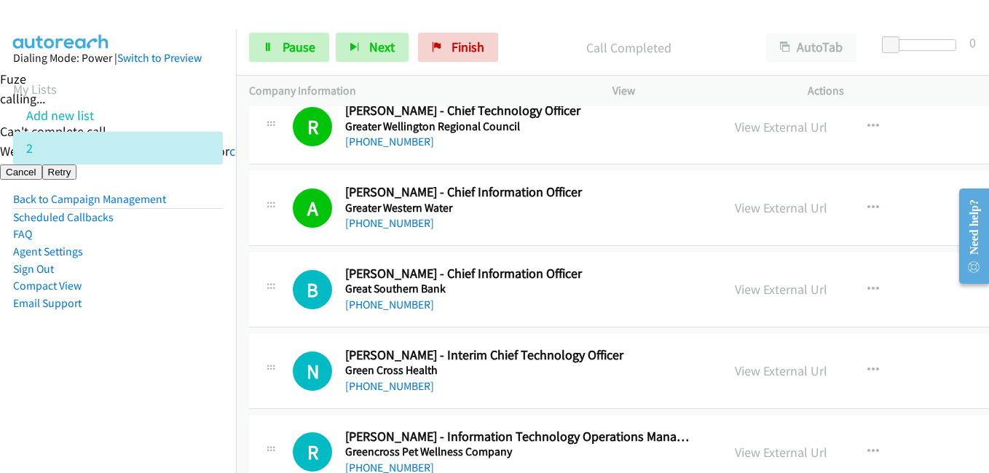
scroll to position [5026, 0]
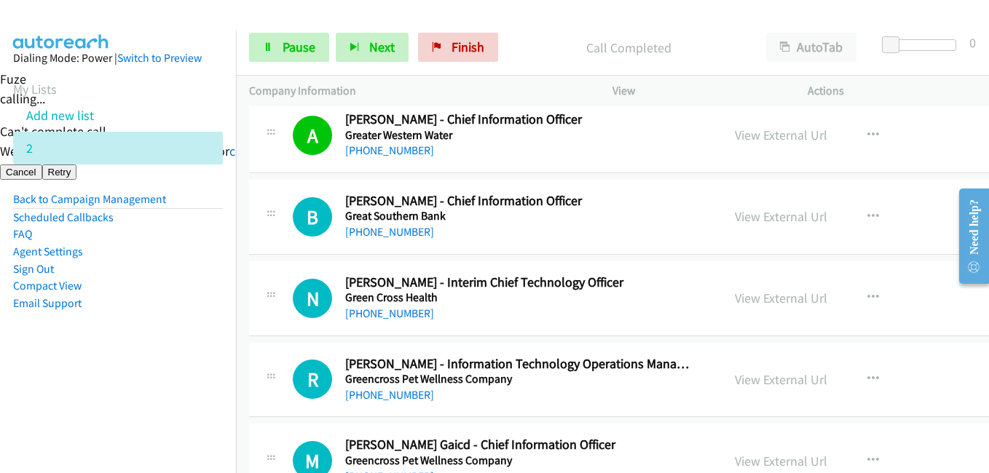
drag, startPoint x: 191, startPoint y: 345, endPoint x: 231, endPoint y: 345, distance: 40.1
click at [191, 345] on aside "Dialing Mode: Power | Switch to Preview My Lists Add new list 2 Back to Campaig…" at bounding box center [118, 204] width 236 height 348
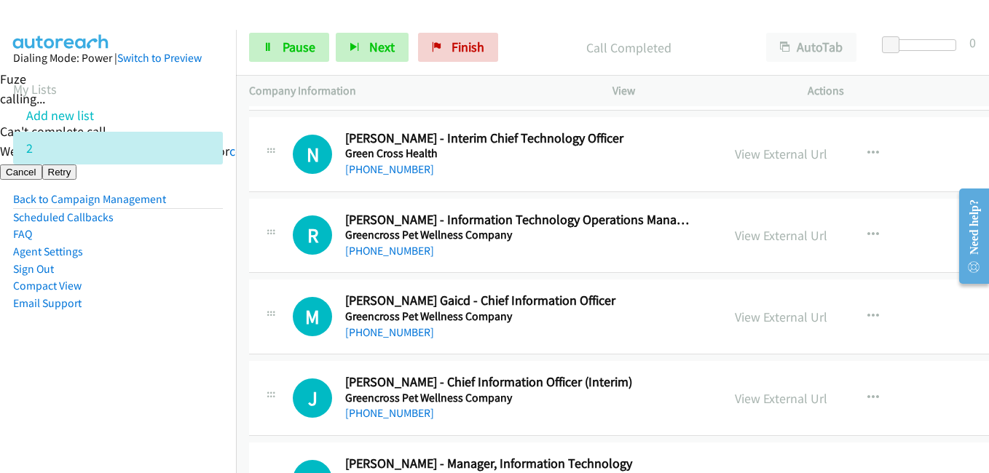
scroll to position [5172, 0]
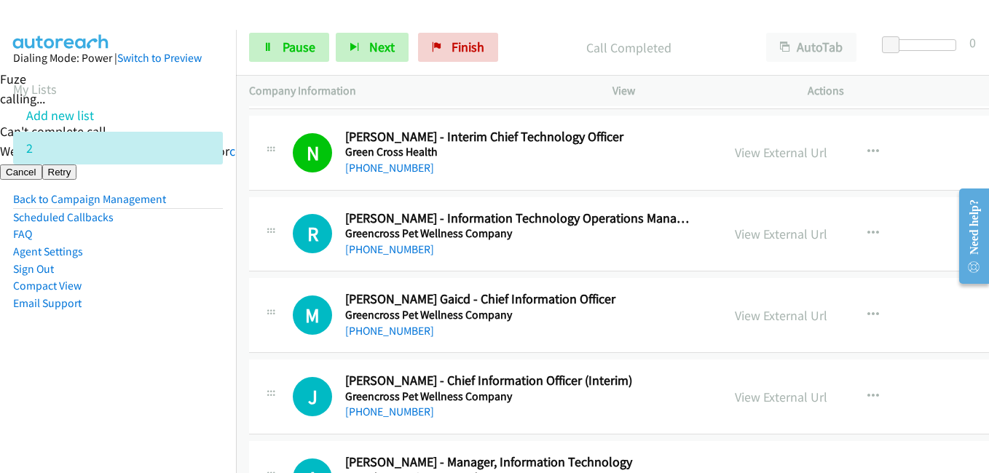
click at [178, 315] on aside "Dialing Mode: Power | Switch to Preview My Lists Add new list 2 Back to Campaig…" at bounding box center [118, 204] width 236 height 348
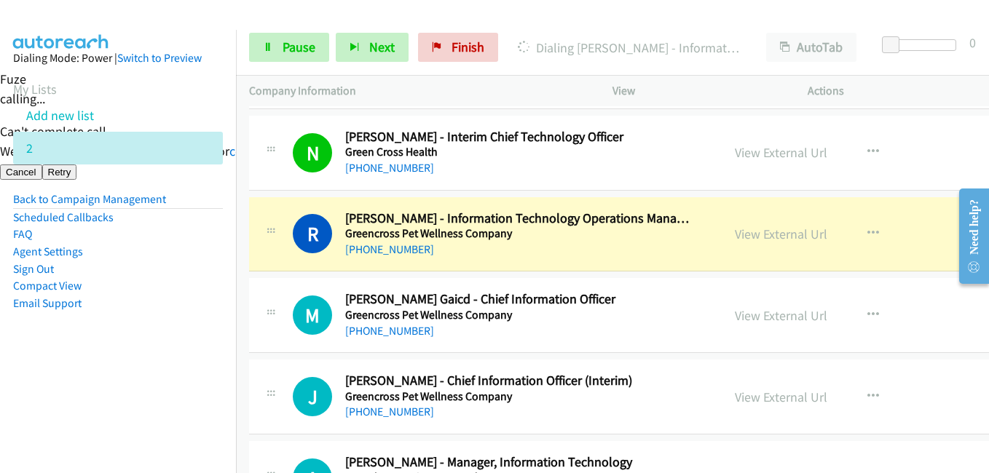
drag, startPoint x: 141, startPoint y: 359, endPoint x: 201, endPoint y: 329, distance: 67.8
click at [141, 358] on aside "Dialing Mode: Power | Switch to Preview My Lists Add new list 2 Back to Campaig…" at bounding box center [118, 204] width 236 height 348
click at [790, 235] on link "View External Url" at bounding box center [781, 234] width 93 height 17
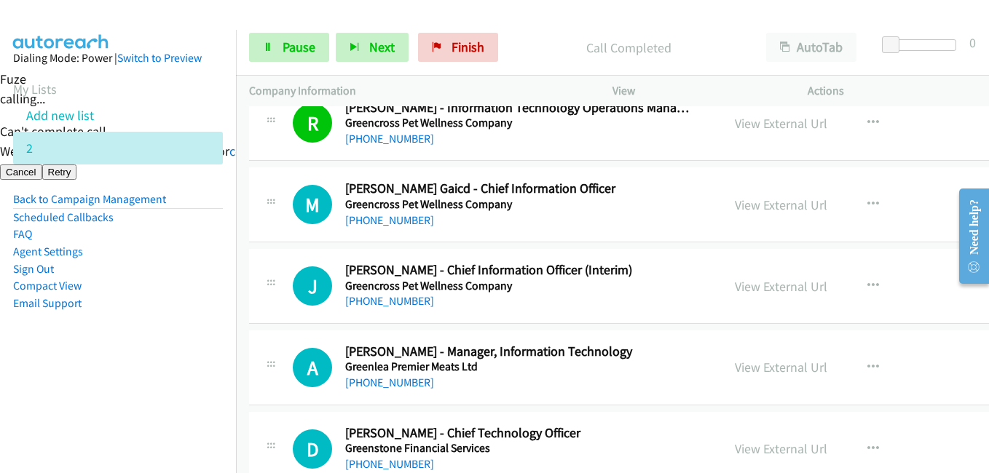
scroll to position [5317, 0]
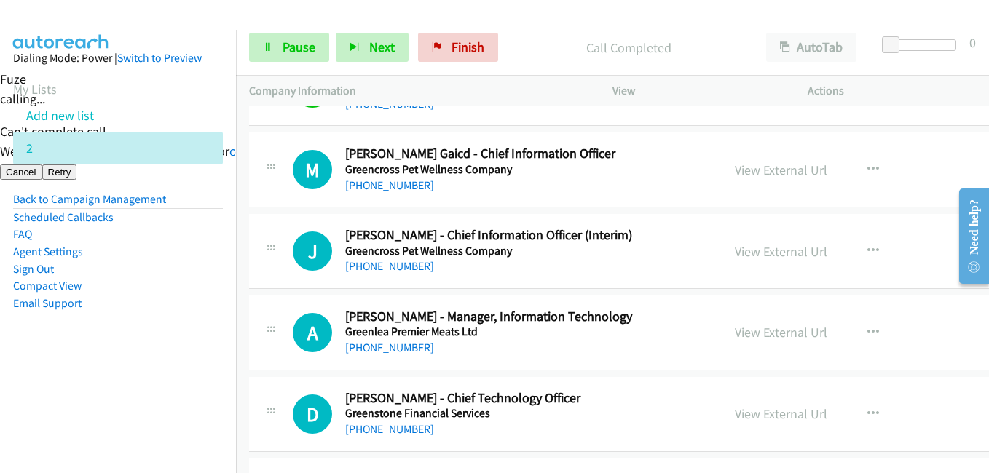
drag, startPoint x: 152, startPoint y: 274, endPoint x: 165, endPoint y: 270, distance: 13.6
click at [152, 274] on li "Sign Out" at bounding box center [118, 269] width 210 height 17
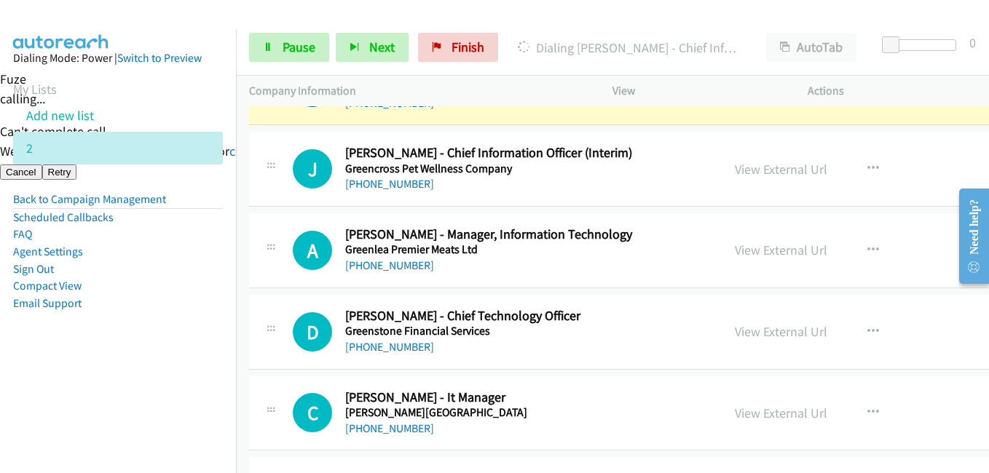
scroll to position [5463, 0]
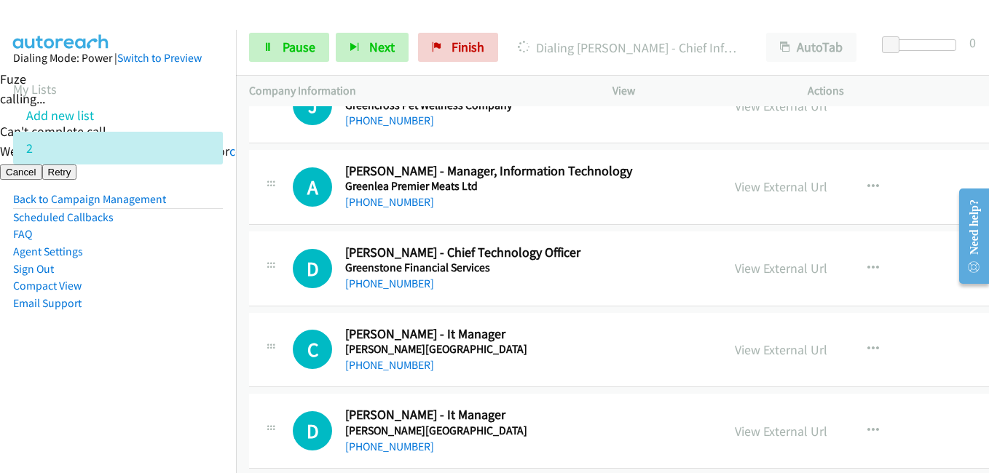
click at [143, 361] on aside "Dialing Mode: Power | Switch to Preview My Lists Add new list 2 Back to Campaig…" at bounding box center [118, 204] width 236 height 348
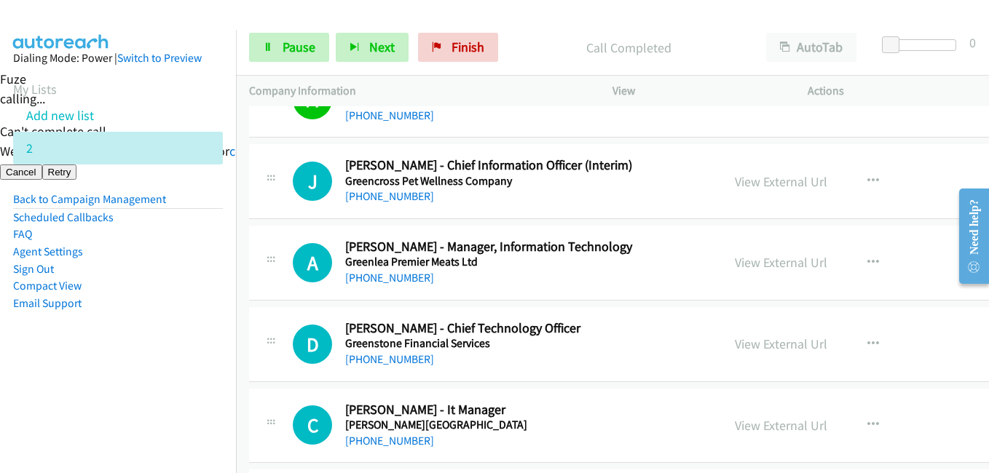
scroll to position [5317, 0]
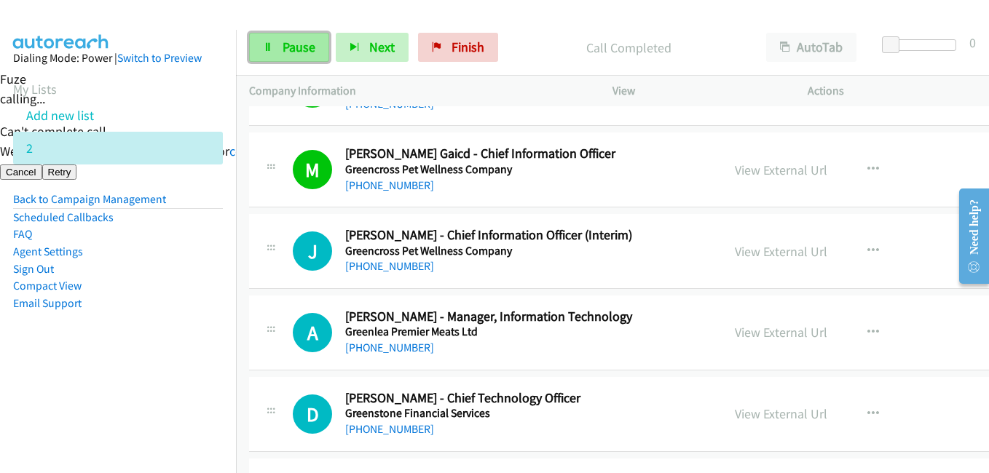
click at [300, 44] on span "Pause" at bounding box center [299, 47] width 33 height 17
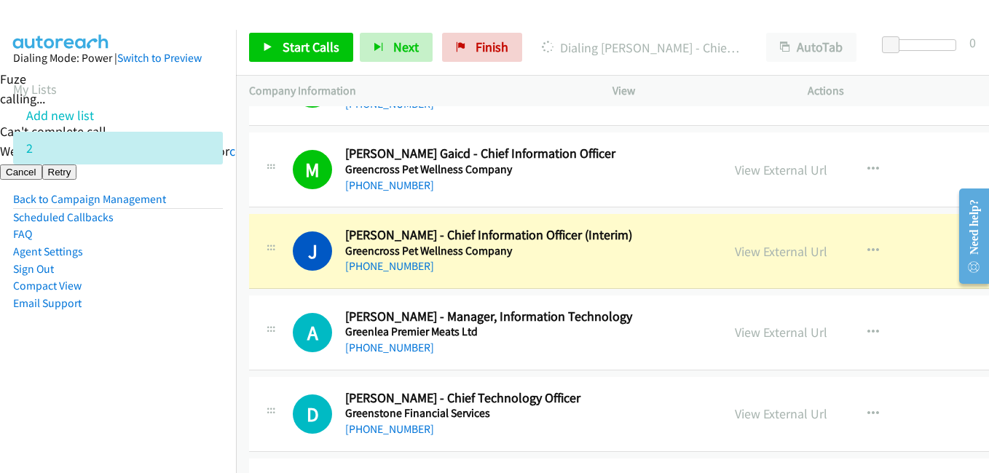
drag, startPoint x: 153, startPoint y: 362, endPoint x: 586, endPoint y: 307, distance: 436.8
click at [154, 362] on aside "Dialing Mode: Power | Switch to Preview My Lists Add new list 2 Back to Campaig…" at bounding box center [118, 204] width 236 height 348
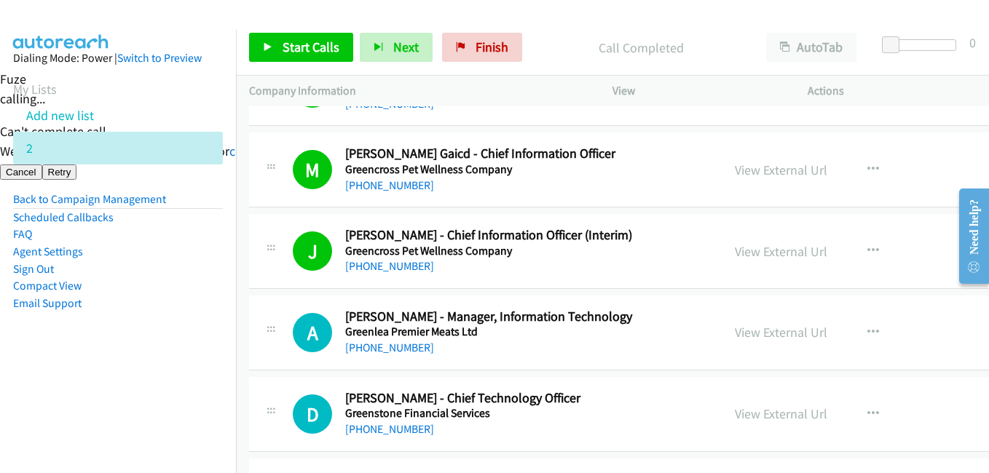
scroll to position [5390, 0]
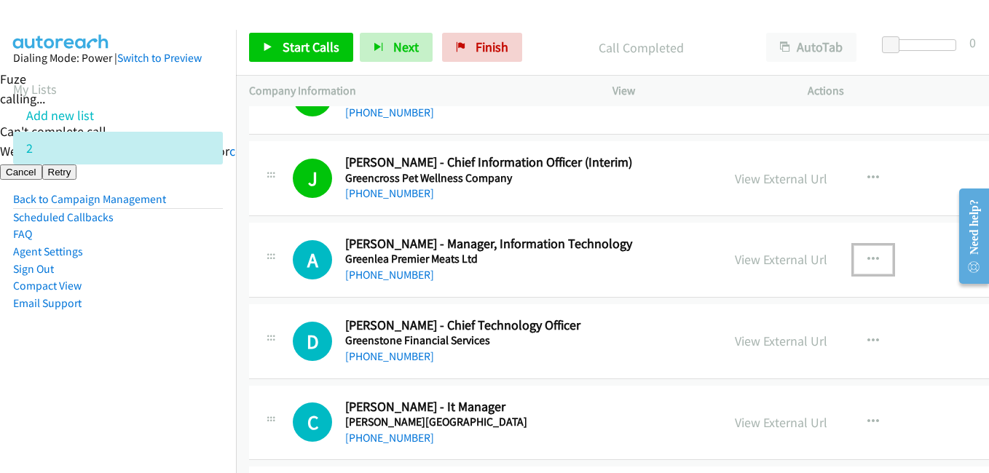
drag, startPoint x: 872, startPoint y: 252, endPoint x: 869, endPoint y: 283, distance: 31.5
click at [873, 253] on button "button" at bounding box center [873, 259] width 39 height 29
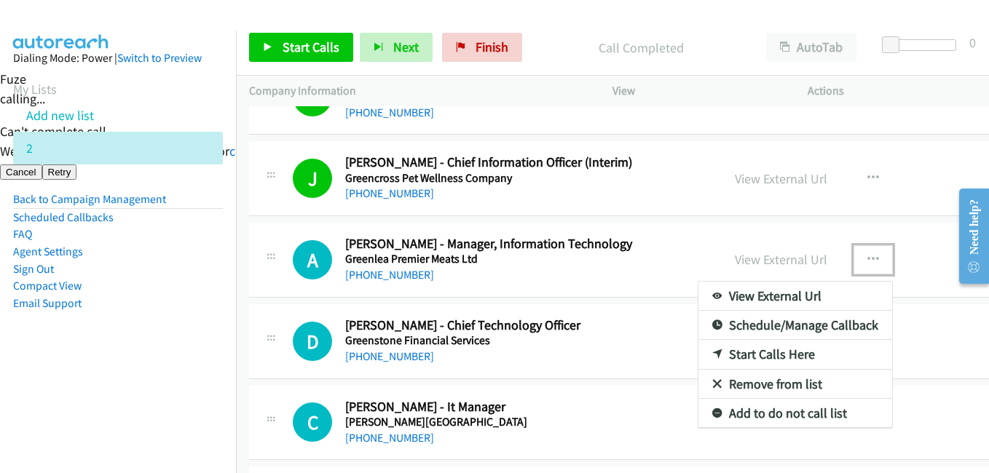
click at [773, 349] on link "Start Calls Here" at bounding box center [796, 354] width 194 height 29
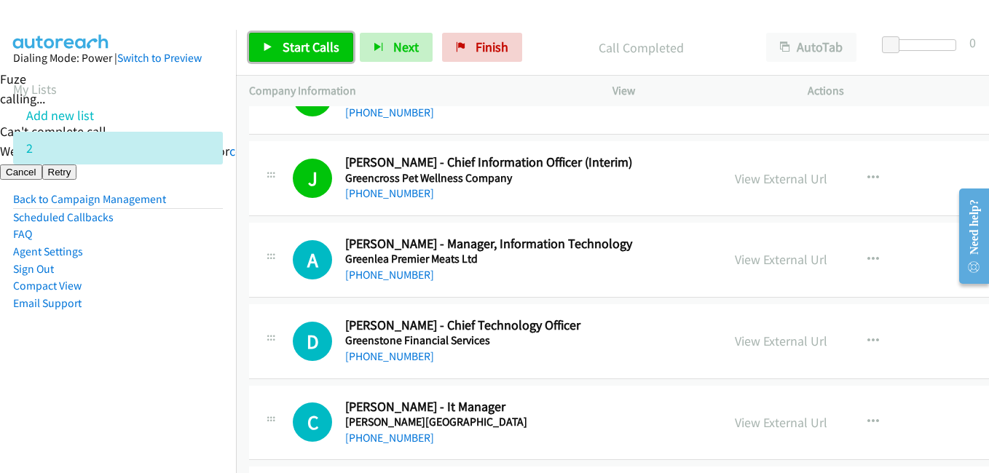
drag, startPoint x: 308, startPoint y: 49, endPoint x: 299, endPoint y: 44, distance: 10.1
click at [309, 49] on span "Start Calls" at bounding box center [311, 47] width 57 height 17
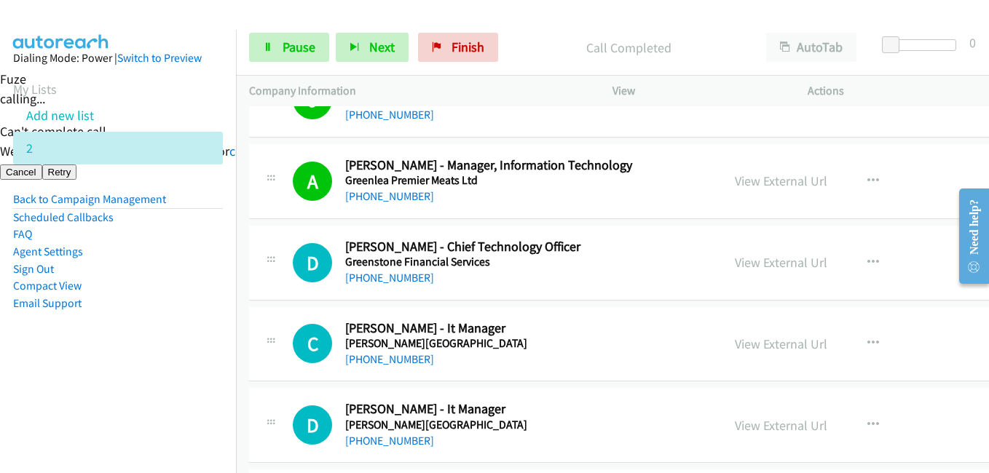
scroll to position [5536, 0]
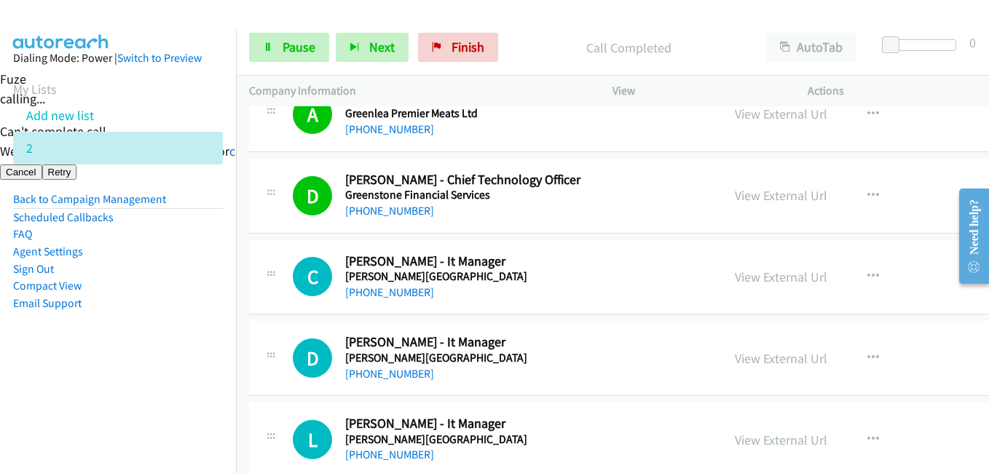
drag, startPoint x: 190, startPoint y: 415, endPoint x: 400, endPoint y: 385, distance: 212.0
click at [190, 415] on nav "Dialing Mode: Power | Switch to Preview My Lists Add new list 2 Back to Campaig…" at bounding box center [118, 266] width 237 height 473
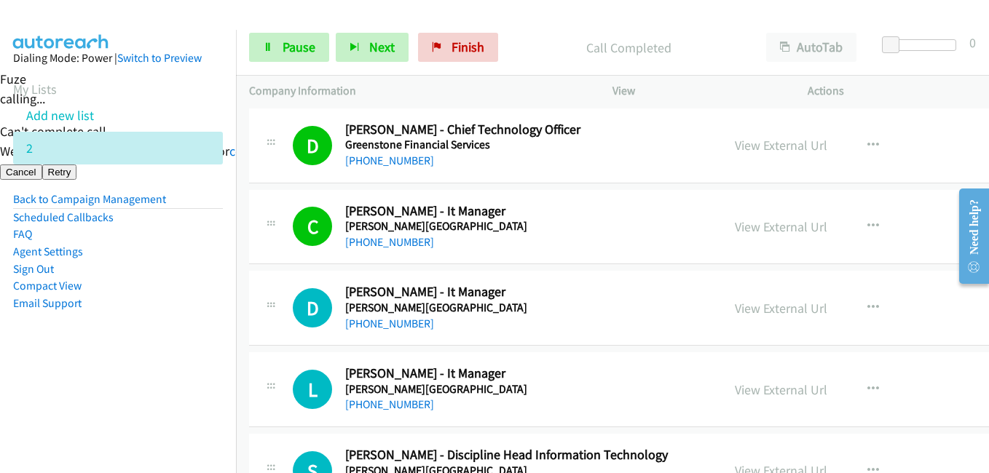
scroll to position [5609, 0]
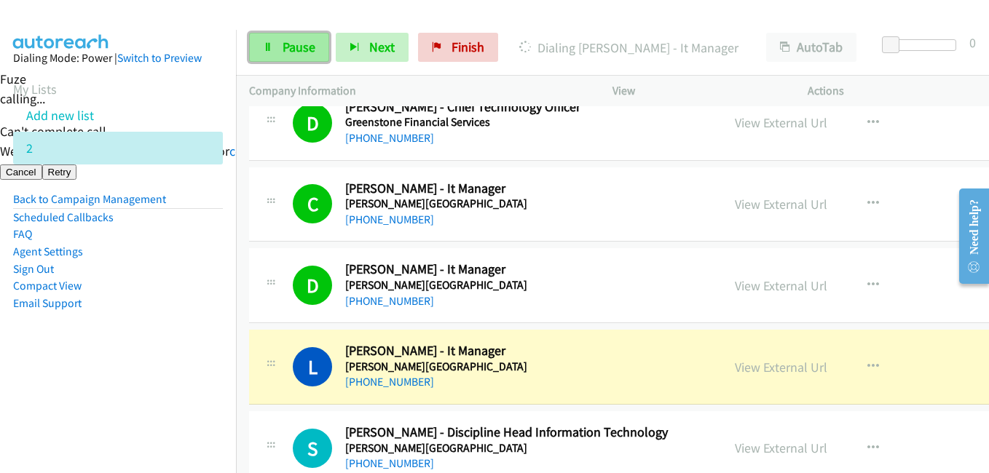
click at [288, 47] on span "Pause" at bounding box center [299, 47] width 33 height 17
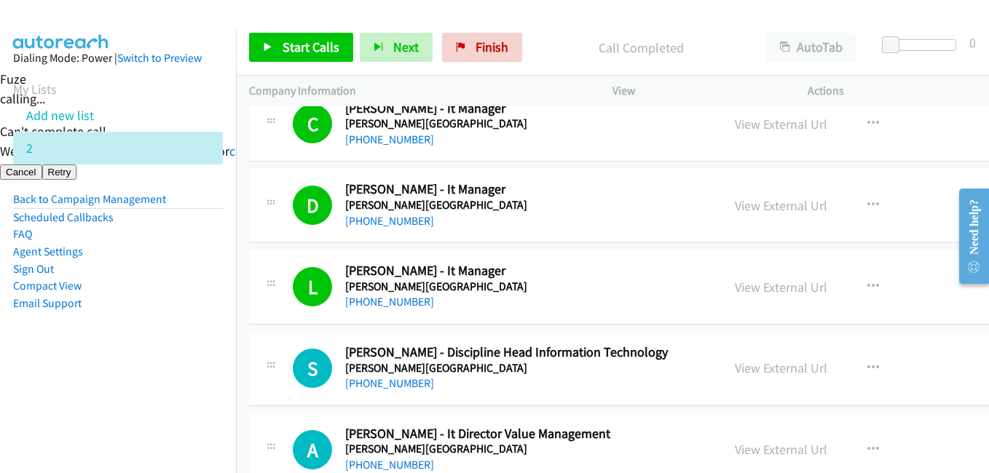
scroll to position [5754, 0]
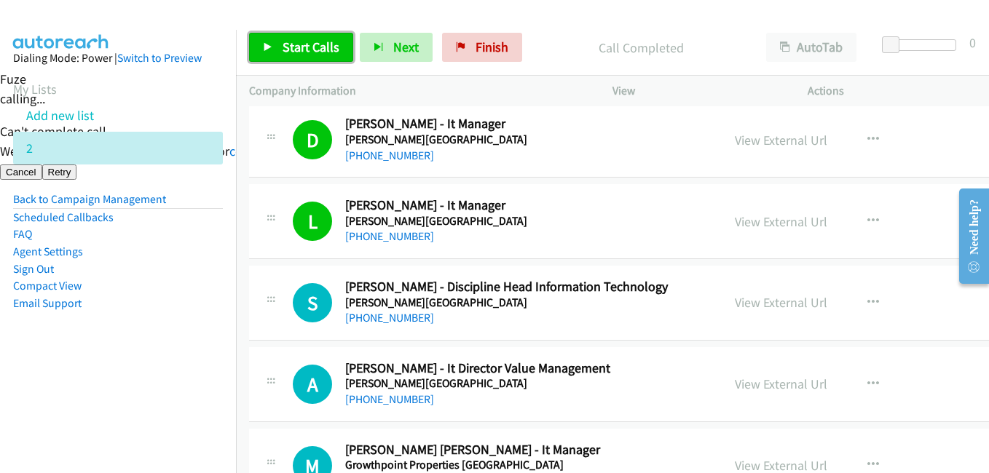
click at [315, 55] on link "Start Calls" at bounding box center [301, 47] width 104 height 29
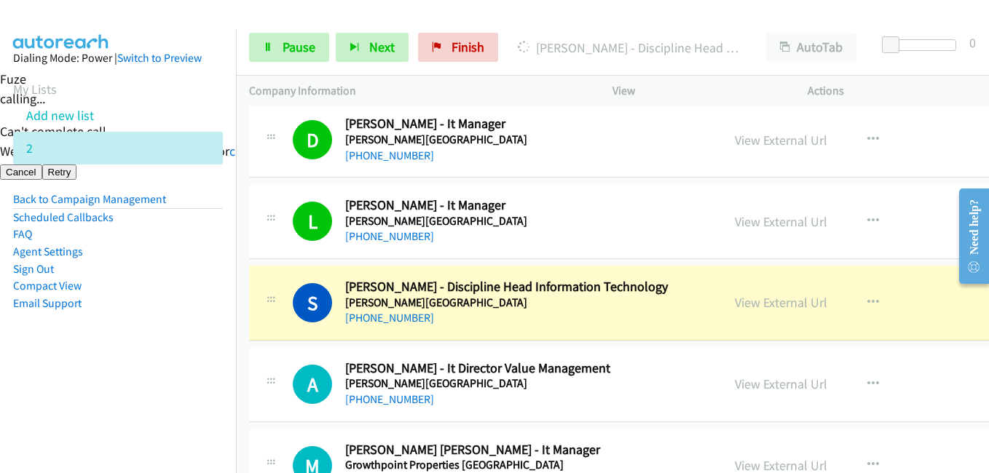
click at [202, 339] on aside "Dialing Mode: Power | Switch to Preview My Lists Add new list 2 Back to Campaig…" at bounding box center [118, 204] width 236 height 348
drag, startPoint x: 95, startPoint y: 351, endPoint x: 156, endPoint y: 337, distance: 62.2
click at [95, 351] on aside "Dialing Mode: Power | Switch to Preview My Lists Add new list 2 Back to Campaig…" at bounding box center [118, 204] width 236 height 348
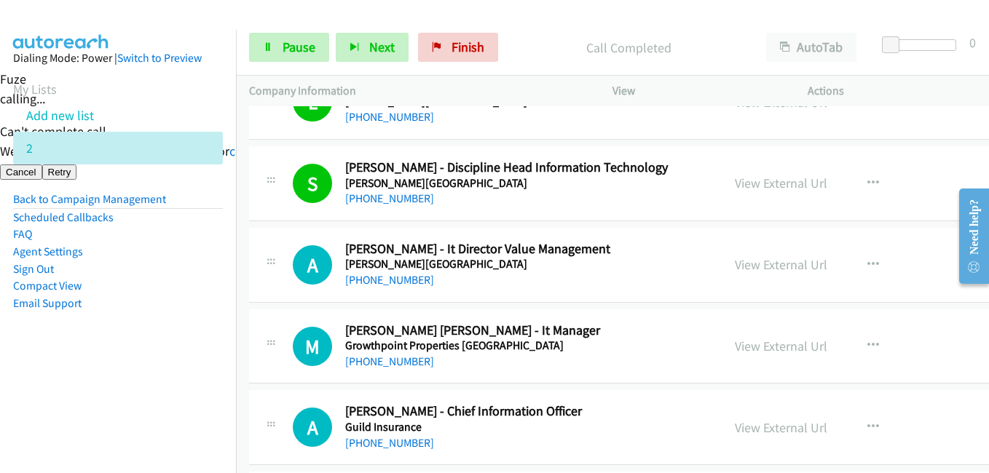
scroll to position [5900, 0]
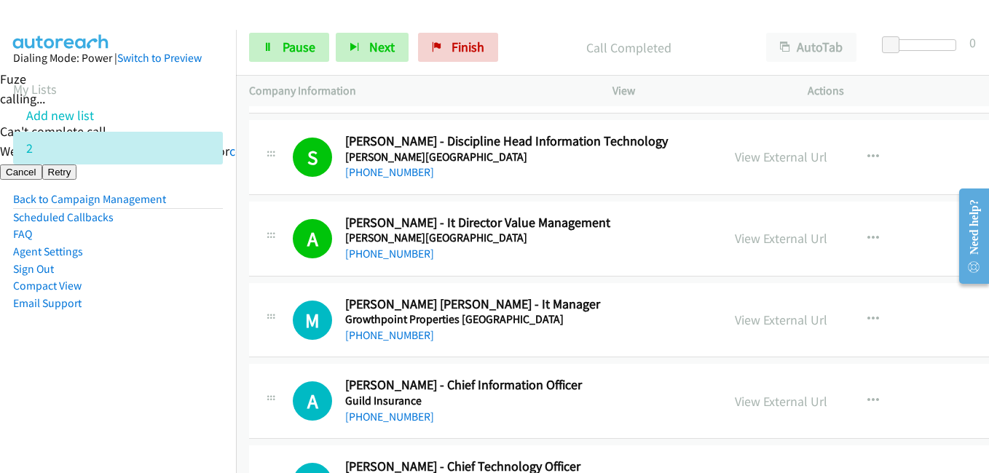
click at [146, 326] on aside "Dialing Mode: Power | Switch to Preview My Lists Add new list 2 Back to Campaig…" at bounding box center [118, 204] width 236 height 348
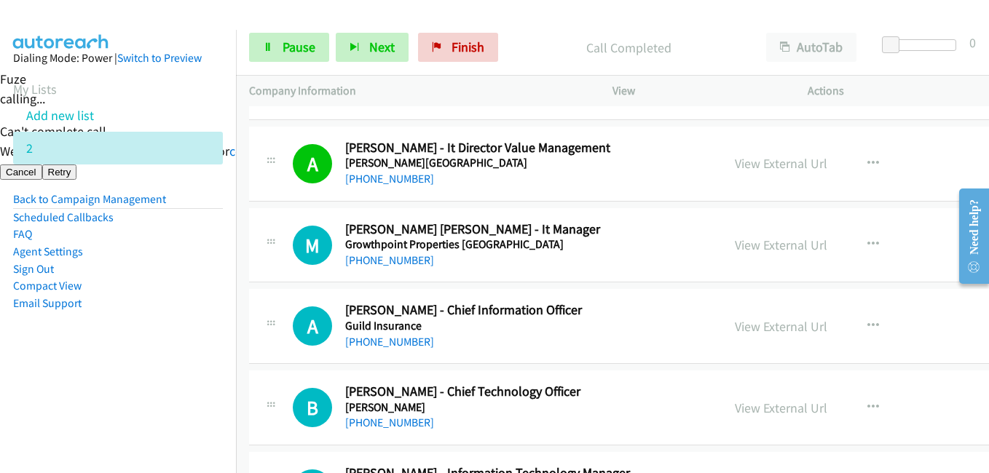
scroll to position [6046, 0]
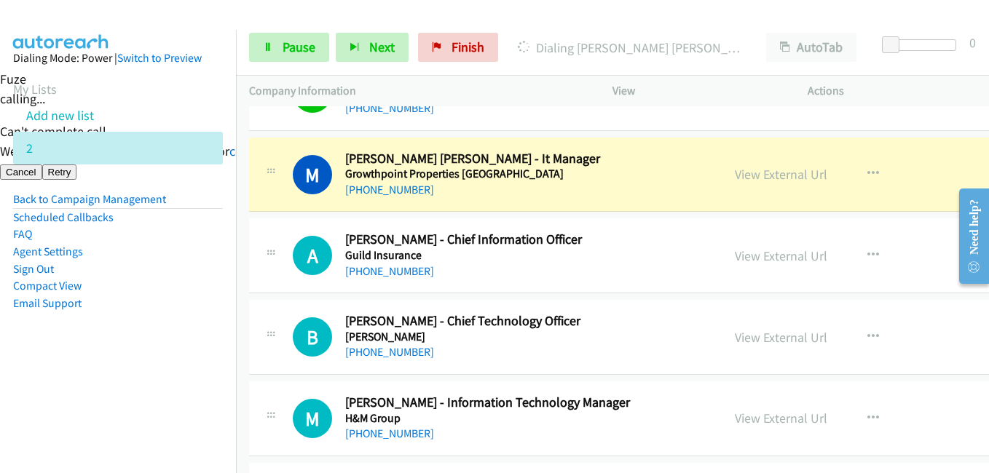
drag, startPoint x: 176, startPoint y: 358, endPoint x: 540, endPoint y: 341, distance: 364.6
click at [176, 358] on aside "Dialing Mode: Power | Switch to Preview My Lists Add new list 2 Back to Campaig…" at bounding box center [118, 204] width 236 height 348
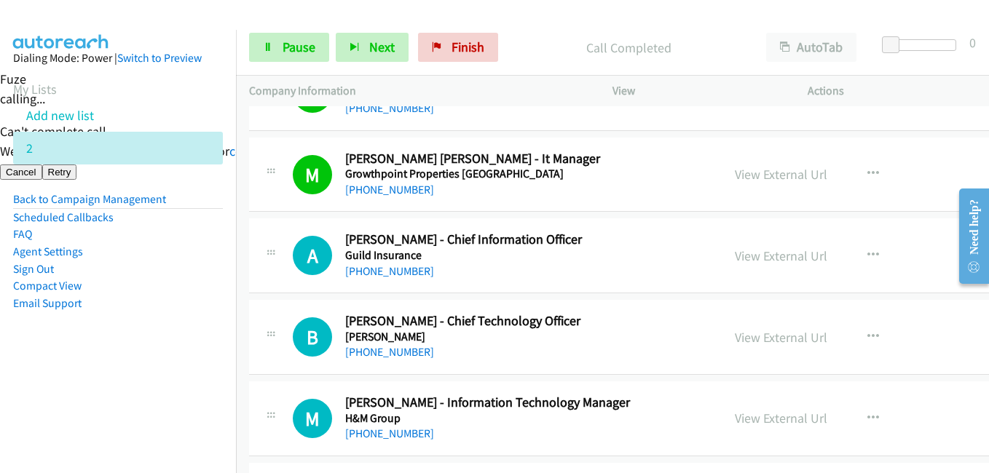
scroll to position [6119, 0]
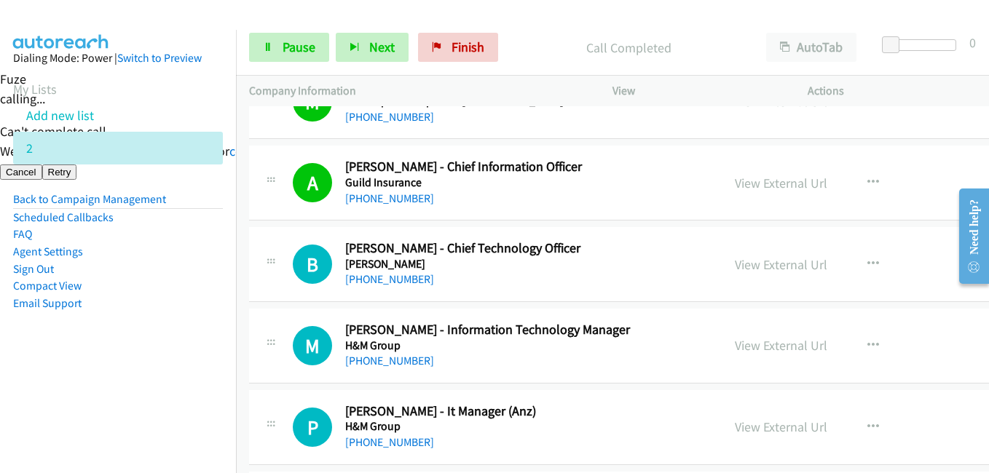
click at [140, 352] on aside "Dialing Mode: Power | Switch to Preview My Lists Add new list 2 Back to Campaig…" at bounding box center [118, 204] width 236 height 348
click at [145, 337] on aside "Dialing Mode: Power | Switch to Preview My Lists Add new list 2 Back to Campaig…" at bounding box center [118, 204] width 236 height 348
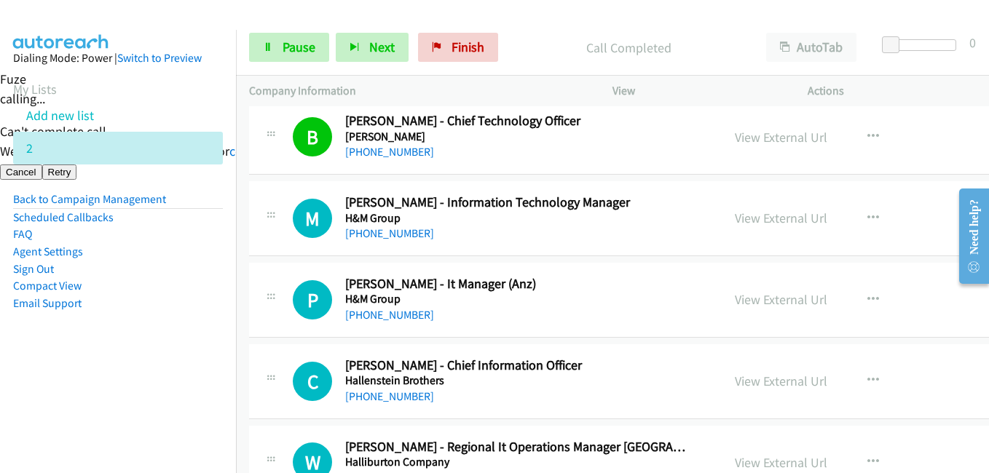
scroll to position [6337, 0]
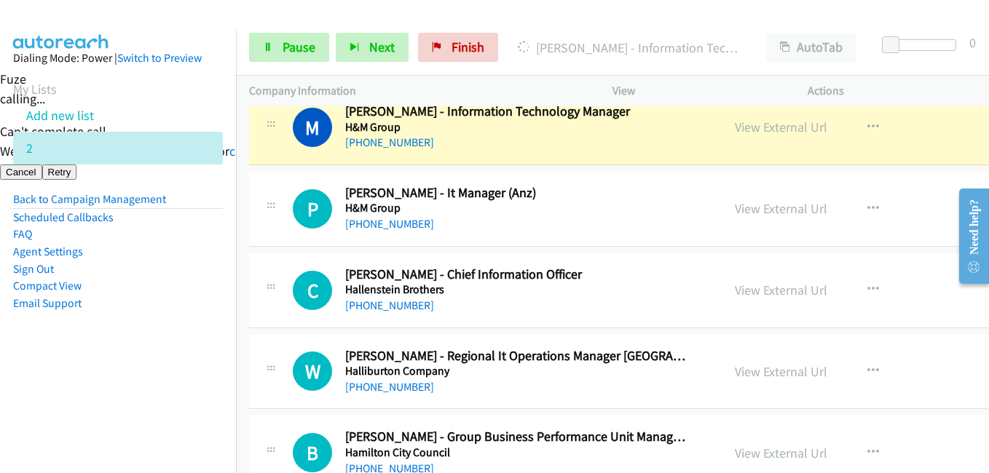
drag, startPoint x: 184, startPoint y: 346, endPoint x: 341, endPoint y: 346, distance: 157.3
click at [184, 346] on aside "Dialing Mode: Power | Switch to Preview My Lists Add new list 2 Back to Campaig…" at bounding box center [118, 204] width 236 height 348
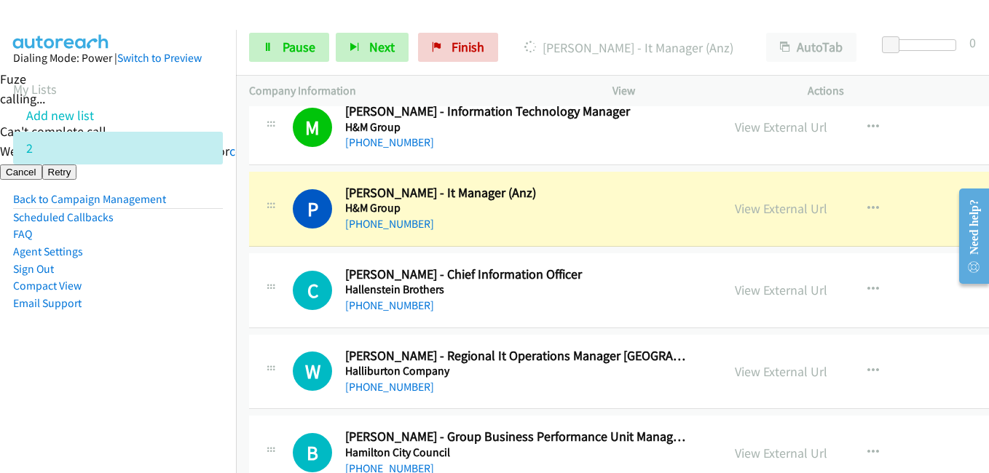
click at [200, 318] on aside "Dialing Mode: Power | Switch to Preview My Lists Add new list 2 Back to Campaig…" at bounding box center [118, 204] width 236 height 348
click at [785, 213] on link "View External Url" at bounding box center [781, 208] width 93 height 17
click at [295, 44] on span "Pause" at bounding box center [299, 47] width 33 height 17
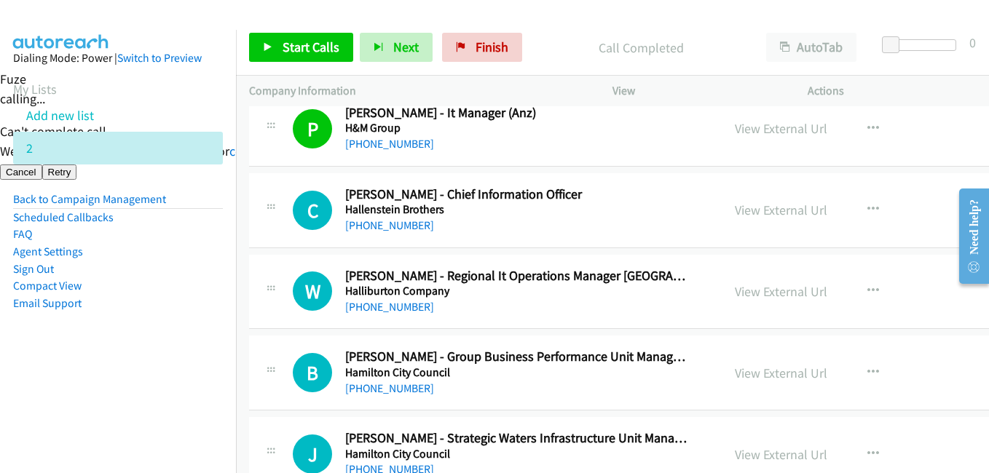
scroll to position [6483, 0]
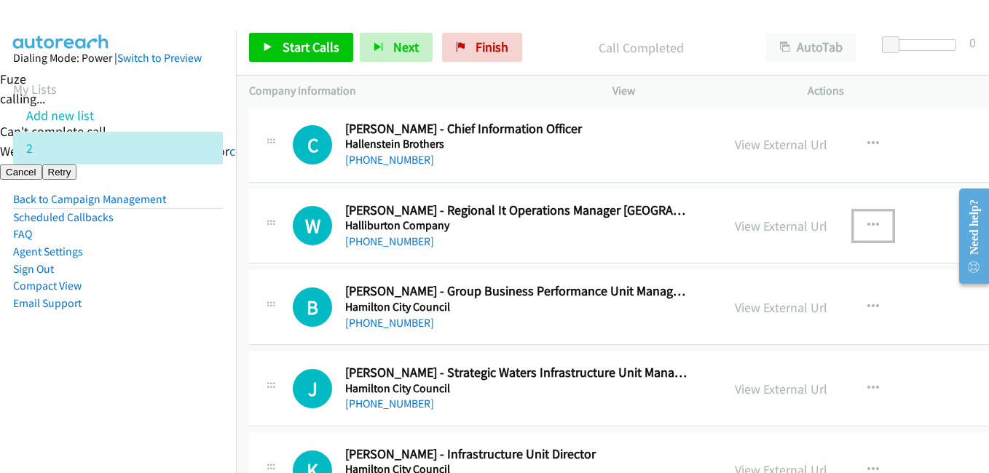
click at [872, 224] on icon "button" at bounding box center [874, 226] width 12 height 12
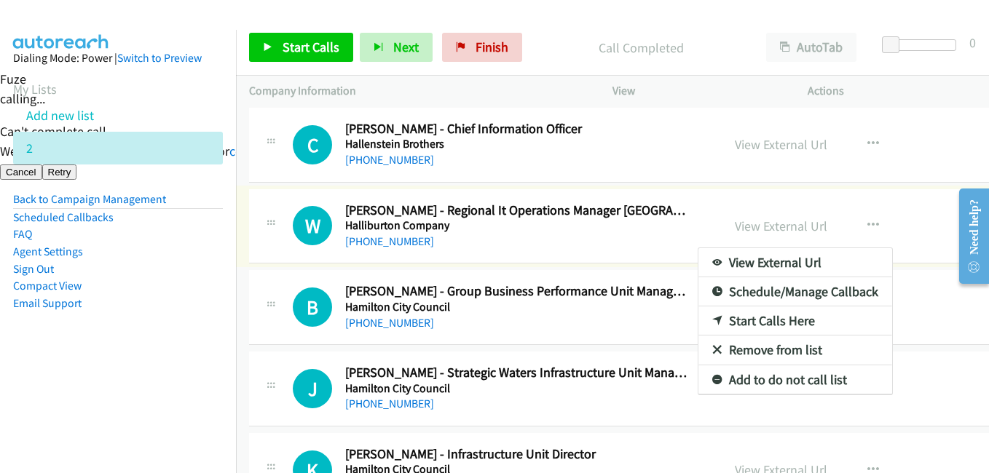
click at [302, 53] on div at bounding box center [494, 236] width 989 height 473
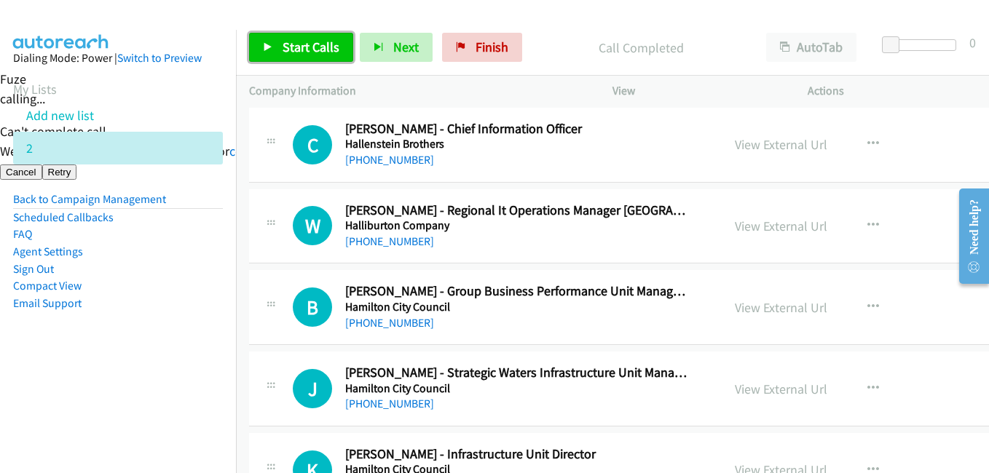
click at [304, 52] on span "Start Calls" at bounding box center [311, 47] width 57 height 17
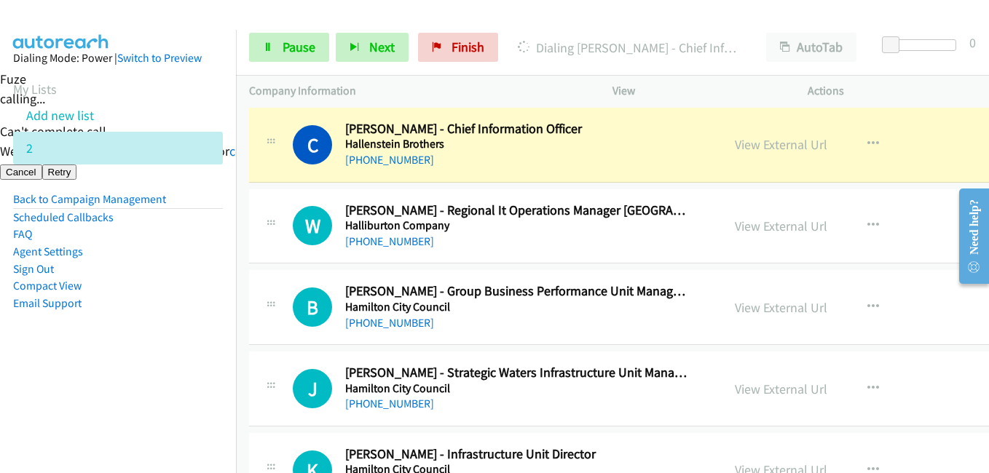
drag, startPoint x: 221, startPoint y: 381, endPoint x: 269, endPoint y: 350, distance: 56.8
click at [221, 381] on nav "Dialing Mode: Power | Switch to Preview My Lists Add new list 2 Back to Campaig…" at bounding box center [118, 266] width 237 height 473
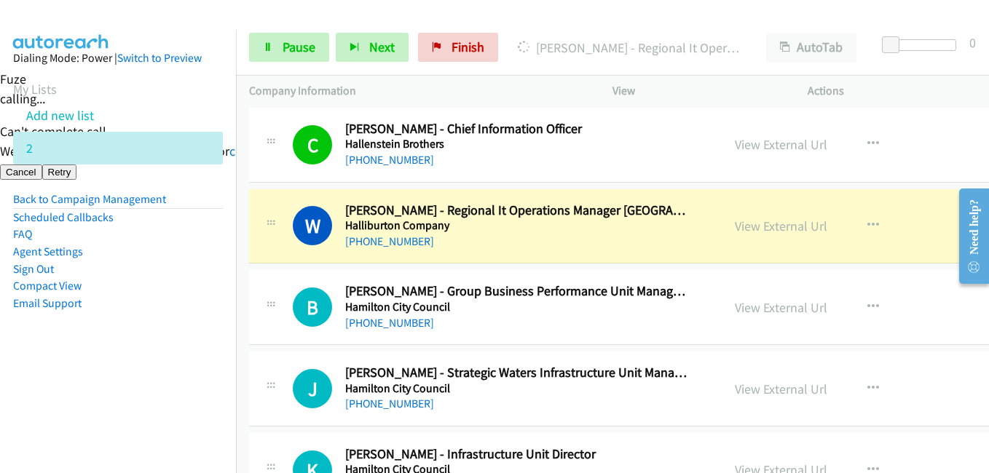
drag, startPoint x: 179, startPoint y: 317, endPoint x: 262, endPoint y: 318, distance: 82.3
click at [185, 318] on aside "Dialing Mode: Power | Switch to Preview My Lists Add new list 2 Back to Campaig…" at bounding box center [118, 204] width 236 height 348
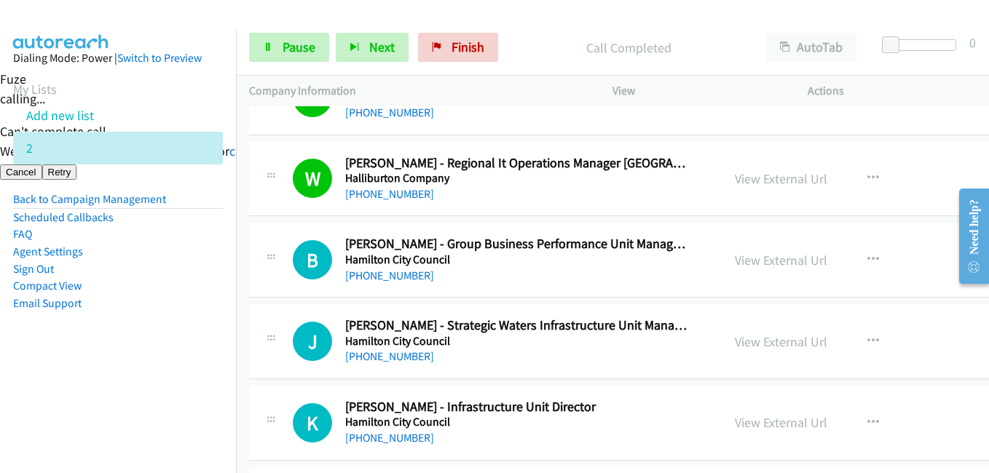
scroll to position [6556, 0]
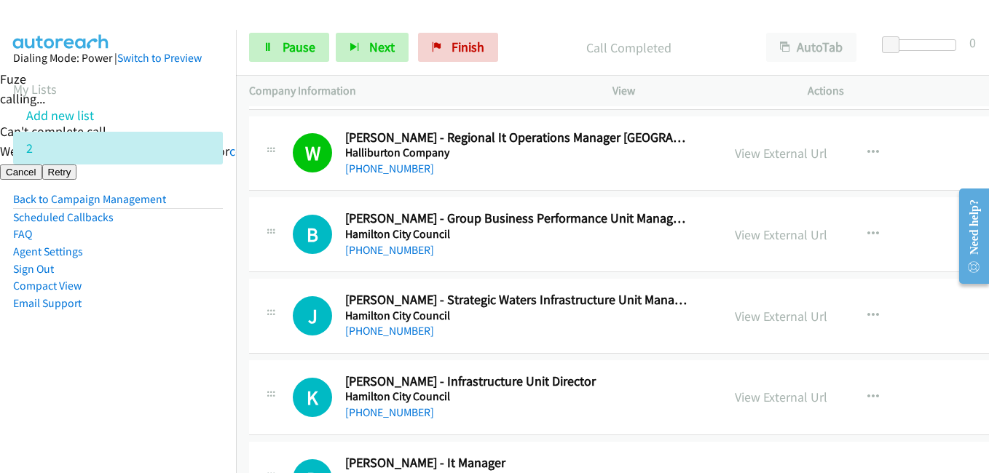
drag, startPoint x: 122, startPoint y: 387, endPoint x: 385, endPoint y: 387, distance: 263.0
click at [127, 387] on nav "Dialing Mode: Power | Switch to Preview My Lists Add new list 2 Back to Campaig…" at bounding box center [118, 266] width 237 height 473
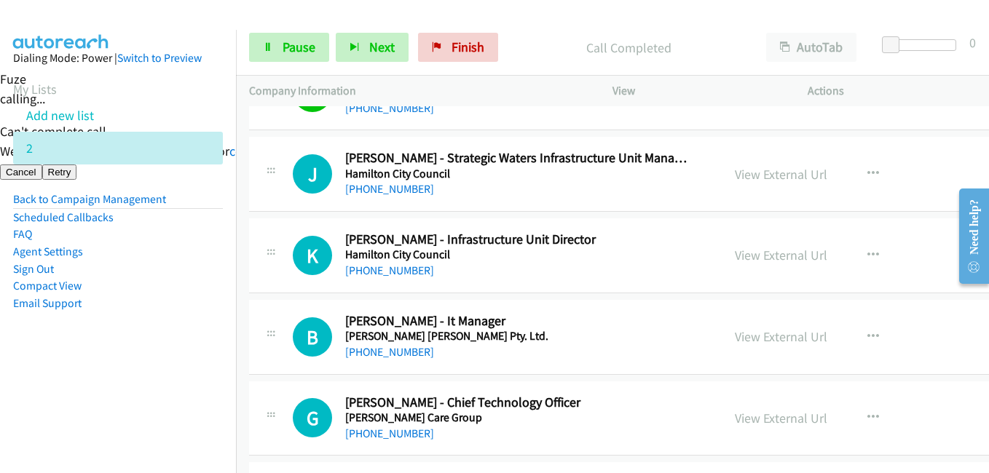
scroll to position [6701, 0]
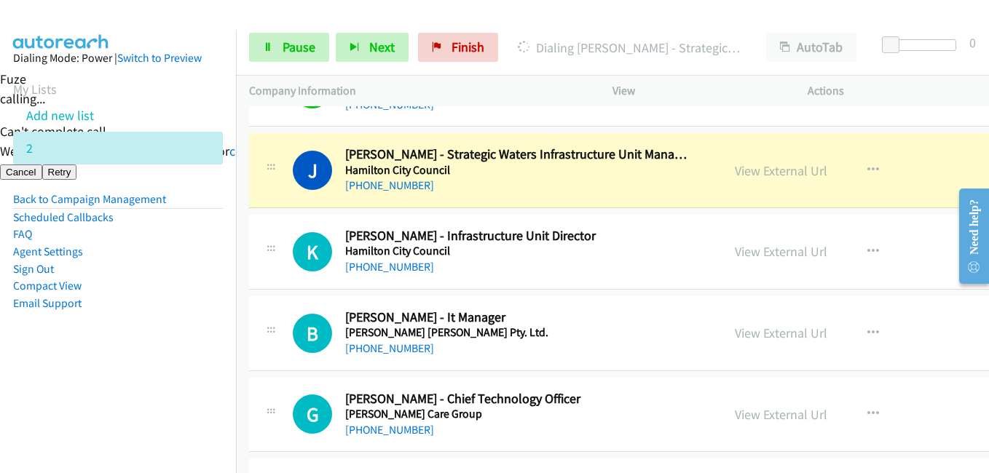
drag, startPoint x: 195, startPoint y: 353, endPoint x: 272, endPoint y: 353, distance: 76.5
click at [196, 353] on aside "Dialing Mode: Power | Switch to Preview My Lists Add new list 2 Back to Campaig…" at bounding box center [118, 204] width 236 height 348
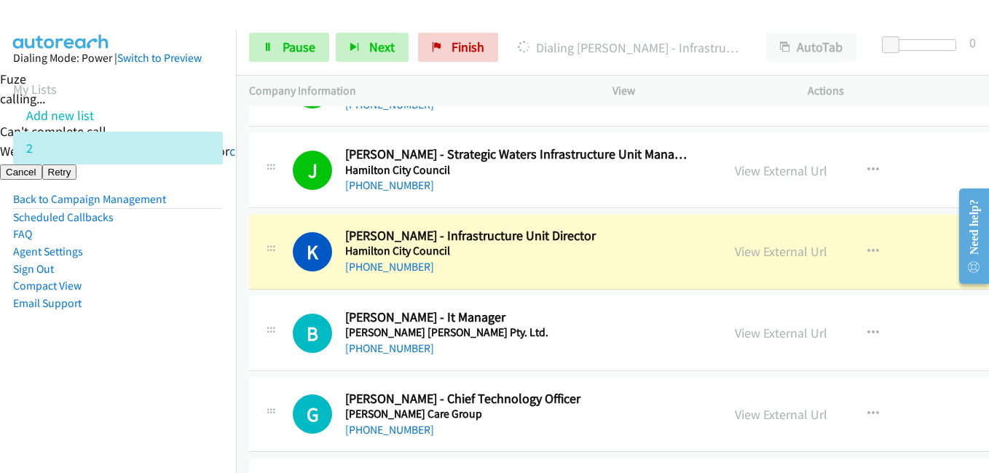
drag, startPoint x: 88, startPoint y: 350, endPoint x: 259, endPoint y: 355, distance: 170.5
click at [92, 351] on aside "Dialing Mode: Power | Switch to Preview My Lists Add new list 2 Back to Campaig…" at bounding box center [118, 204] width 236 height 348
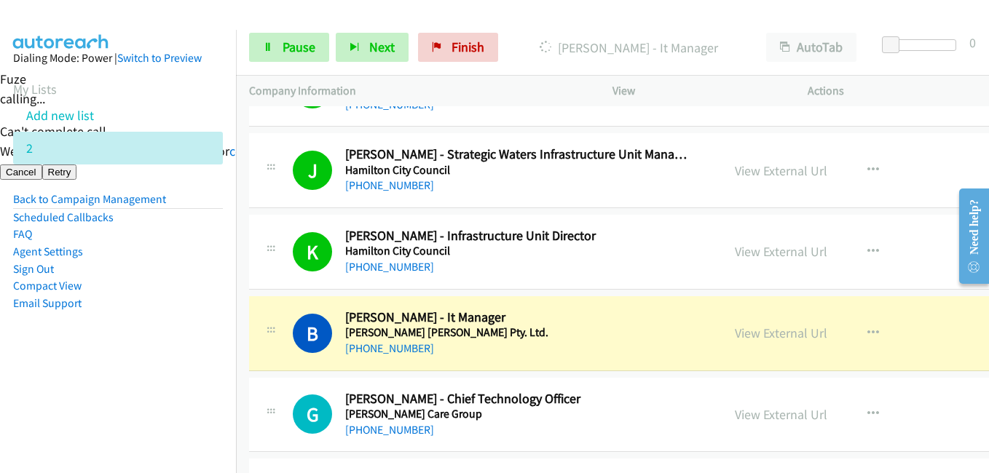
drag, startPoint x: 168, startPoint y: 379, endPoint x: 160, endPoint y: 383, distance: 8.5
click at [168, 379] on nav "Dialing Mode: Power | Switch to Preview My Lists Add new list 2 Back to Campaig…" at bounding box center [118, 266] width 237 height 473
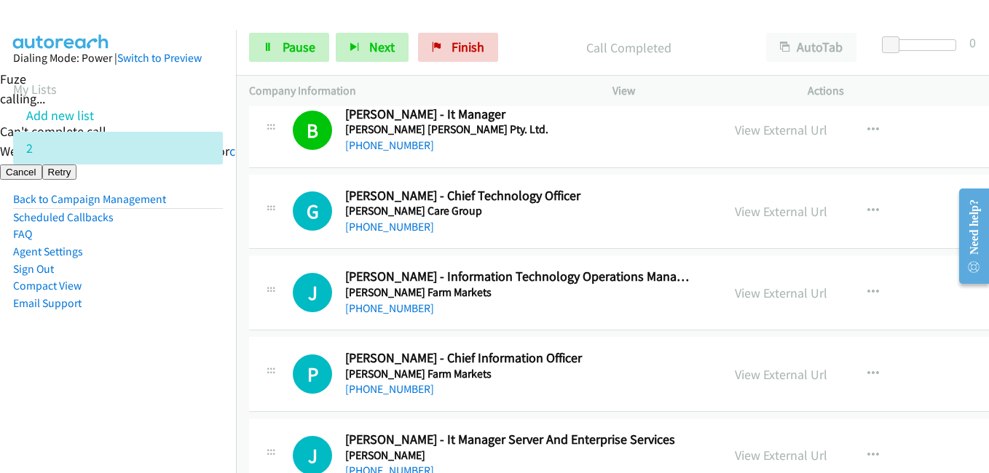
scroll to position [6920, 0]
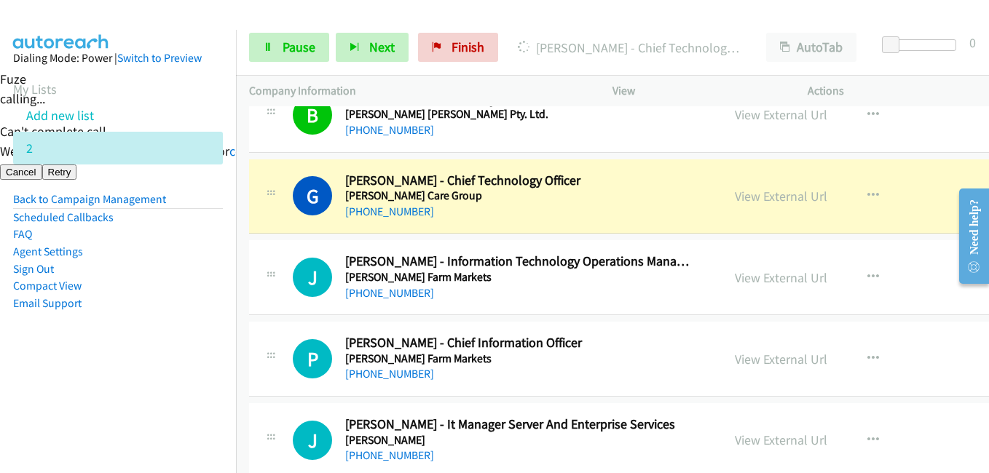
click at [203, 334] on aside "Dialing Mode: Power | Switch to Preview My Lists Add new list 2 Back to Campaig…" at bounding box center [118, 204] width 236 height 348
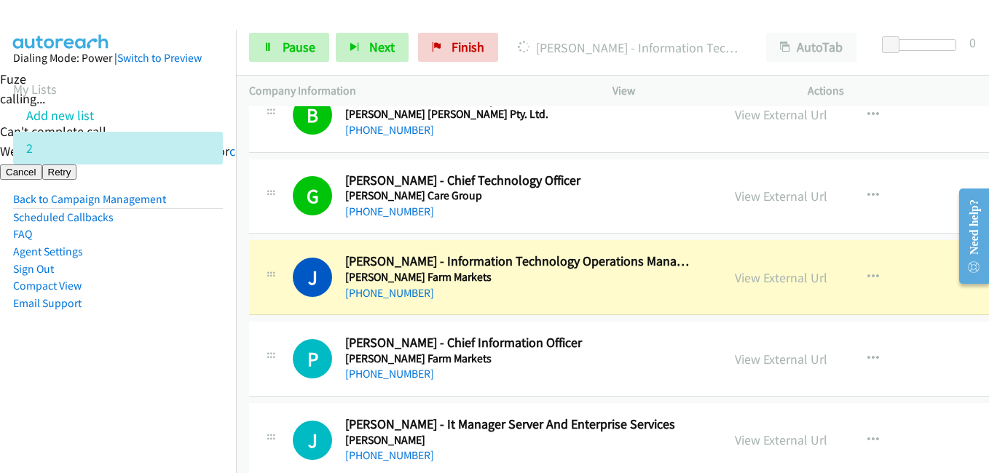
drag, startPoint x: 100, startPoint y: 416, endPoint x: 106, endPoint y: 403, distance: 14.3
click at [100, 416] on nav "Dialing Mode: Power | Switch to Preview My Lists Add new list 2 Back to Campaig…" at bounding box center [118, 266] width 237 height 473
click at [207, 342] on aside "Dialing Mode: Power | Switch to Preview My Lists Add new list 2 Back to Campaig…" at bounding box center [118, 204] width 236 height 348
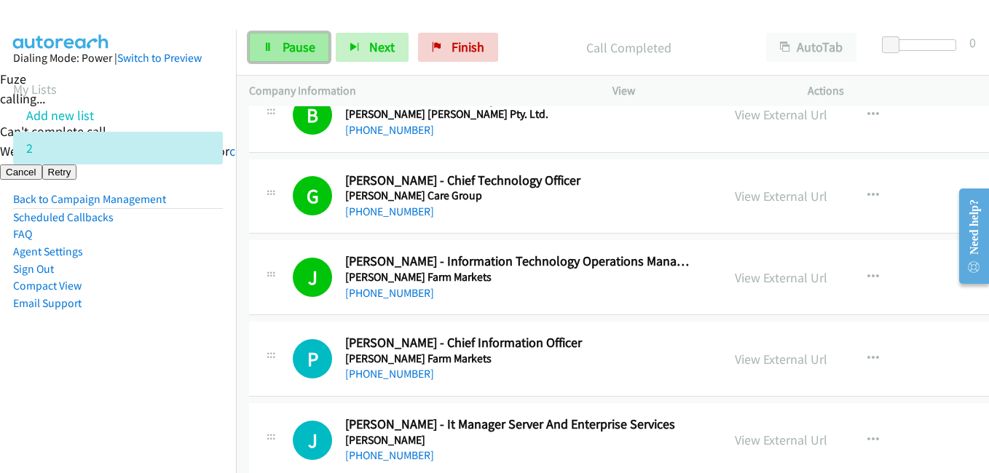
click at [278, 40] on link "Pause" at bounding box center [289, 47] width 80 height 29
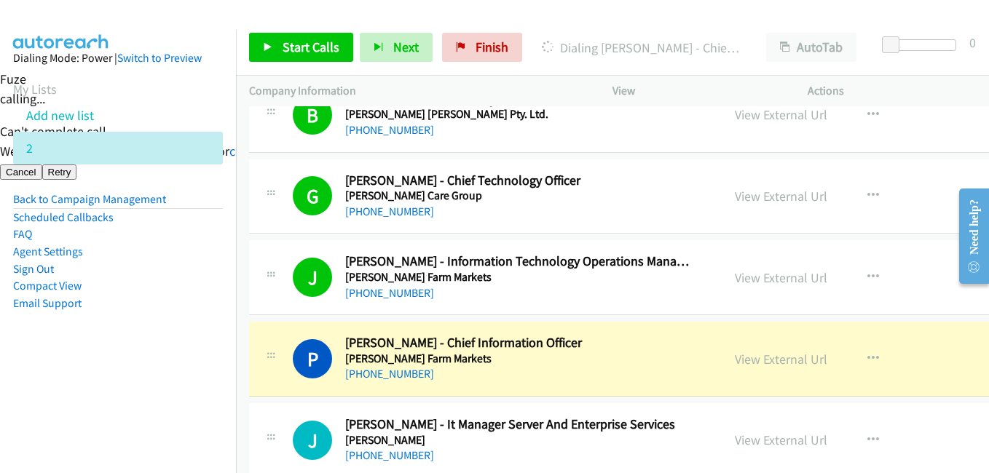
drag, startPoint x: 94, startPoint y: 305, endPoint x: 130, endPoint y: 297, distance: 37.3
click at [96, 305] on li "Email Support" at bounding box center [118, 303] width 210 height 17
click at [141, 376] on aside "Dialing Mode: Power | Switch to Preview My Lists Add new list 2 Back to Campaig…" at bounding box center [118, 204] width 236 height 348
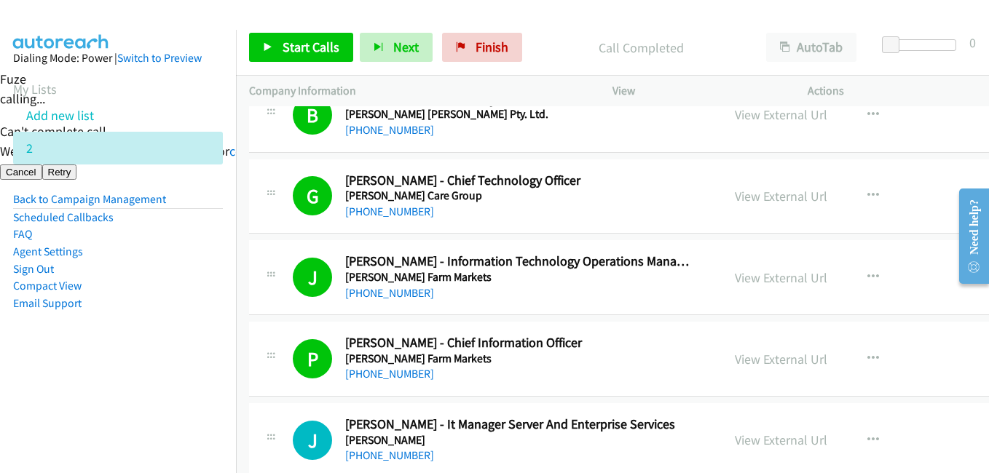
click at [771, 281] on link "View External Url" at bounding box center [781, 278] width 93 height 17
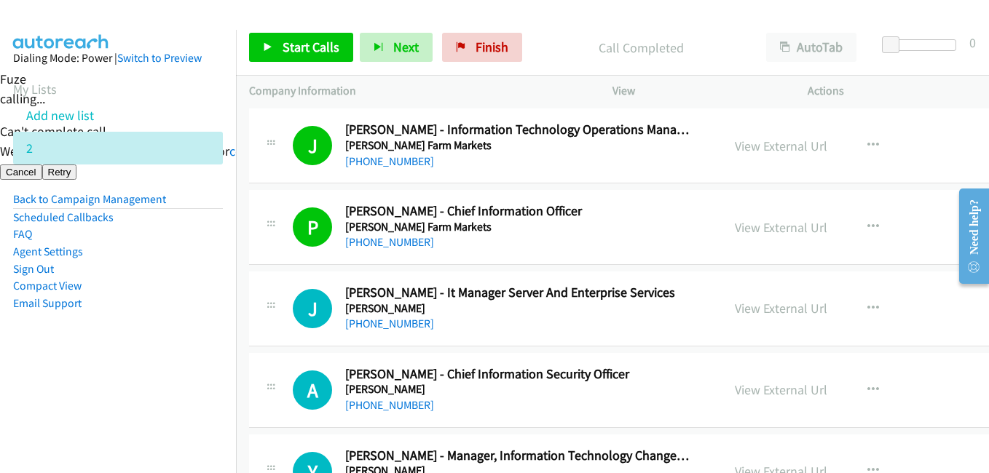
scroll to position [7138, 0]
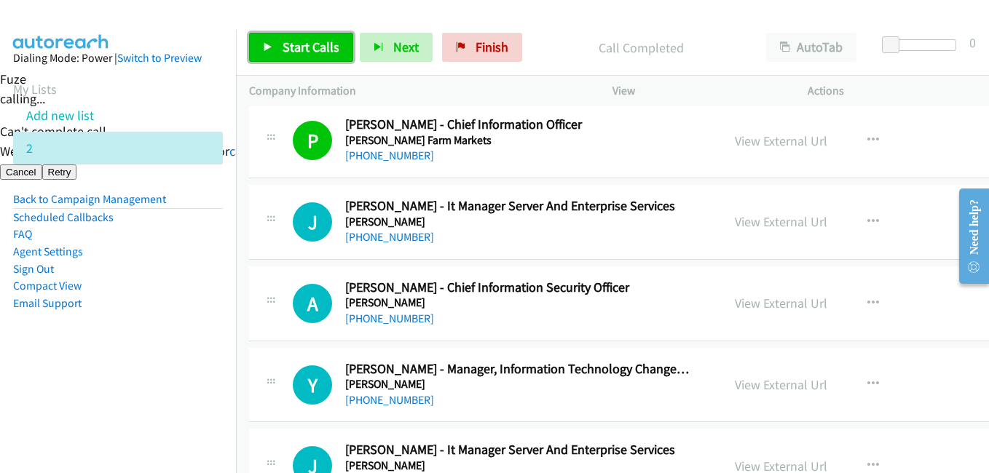
click at [286, 52] on span "Start Calls" at bounding box center [311, 47] width 57 height 17
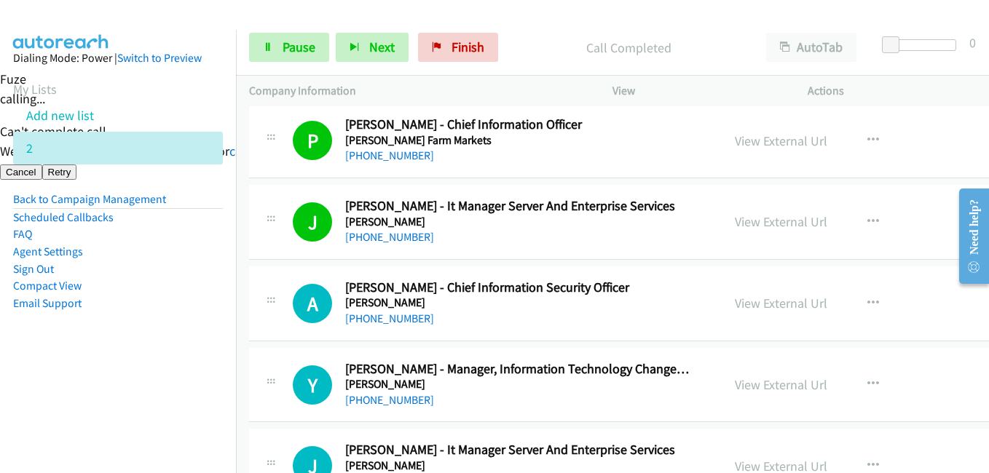
drag, startPoint x: 106, startPoint y: 342, endPoint x: 197, endPoint y: 333, distance: 90.7
click at [107, 342] on aside "Dialing Mode: Power | Switch to Preview My Lists Add new list 2 Back to Campaig…" at bounding box center [118, 204] width 236 height 348
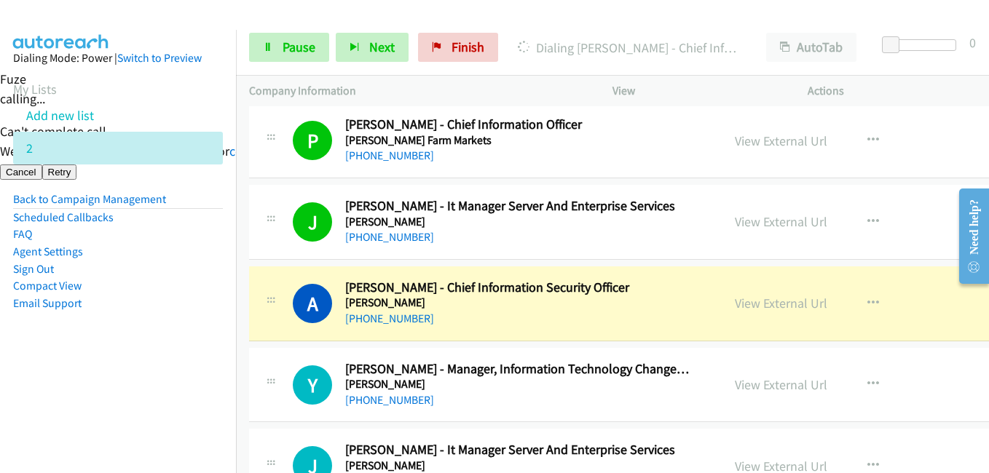
drag, startPoint x: 142, startPoint y: 371, endPoint x: 444, endPoint y: 376, distance: 302.3
click at [145, 372] on aside "Dialing Mode: Power | Switch to Preview My Lists Add new list 2 Back to Campaig…" at bounding box center [118, 204] width 236 height 348
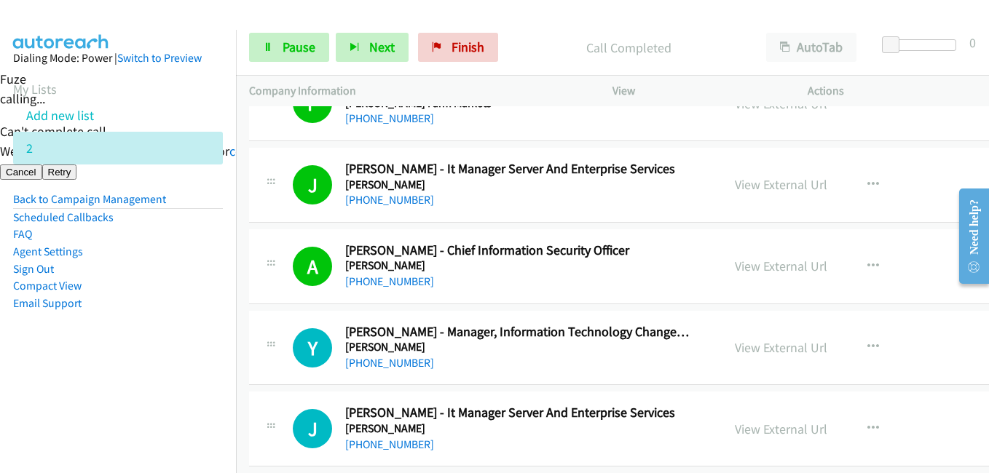
scroll to position [7211, 0]
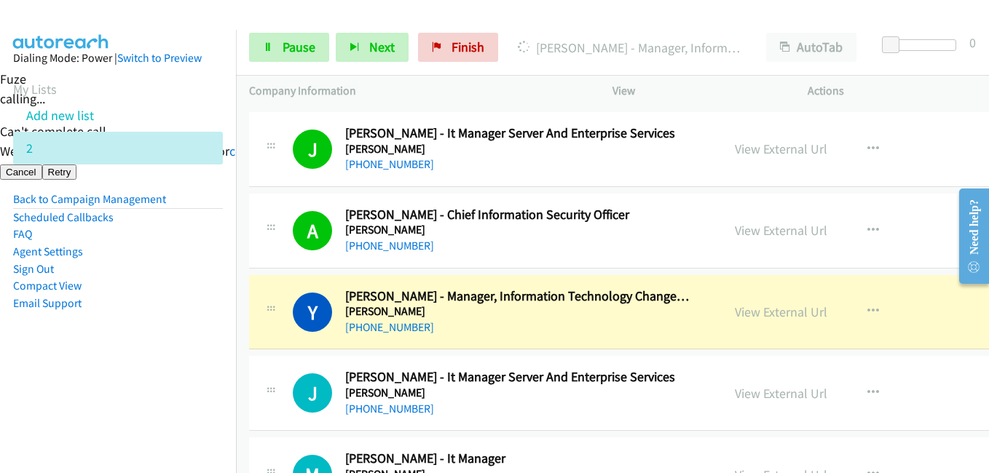
drag, startPoint x: 179, startPoint y: 376, endPoint x: 329, endPoint y: 377, distance: 150.1
click at [182, 376] on aside "Dialing Mode: Power | Switch to Preview My Lists Add new list 2 Back to Campaig…" at bounding box center [118, 204] width 236 height 348
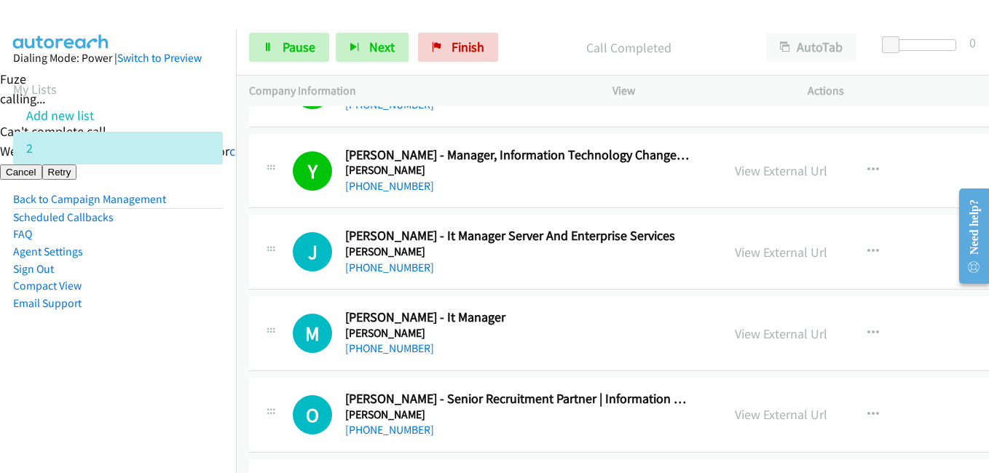
scroll to position [7357, 0]
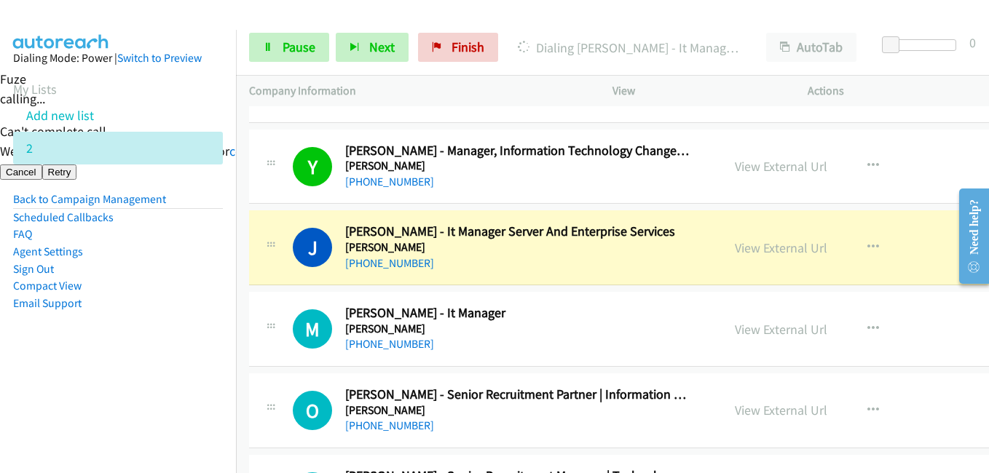
drag, startPoint x: 210, startPoint y: 364, endPoint x: 205, endPoint y: 351, distance: 13.8
click at [208, 363] on aside "Dialing Mode: Power | Switch to Preview My Lists Add new list 2 Back to Campaig…" at bounding box center [118, 204] width 236 height 348
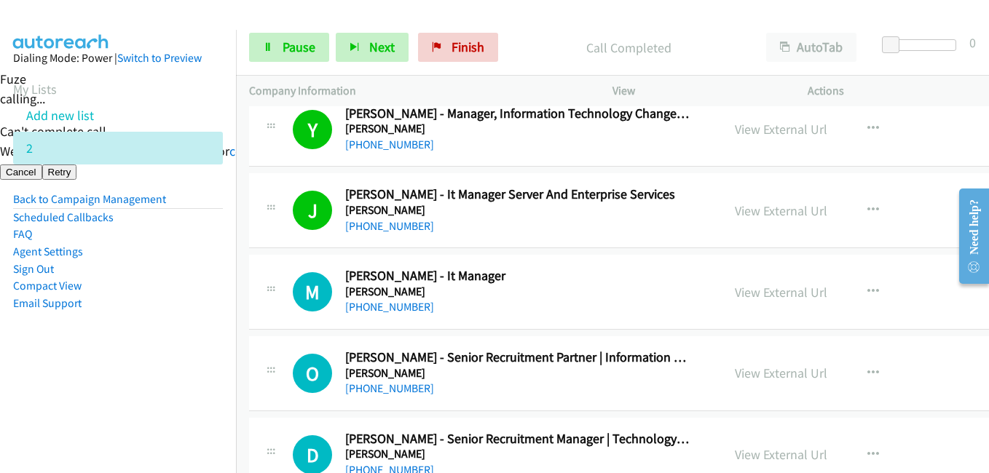
scroll to position [7430, 0]
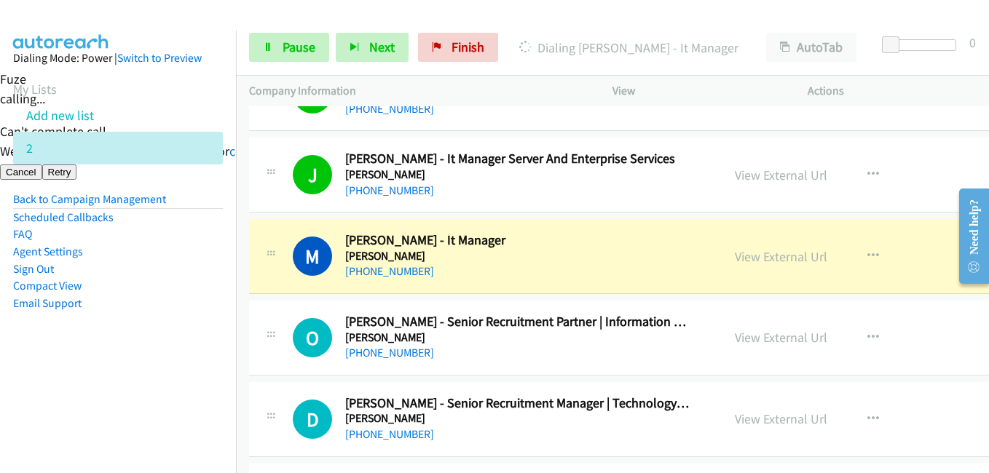
drag, startPoint x: 118, startPoint y: 384, endPoint x: 293, endPoint y: 283, distance: 202.0
click at [118, 384] on nav "Dialing Mode: Power | Switch to Preview My Lists Add new list 2 Back to Campaig…" at bounding box center [118, 266] width 237 height 473
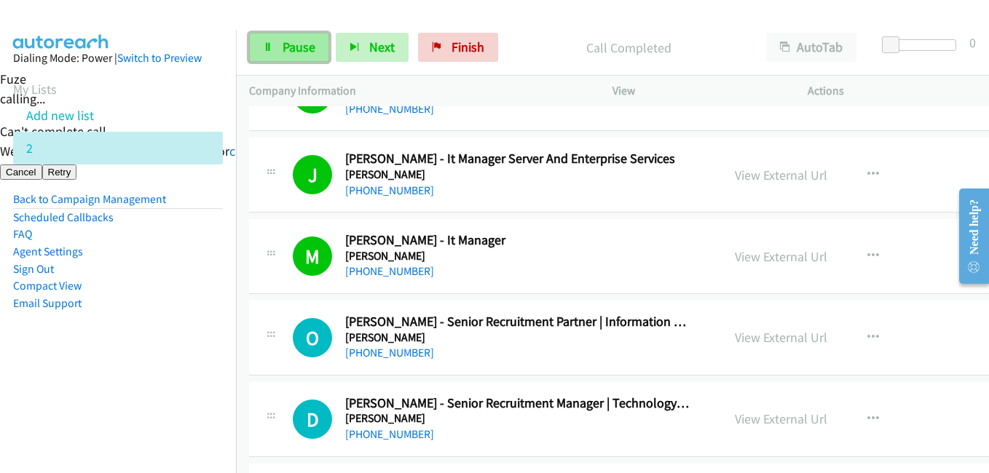
click at [299, 60] on link "Pause" at bounding box center [289, 47] width 80 height 29
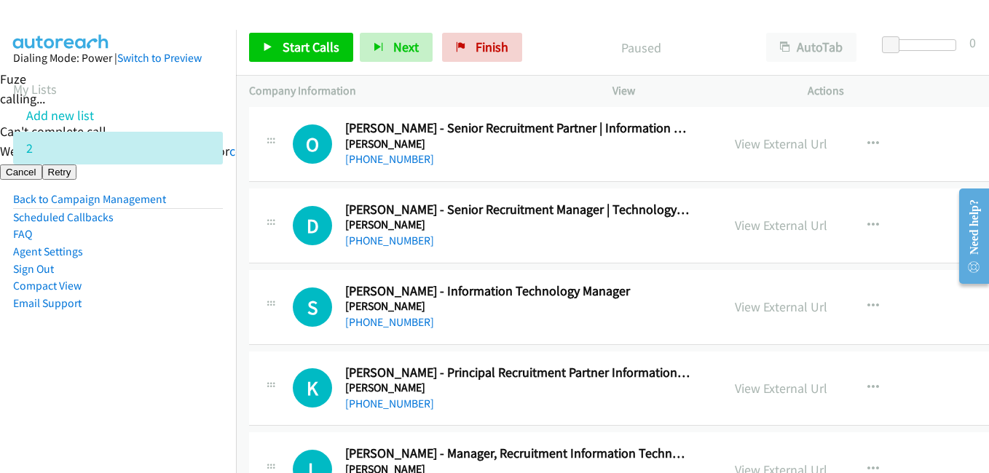
scroll to position [7648, 0]
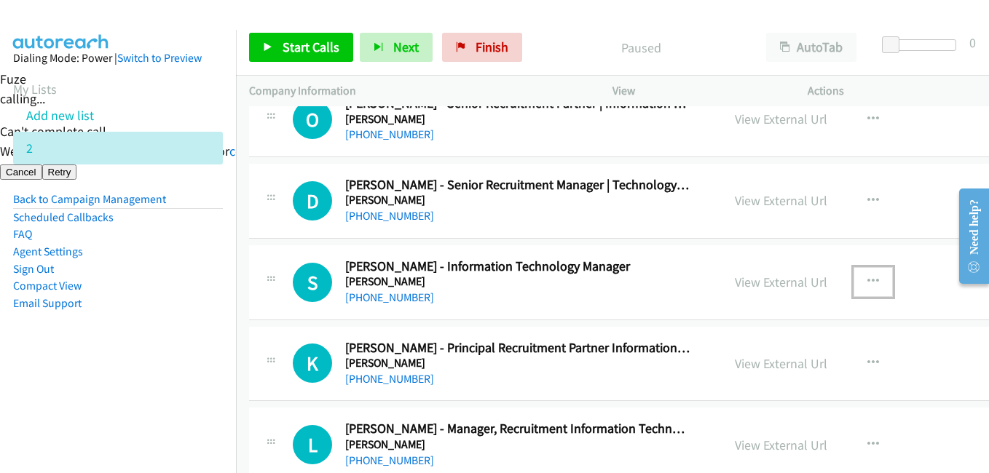
click at [868, 276] on icon "button" at bounding box center [874, 282] width 12 height 12
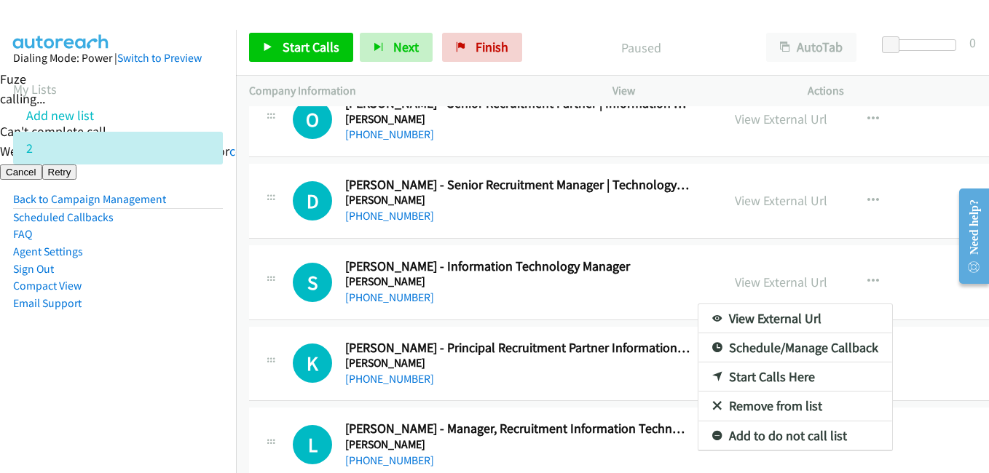
drag, startPoint x: 160, startPoint y: 315, endPoint x: 173, endPoint y: 312, distance: 13.4
click at [164, 313] on aside "Dialing Mode: Power | Switch to Preview My Lists Add new list 2 Back to Campaig…" at bounding box center [118, 204] width 236 height 348
click at [870, 278] on div at bounding box center [494, 236] width 989 height 473
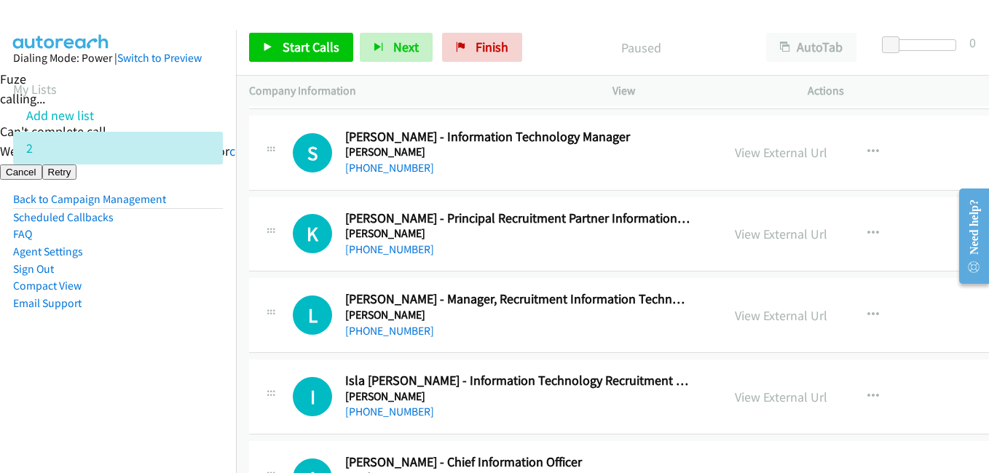
scroll to position [7940, 0]
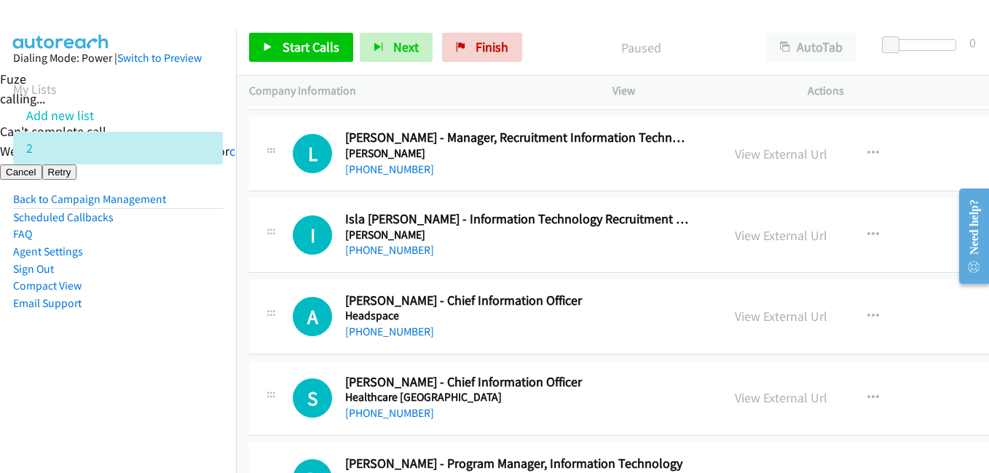
click at [165, 370] on aside "Dialing Mode: Power | Switch to Preview My Lists Add new list 2 Back to Campaig…" at bounding box center [118, 204] width 236 height 348
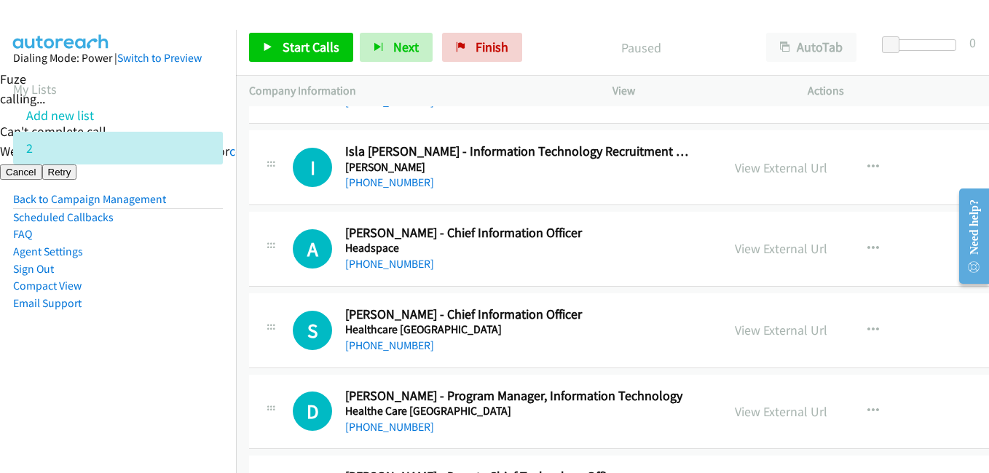
scroll to position [8085, 0]
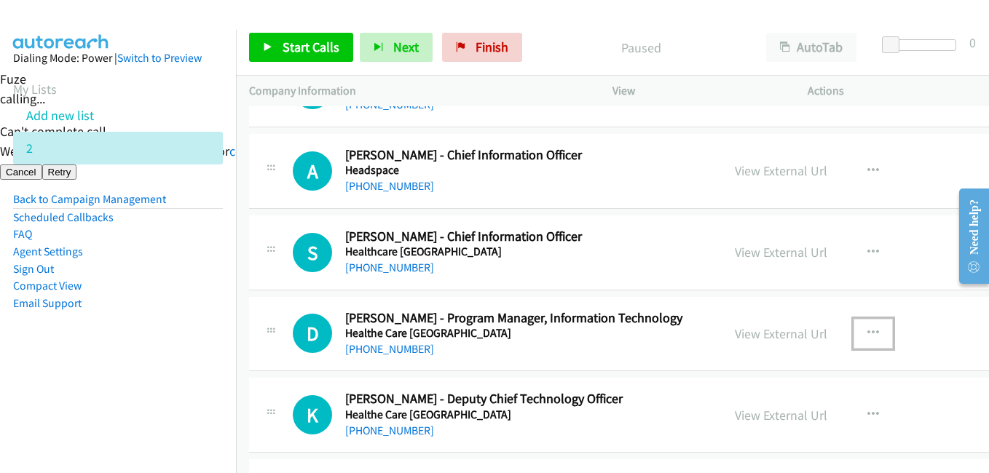
click at [868, 330] on icon "button" at bounding box center [874, 334] width 12 height 12
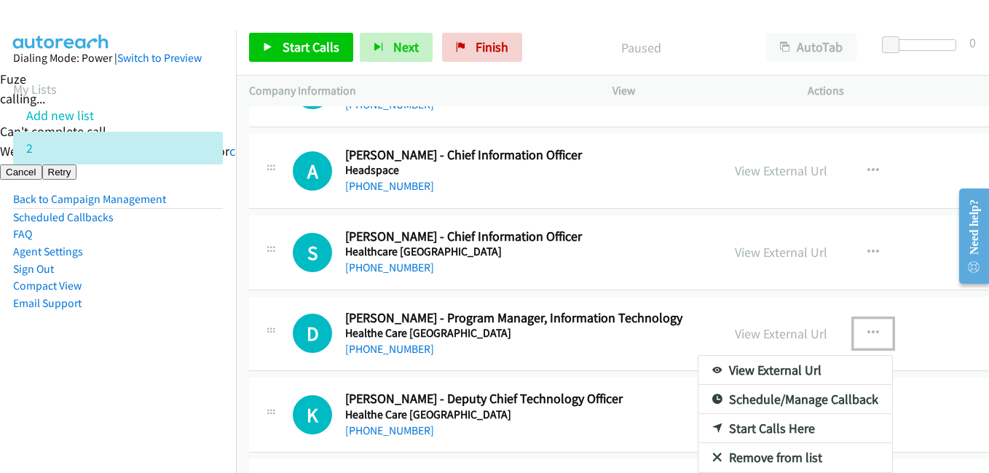
click at [753, 422] on link "Start Calls Here" at bounding box center [796, 428] width 194 height 29
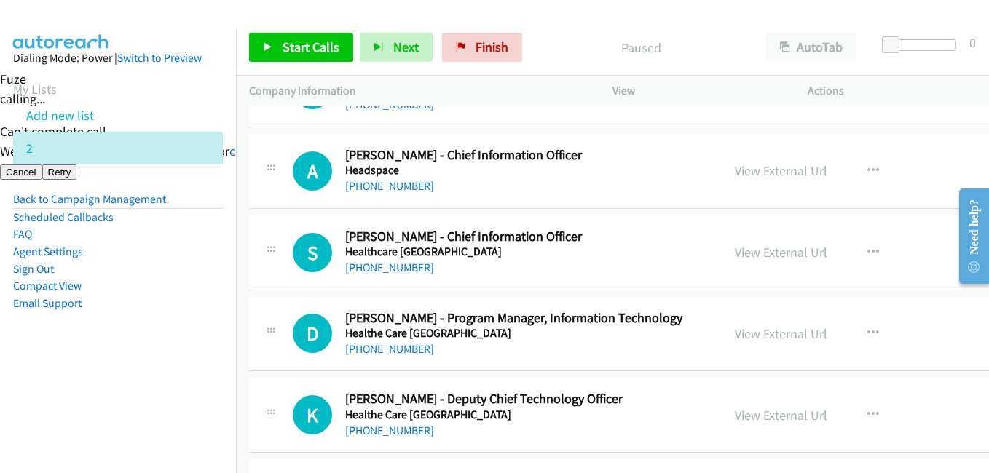
drag, startPoint x: 216, startPoint y: 330, endPoint x: 224, endPoint y: 265, distance: 65.2
click at [216, 330] on aside "Dialing Mode: Power | Switch to Preview My Lists Add new list 2 Back to Campaig…" at bounding box center [118, 204] width 236 height 348
click at [868, 332] on icon "button" at bounding box center [874, 334] width 12 height 12
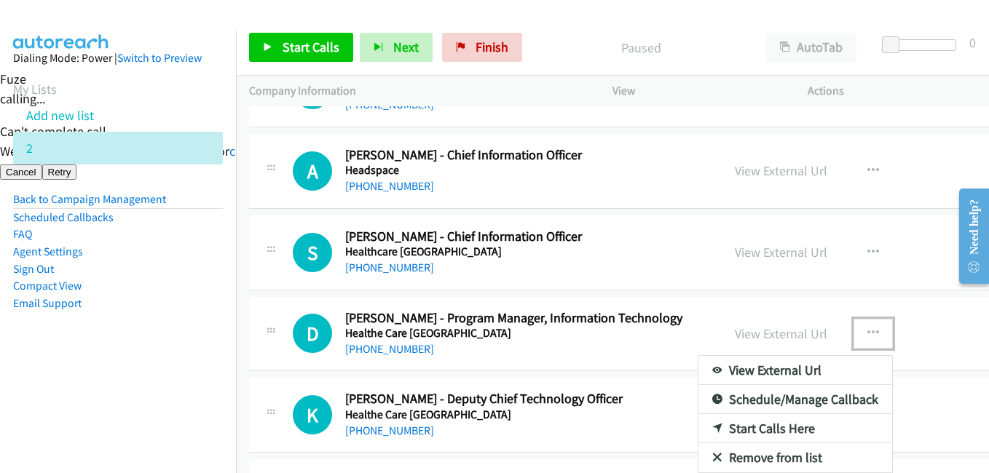
click at [765, 428] on link "Start Calls Here" at bounding box center [796, 428] width 194 height 29
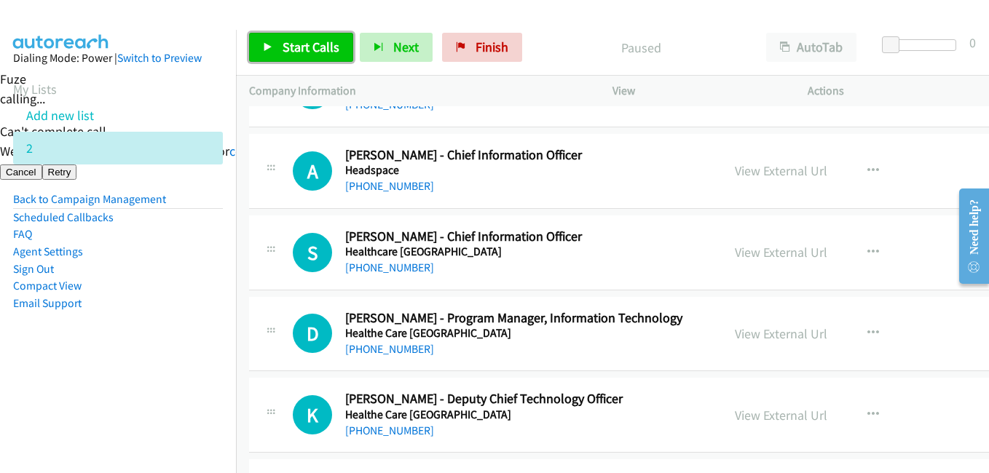
click at [296, 43] on span "Start Calls" at bounding box center [311, 47] width 57 height 17
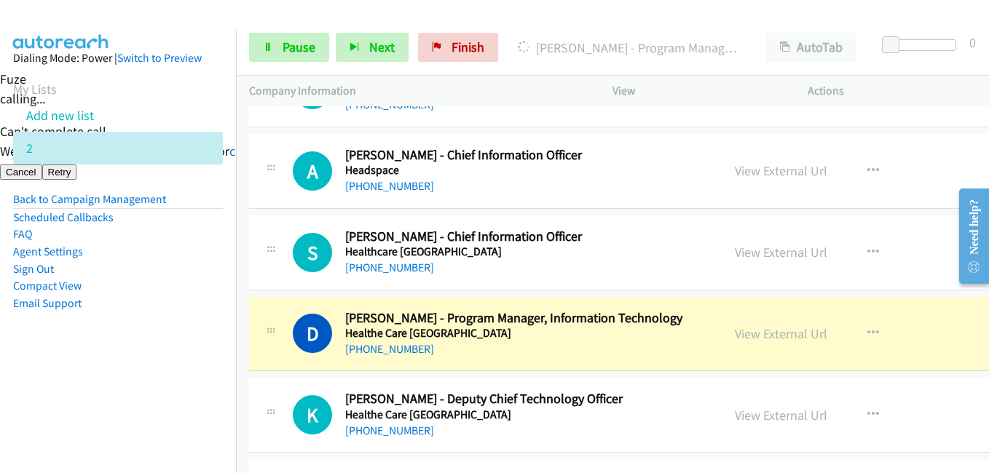
click at [111, 358] on aside "Dialing Mode: Power | Switch to Preview My Lists Add new list 2 Back to Campaig…" at bounding box center [118, 204] width 236 height 348
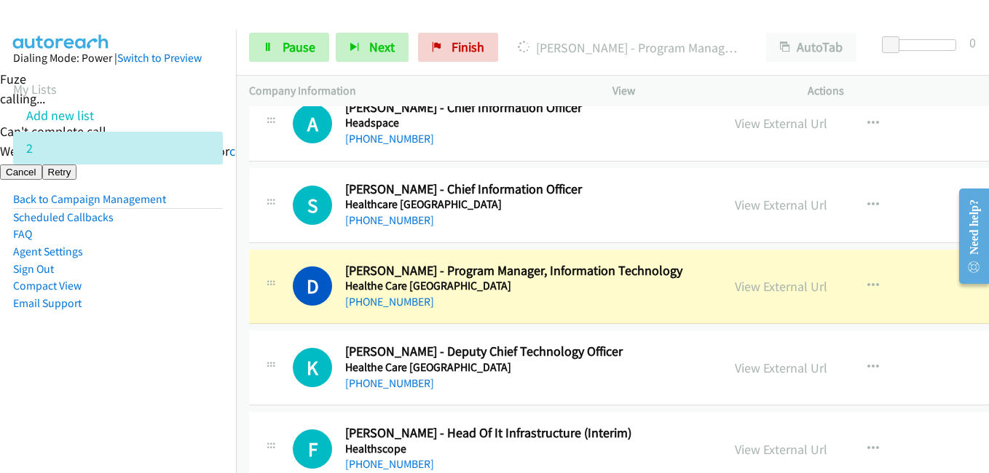
scroll to position [8158, 0]
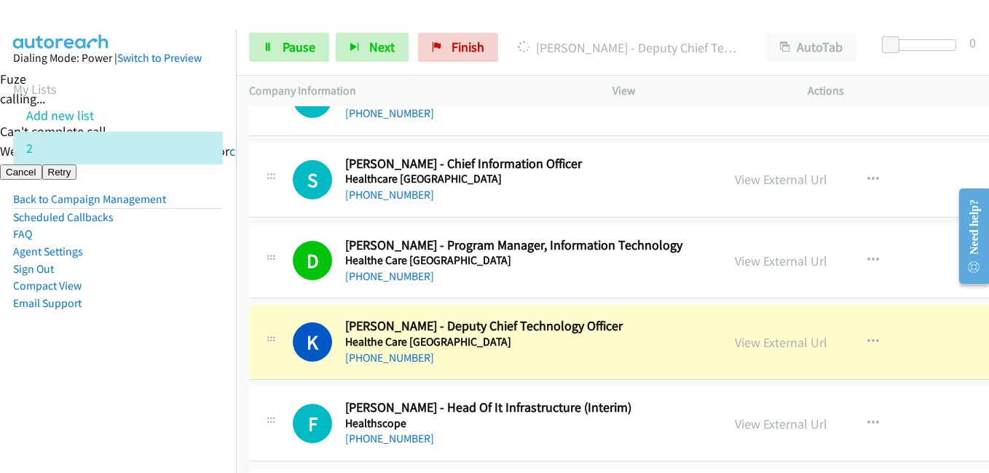
click at [211, 375] on aside "Dialing Mode: Power | Switch to Preview My Lists Add new list 2 Back to Campaig…" at bounding box center [118, 204] width 236 height 348
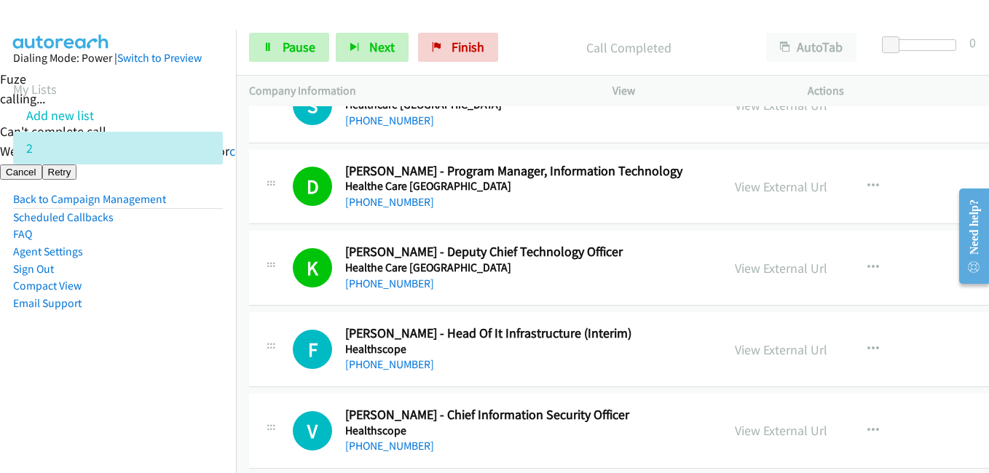
scroll to position [8304, 0]
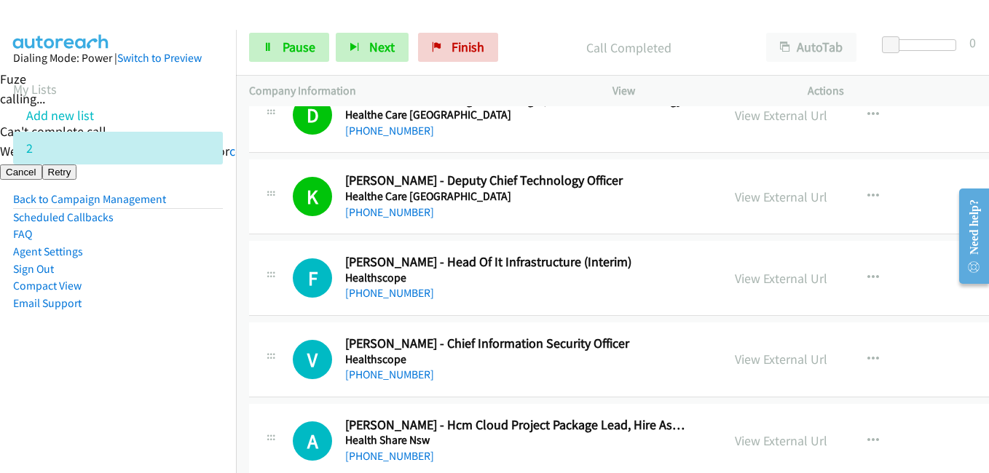
click at [150, 418] on nav "Dialing Mode: Power | Switch to Preview My Lists Add new list 2 Back to Campaig…" at bounding box center [118, 266] width 237 height 473
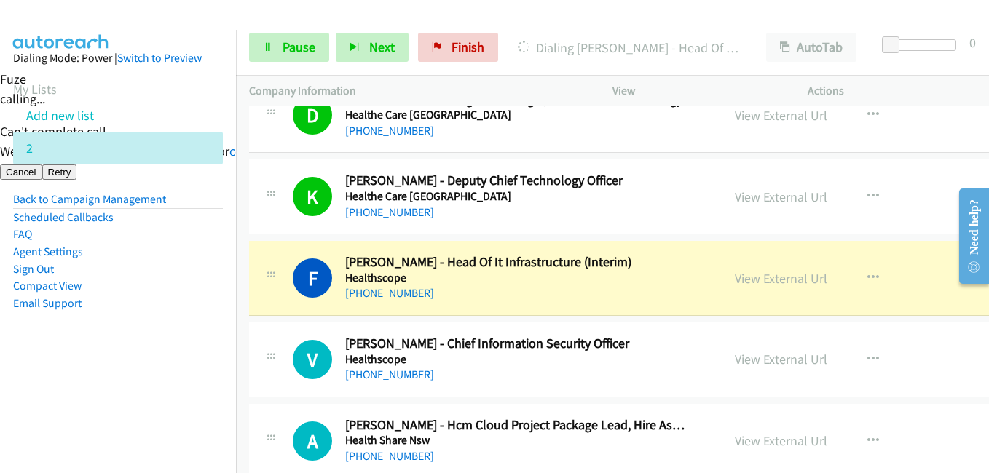
click at [162, 333] on aside "Dialing Mode: Power | Switch to Preview My Lists Add new list 2 Back to Campaig…" at bounding box center [118, 204] width 236 height 348
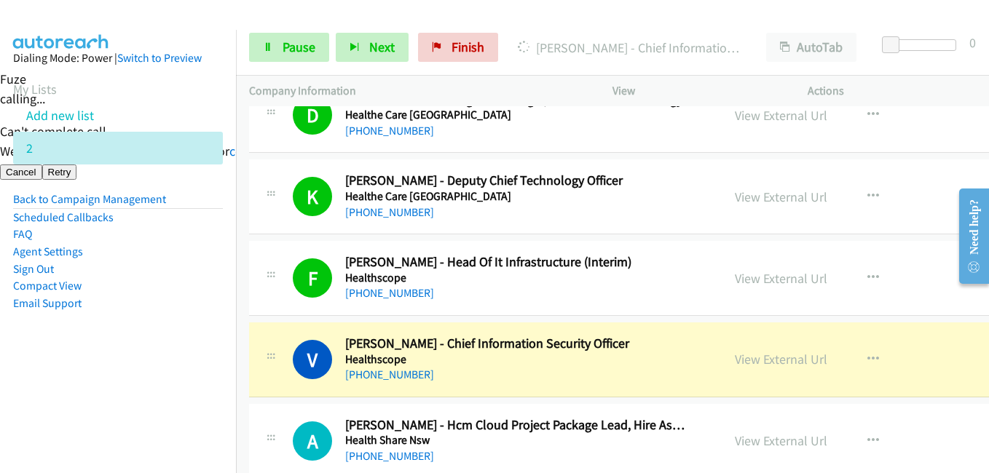
click at [219, 351] on aside "Dialing Mode: Power | Switch to Preview My Lists Add new list 2 Back to Campaig…" at bounding box center [118, 204] width 236 height 348
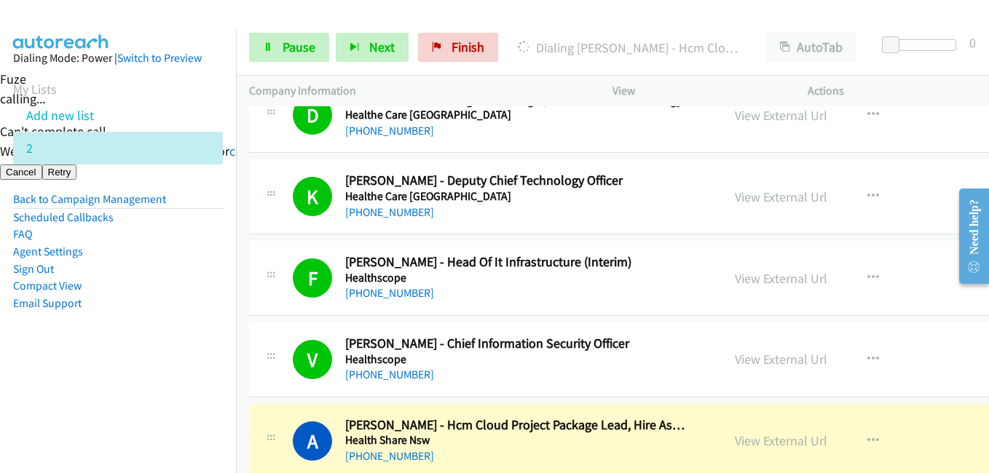
click at [170, 353] on aside "Dialing Mode: Power | Switch to Preview My Lists Add new list 2 Back to Campaig…" at bounding box center [118, 204] width 236 height 348
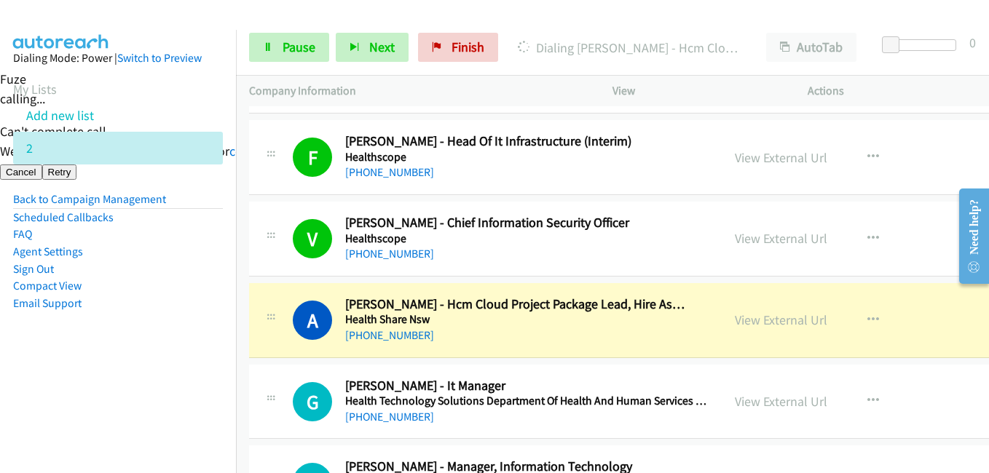
scroll to position [8522, 0]
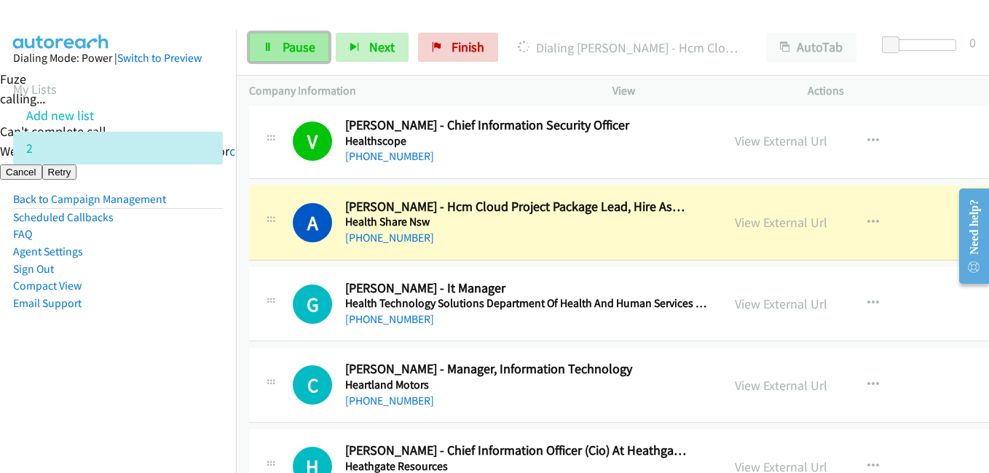
click at [298, 44] on span "Pause" at bounding box center [299, 47] width 33 height 17
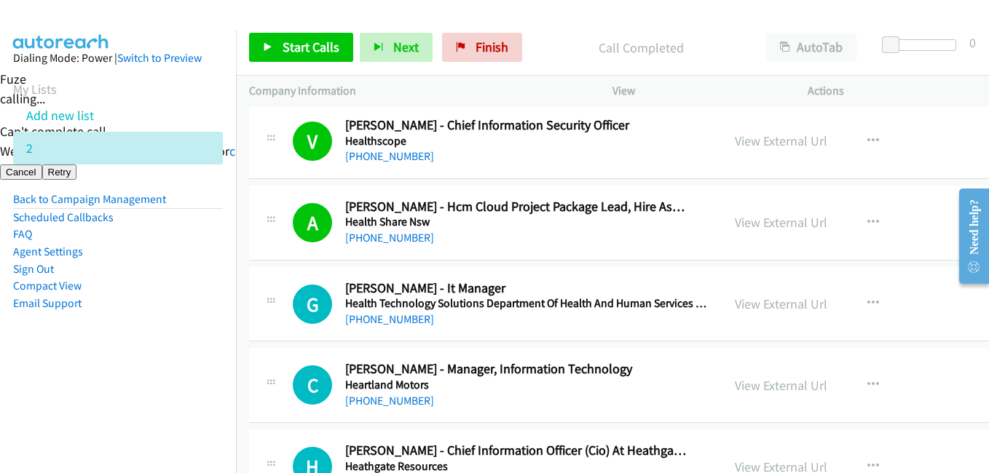
click at [130, 345] on aside "Dialing Mode: Power | Switch to Preview My Lists Add new list 2 Back to Campaig…" at bounding box center [118, 204] width 236 height 348
click at [324, 45] on span "Start Calls" at bounding box center [311, 47] width 57 height 17
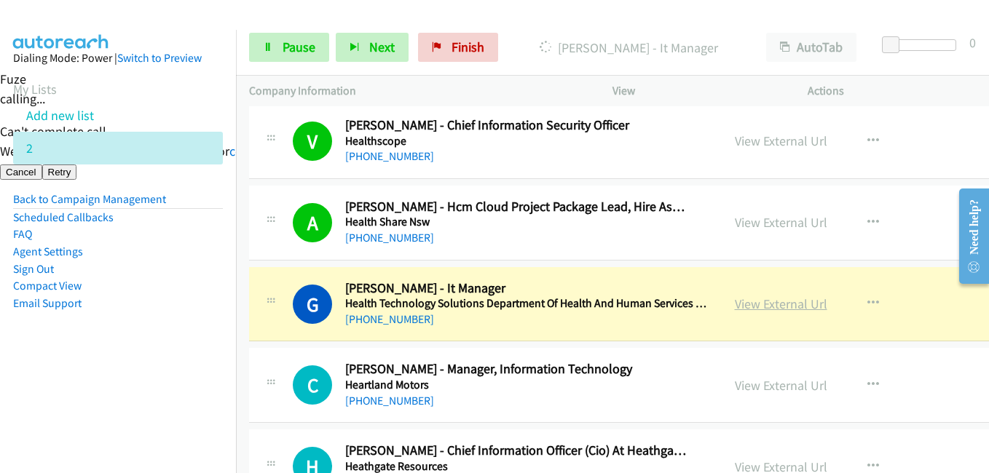
click at [762, 301] on link "View External Url" at bounding box center [781, 304] width 93 height 17
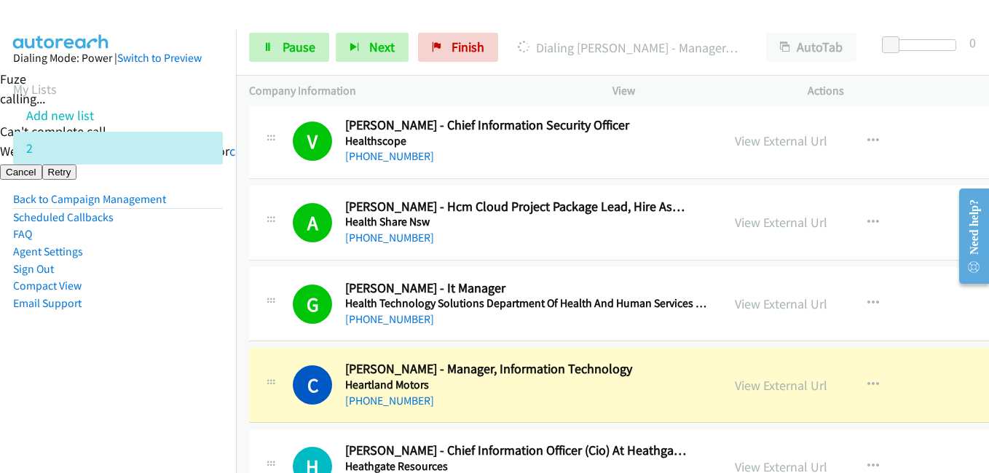
click at [602, 402] on div "[PHONE_NUMBER]" at bounding box center [517, 401] width 345 height 17
drag, startPoint x: 221, startPoint y: 378, endPoint x: 367, endPoint y: 32, distance: 375.4
click at [221, 377] on nav "Dialing Mode: Power | Switch to Preview My Lists Add new list 2 Back to Campaig…" at bounding box center [118, 266] width 237 height 473
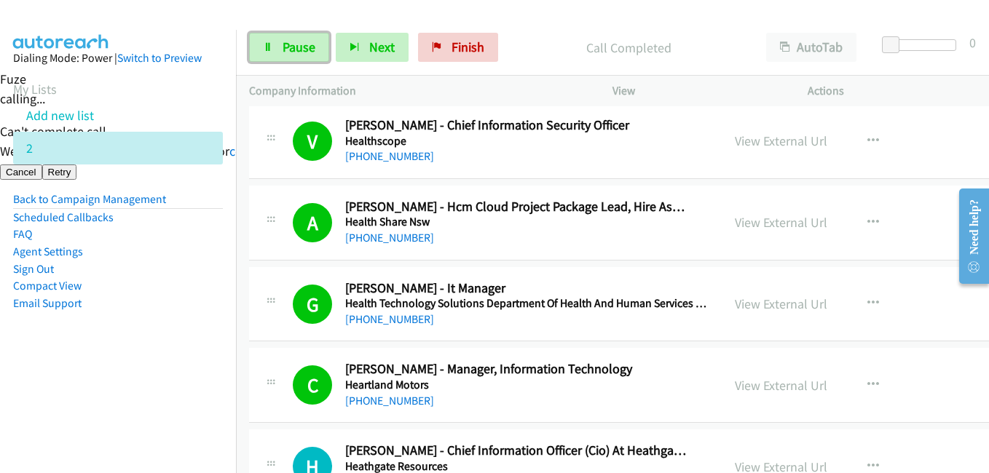
drag, startPoint x: 288, startPoint y: 36, endPoint x: 414, endPoint y: 49, distance: 125.9
click at [288, 37] on link "Pause" at bounding box center [289, 47] width 80 height 29
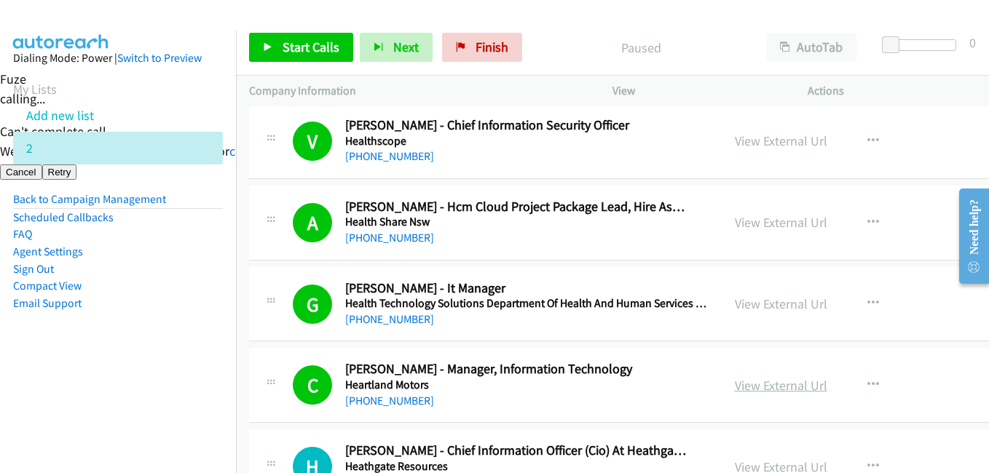
click at [784, 385] on link "View External Url" at bounding box center [781, 385] width 93 height 17
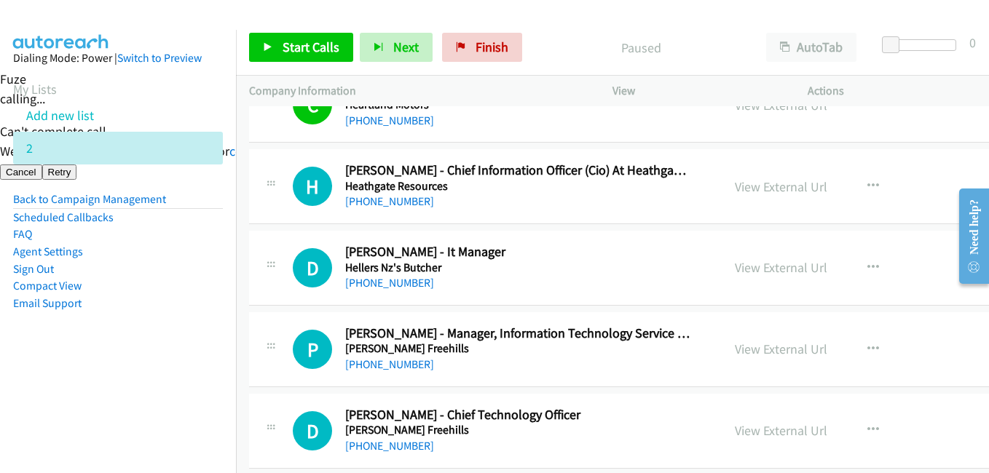
scroll to position [8814, 0]
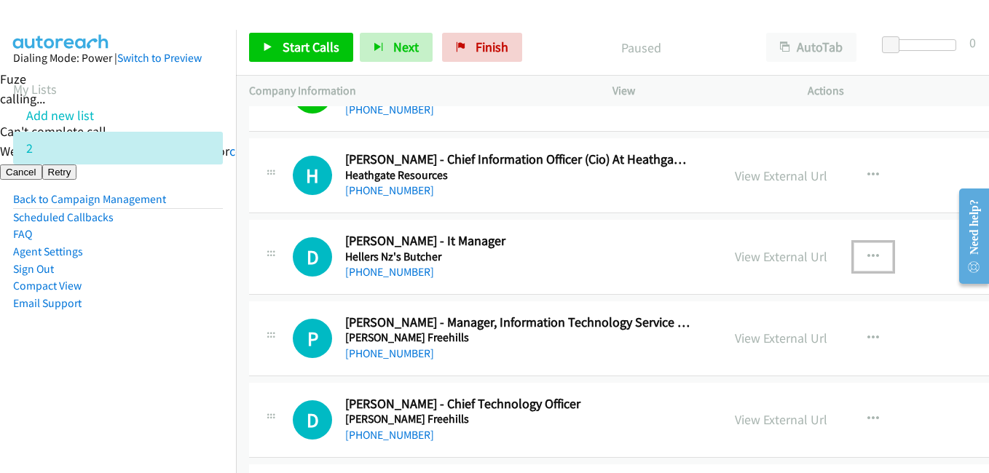
click at [860, 253] on button "button" at bounding box center [873, 257] width 39 height 29
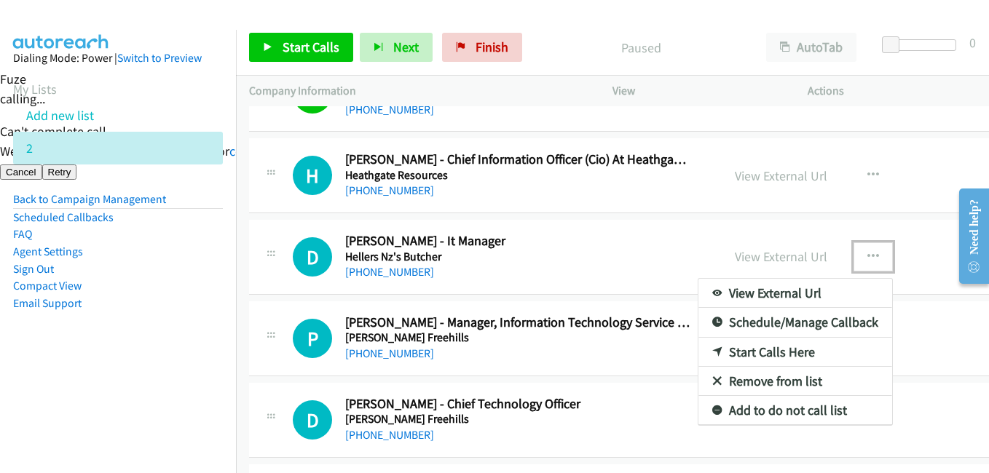
click at [766, 352] on link "Start Calls Here" at bounding box center [796, 352] width 194 height 29
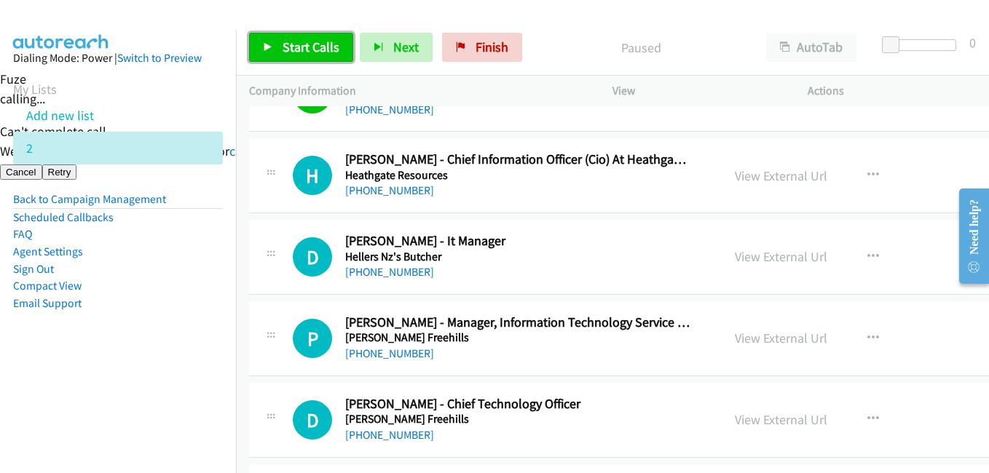
click at [315, 47] on span "Start Calls" at bounding box center [311, 47] width 57 height 17
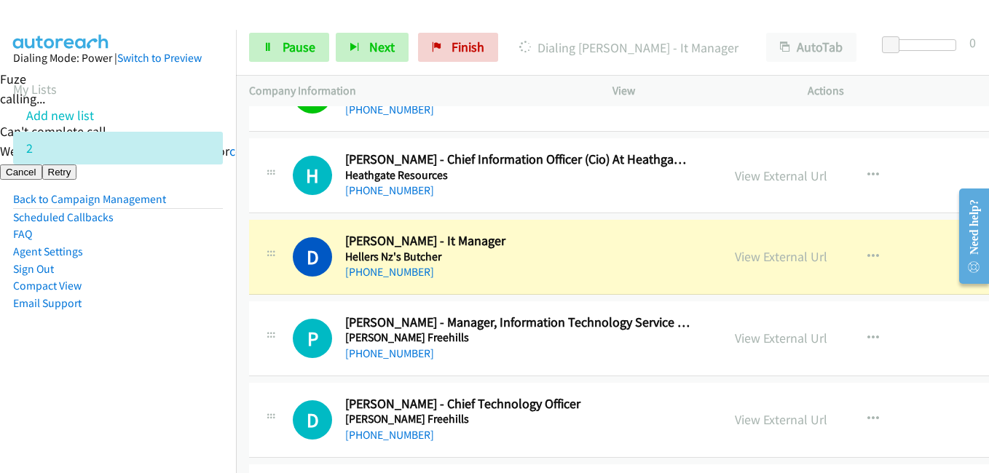
click at [152, 349] on aside "Dialing Mode: Power | Switch to Preview My Lists Add new list 2 Back to Campaig…" at bounding box center [118, 204] width 236 height 348
click at [767, 253] on link "View External Url" at bounding box center [781, 256] width 93 height 17
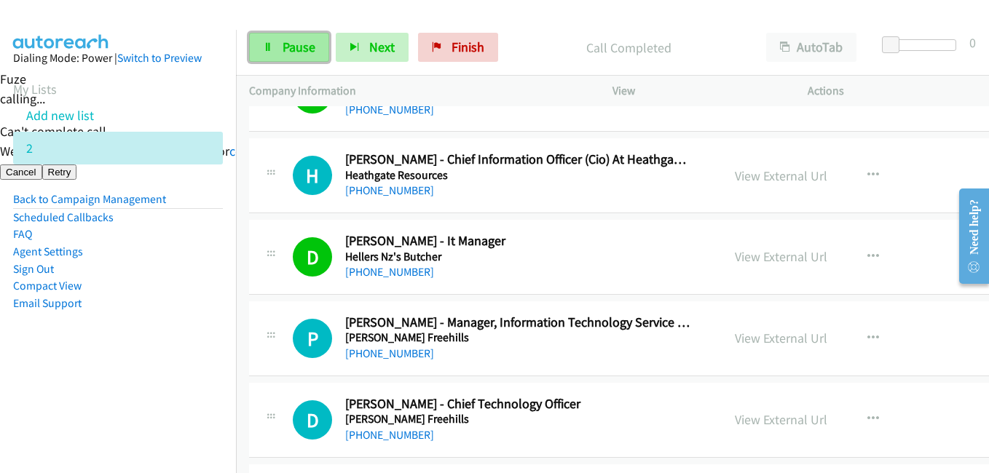
click at [326, 52] on link "Pause" at bounding box center [289, 47] width 80 height 29
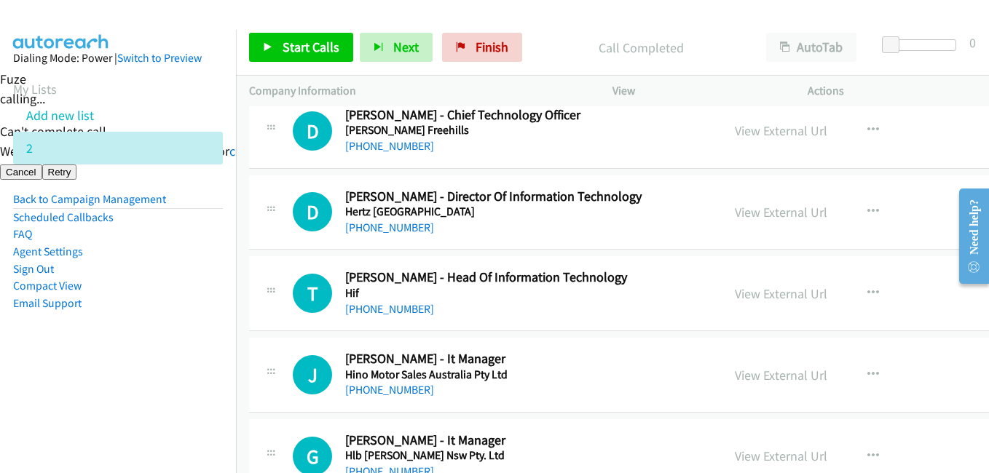
scroll to position [9105, 0]
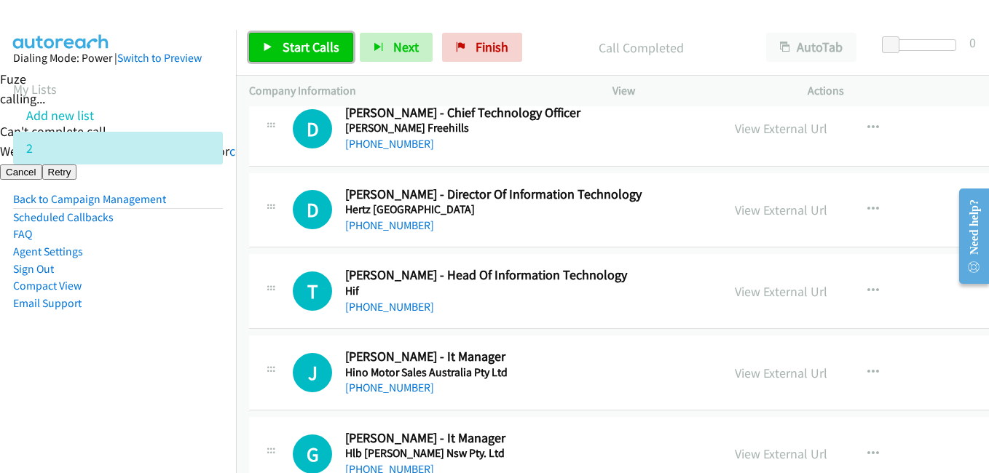
click at [289, 44] on span "Start Calls" at bounding box center [311, 47] width 57 height 17
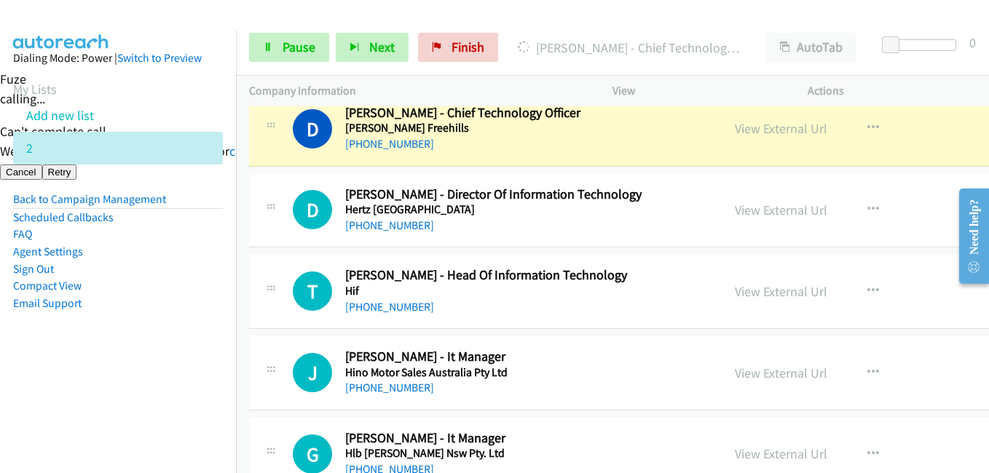
drag, startPoint x: 114, startPoint y: 345, endPoint x: 160, endPoint y: 338, distance: 47.2
click at [114, 345] on aside "Dialing Mode: Power | Switch to Preview My Lists Add new list 2 Back to Campaig…" at bounding box center [118, 204] width 236 height 348
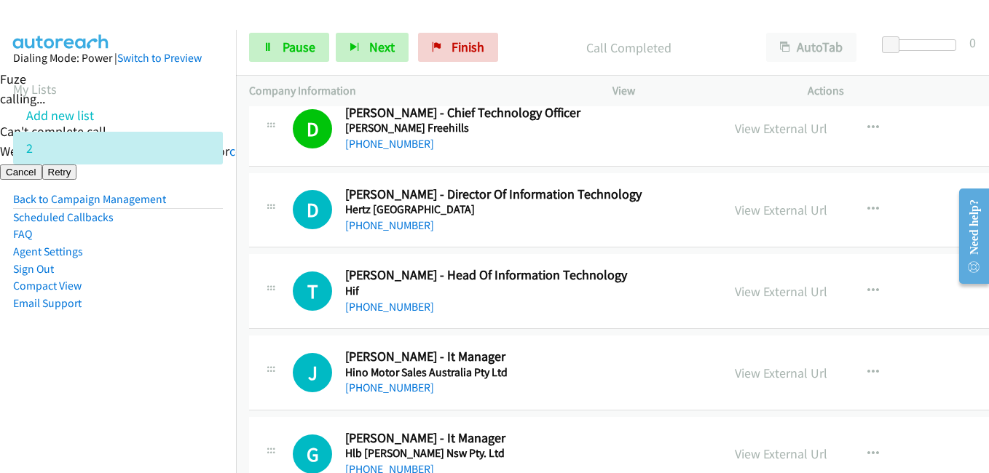
drag, startPoint x: 95, startPoint y: 402, endPoint x: 322, endPoint y: 285, distance: 255.1
click at [95, 402] on nav "Dialing Mode: Power | Switch to Preview My Lists Add new list 2 Back to Campaig…" at bounding box center [118, 266] width 237 height 473
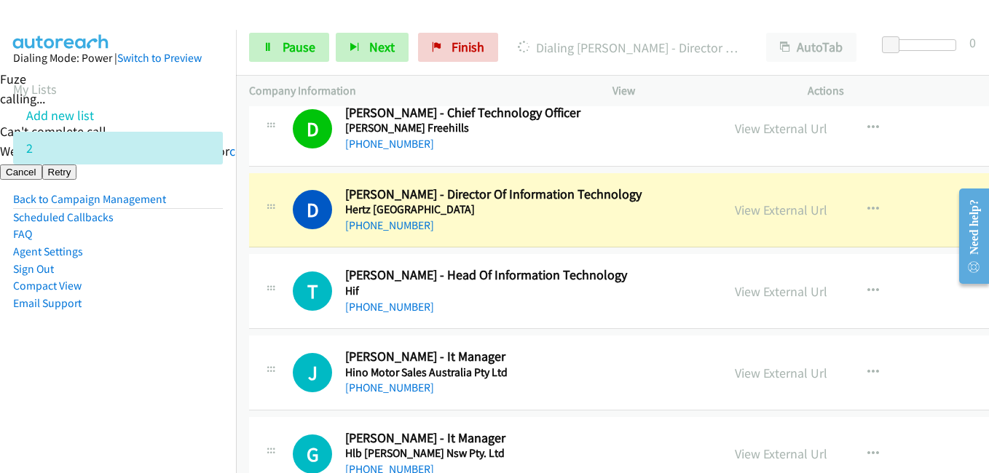
click at [158, 333] on aside "Dialing Mode: Power | Switch to Preview My Lists Add new list 2 Back to Campaig…" at bounding box center [118, 204] width 236 height 348
click at [768, 209] on link "View External Url" at bounding box center [781, 210] width 93 height 17
click at [271, 52] on link "Pause" at bounding box center [289, 47] width 80 height 29
